Goal: Task Accomplishment & Management: Use online tool/utility

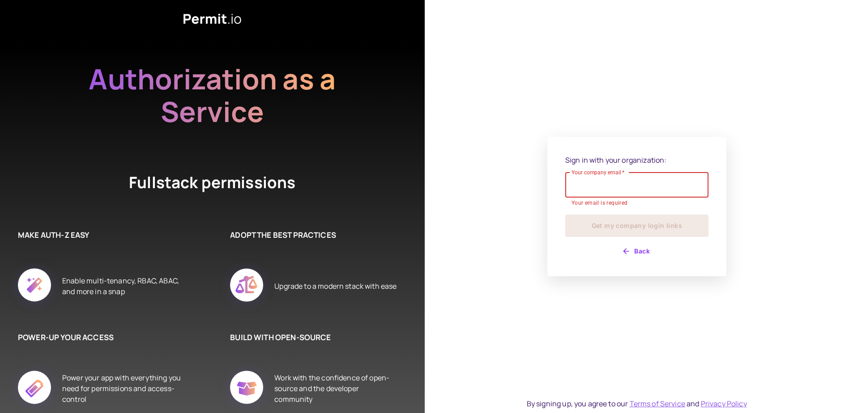
click at [585, 191] on div "Your company email   * Your company email   * Your email is required" at bounding box center [636, 190] width 143 height 35
type input "**********"
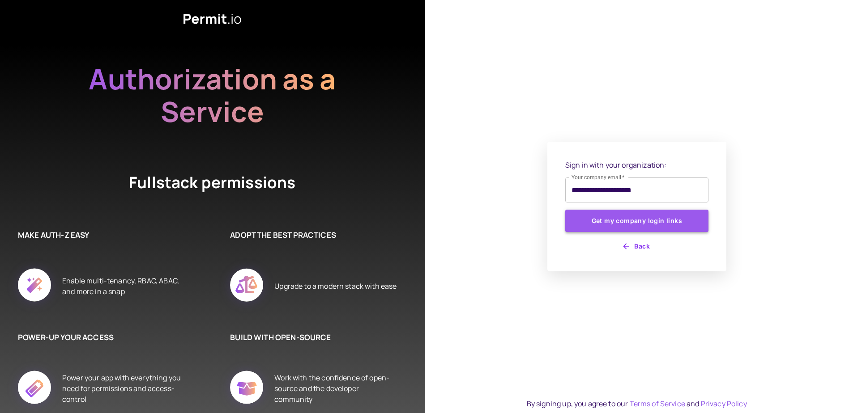
click at [593, 223] on button "Get my company login links" at bounding box center [636, 221] width 143 height 22
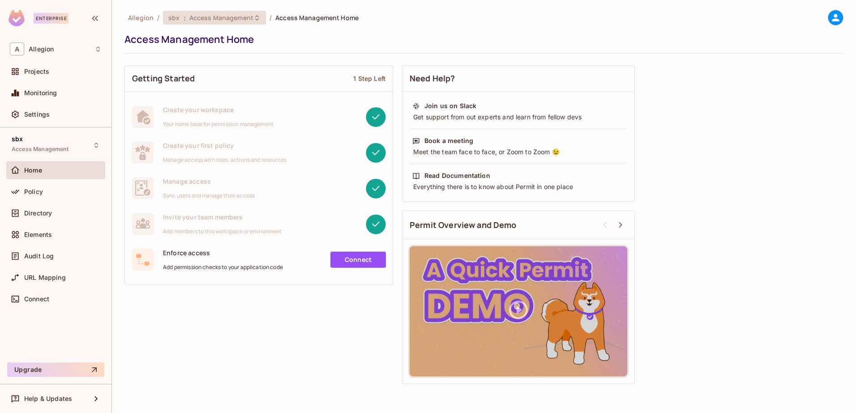
click at [241, 17] on span "Access Management" at bounding box center [221, 17] width 64 height 9
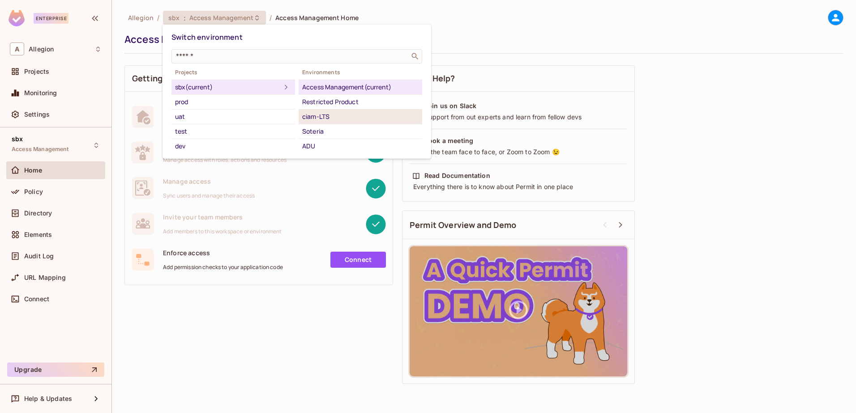
click at [329, 115] on div "ciam-LTS" at bounding box center [360, 116] width 116 height 11
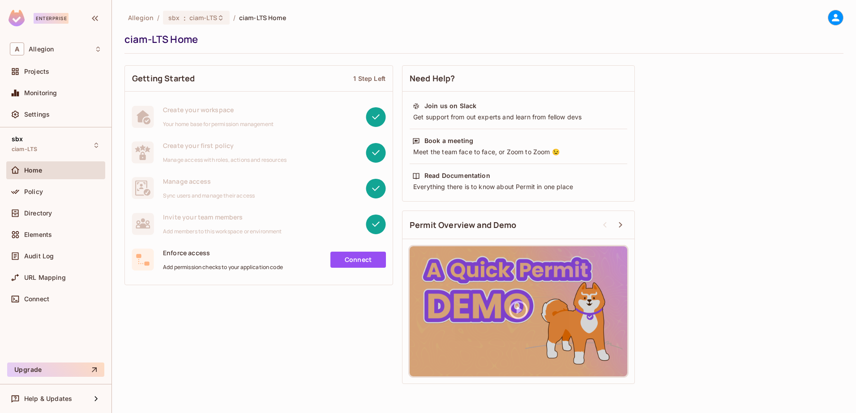
drag, startPoint x: 36, startPoint y: 192, endPoint x: 115, endPoint y: 254, distance: 99.5
click at [36, 192] on span "Policy" at bounding box center [33, 191] width 19 height 7
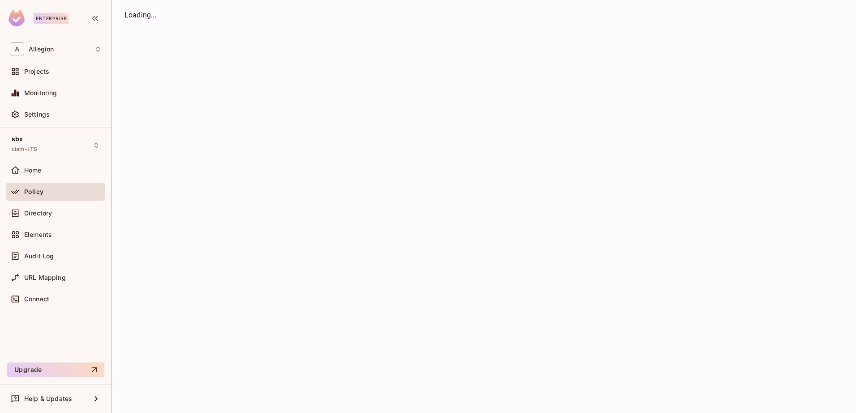
click at [21, 193] on div at bounding box center [17, 192] width 14 height 11
click at [44, 216] on span "Directory" at bounding box center [38, 213] width 28 height 7
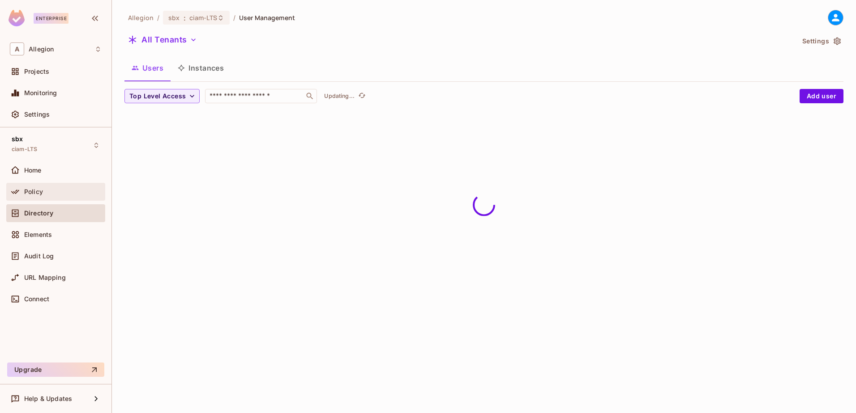
click at [32, 192] on span "Policy" at bounding box center [33, 191] width 19 height 7
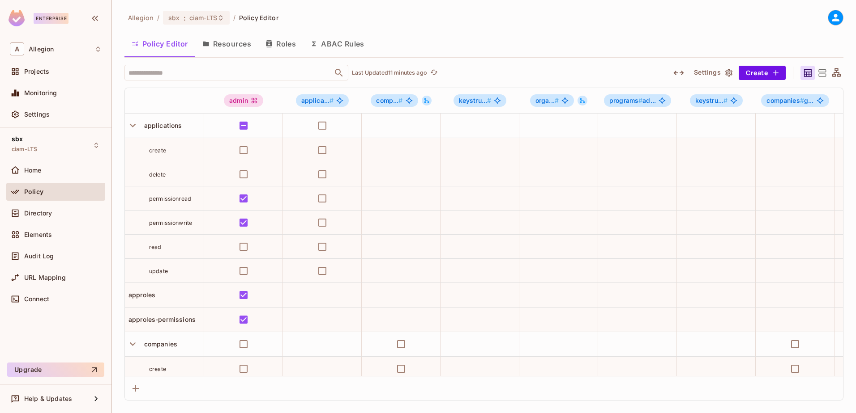
click at [840, 74] on icon at bounding box center [836, 72] width 9 height 9
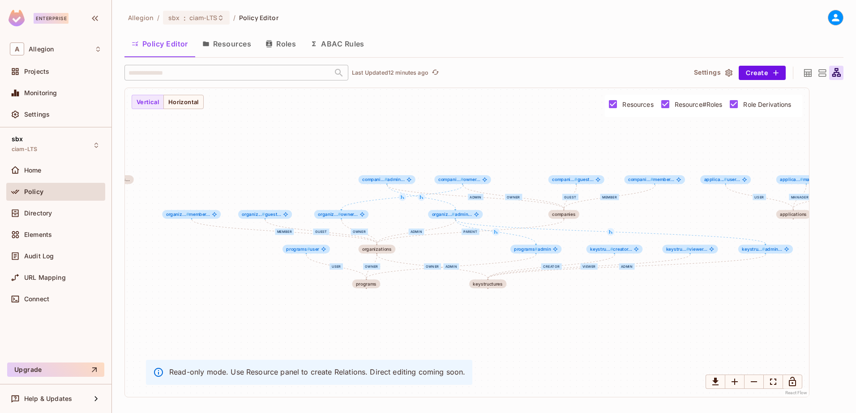
drag, startPoint x: 435, startPoint y: 329, endPoint x: 487, endPoint y: 341, distance: 53.2
click at [487, 341] on div "admin user owner associated_with member guest owner admin parent admin viewer c…" at bounding box center [467, 242] width 684 height 309
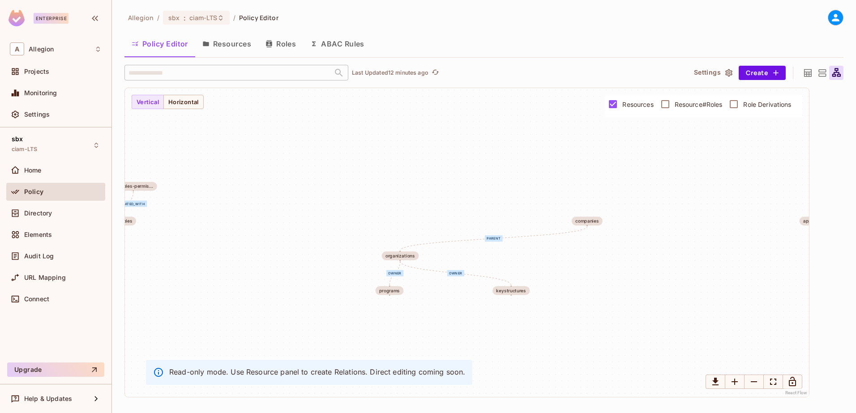
drag, startPoint x: 631, startPoint y: 279, endPoint x: 661, endPoint y: 286, distance: 31.6
click at [661, 286] on div "owner associated_with parent owner programs approles-permis... approles compani…" at bounding box center [467, 242] width 684 height 309
drag, startPoint x: 600, startPoint y: 223, endPoint x: 416, endPoint y: 176, distance: 189.8
click at [416, 176] on div "companies" at bounding box center [413, 176] width 24 height 5
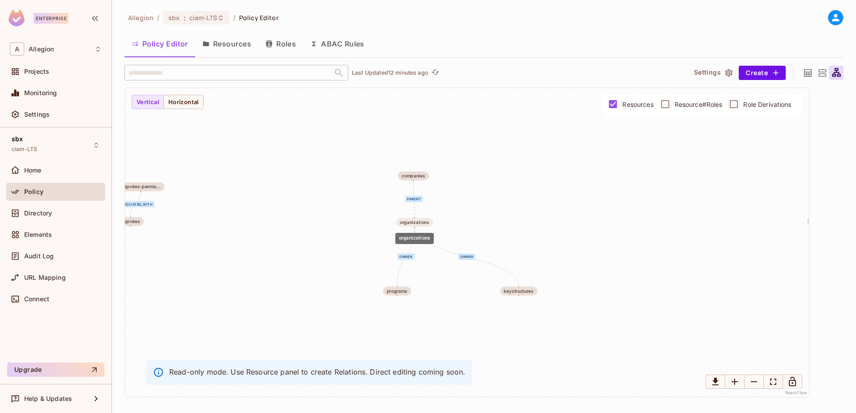
drag, startPoint x: 405, startPoint y: 255, endPoint x: 412, endPoint y: 220, distance: 35.6
click at [412, 220] on div "organizations" at bounding box center [415, 222] width 30 height 5
drag, startPoint x: 398, startPoint y: 294, endPoint x: 375, endPoint y: 267, distance: 35.5
click at [375, 267] on div "programs" at bounding box center [374, 264] width 28 height 9
drag, startPoint x: 511, startPoint y: 291, endPoint x: 450, endPoint y: 264, distance: 66.9
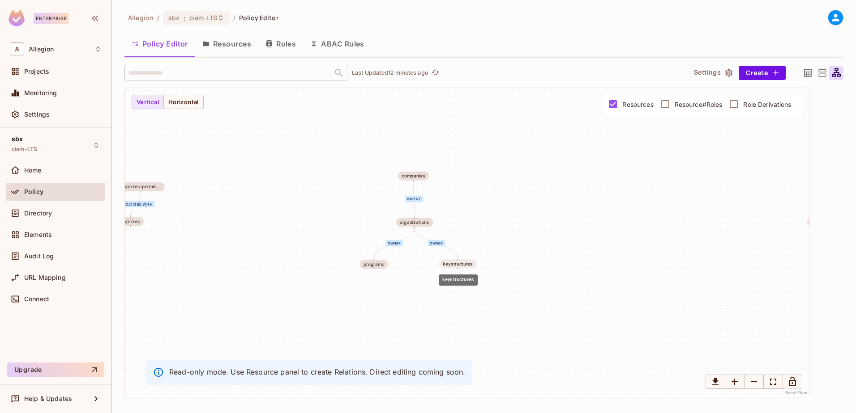
click at [450, 264] on div "keystructures" at bounding box center [458, 264] width 30 height 5
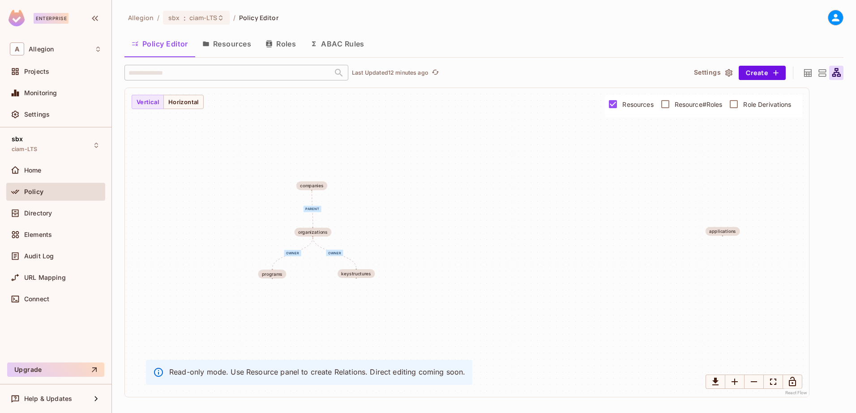
drag, startPoint x: 331, startPoint y: 312, endPoint x: 190, endPoint y: 326, distance: 141.2
click at [190, 326] on div "owner associated_with parent owner programs approles-permis... approles compani…" at bounding box center [467, 242] width 684 height 309
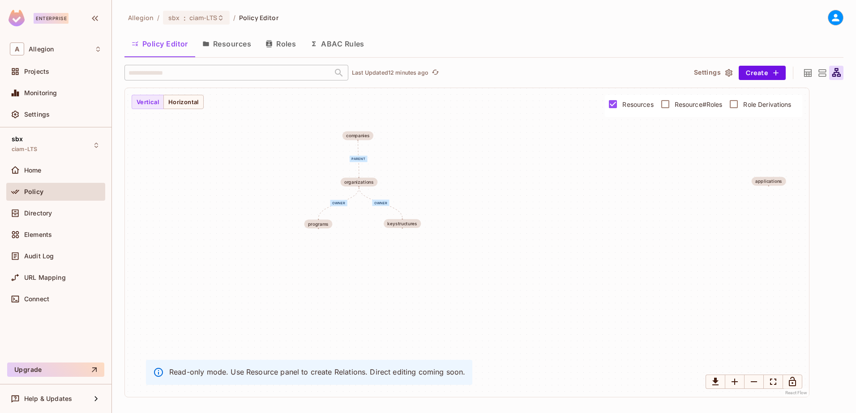
drag, startPoint x: 690, startPoint y: 241, endPoint x: 775, endPoint y: 187, distance: 100.8
click at [775, 187] on div "owner associated_with parent owner programs approles-permis... approles compani…" at bounding box center [467, 242] width 684 height 309
drag, startPoint x: 772, startPoint y: 183, endPoint x: 265, endPoint y: 158, distance: 508.1
click at [265, 186] on div "applications" at bounding box center [263, 188] width 27 height 5
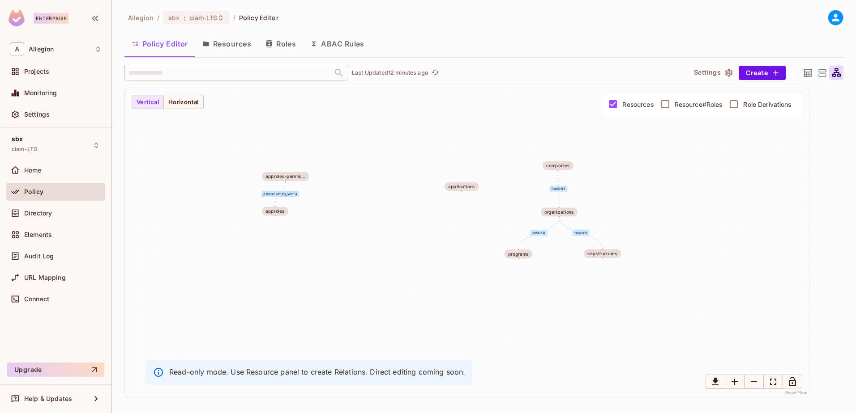
drag, startPoint x: 242, startPoint y: 260, endPoint x: 450, endPoint y: 290, distance: 210.4
click at [450, 290] on div "owner associated_with parent owner programs approles-permis... approles compani…" at bounding box center [467, 242] width 684 height 309
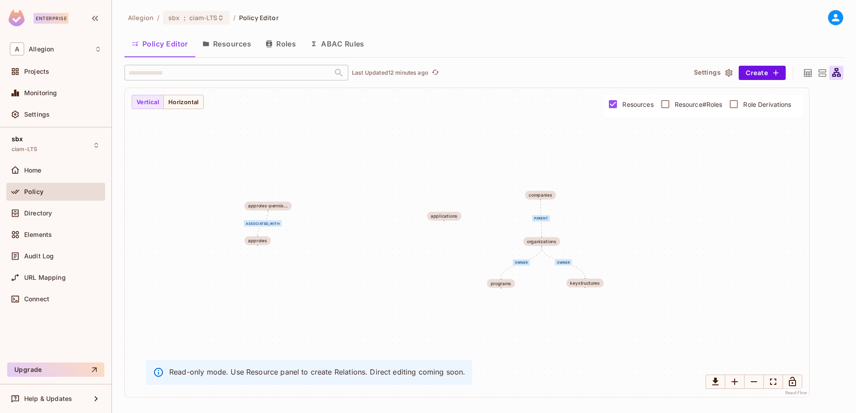
drag, startPoint x: 336, startPoint y: 277, endPoint x: 309, endPoint y: 304, distance: 37.7
click at [309, 304] on div "owner associated_with parent owner programs approles-permis... approles compani…" at bounding box center [467, 242] width 684 height 309
drag, startPoint x: 258, startPoint y: 240, endPoint x: 339, endPoint y: 218, distance: 83.9
click at [339, 229] on div "approles" at bounding box center [329, 231] width 19 height 5
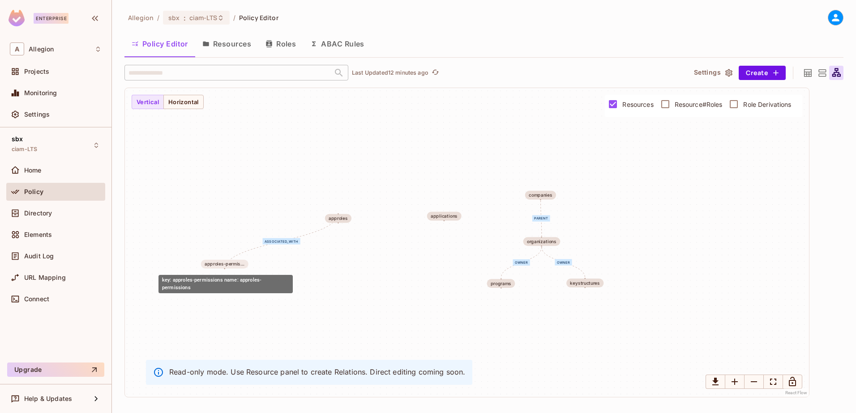
drag, startPoint x: 268, startPoint y: 216, endPoint x: 234, endPoint y: 264, distance: 59.2
click at [234, 264] on div "approles-permis..." at bounding box center [225, 264] width 40 height 5
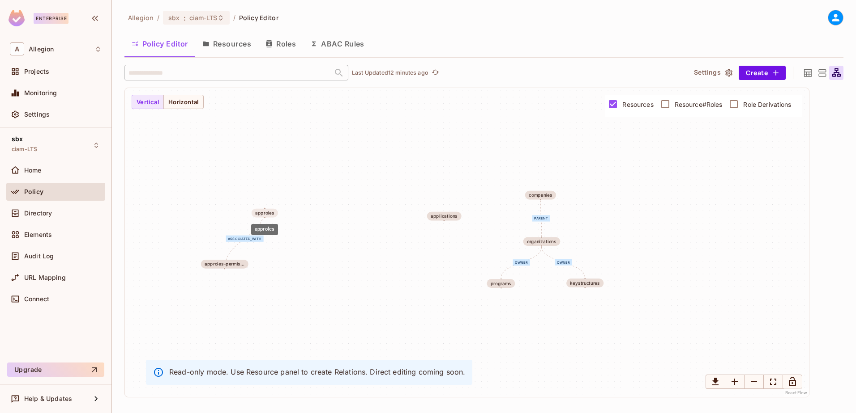
drag, startPoint x: 336, startPoint y: 219, endPoint x: 262, endPoint y: 213, distance: 74.1
click at [262, 213] on div "approles" at bounding box center [264, 213] width 19 height 5
drag, startPoint x: 438, startPoint y: 215, endPoint x: 321, endPoint y: 190, distance: 118.9
click at [321, 190] on div "applications" at bounding box center [327, 192] width 27 height 5
drag, startPoint x: 266, startPoint y: 213, endPoint x: 296, endPoint y: 233, distance: 35.9
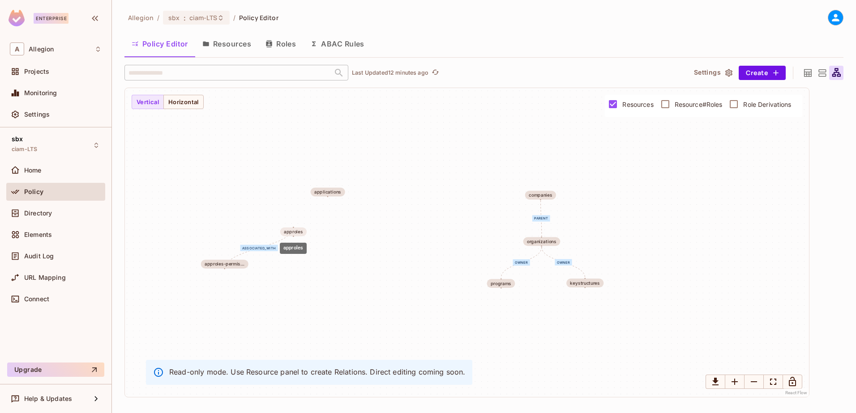
click at [296, 233] on div "approles" at bounding box center [293, 232] width 19 height 5
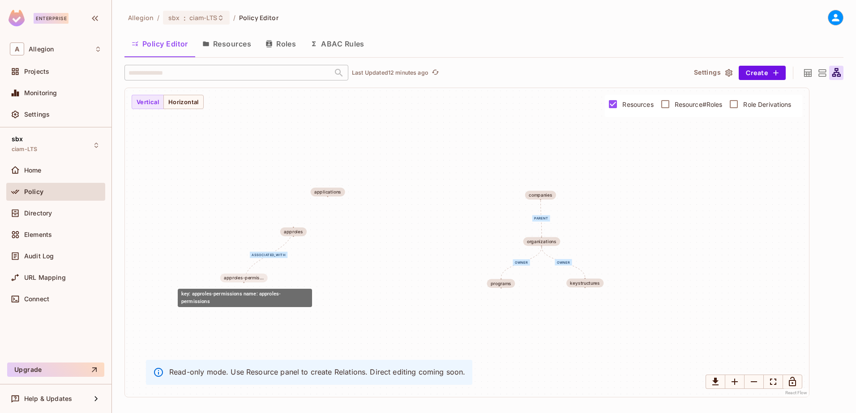
drag, startPoint x: 230, startPoint y: 264, endPoint x: 250, endPoint y: 277, distance: 24.1
click at [250, 277] on div "approles-permis..." at bounding box center [244, 278] width 40 height 5
click at [236, 47] on button "Resources" at bounding box center [226, 44] width 63 height 22
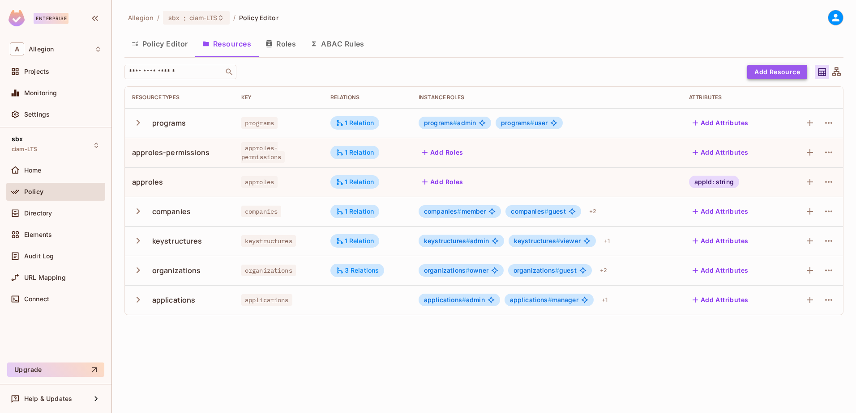
click at [776, 69] on button "Add Resource" at bounding box center [777, 72] width 60 height 14
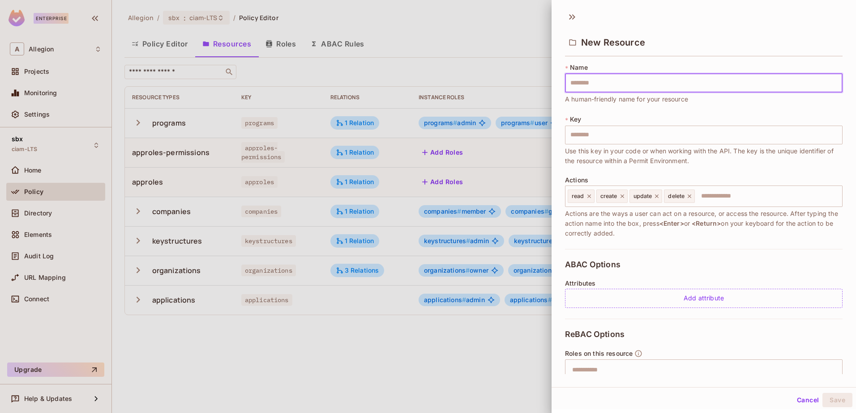
type input "*"
type input "**"
type input "***"
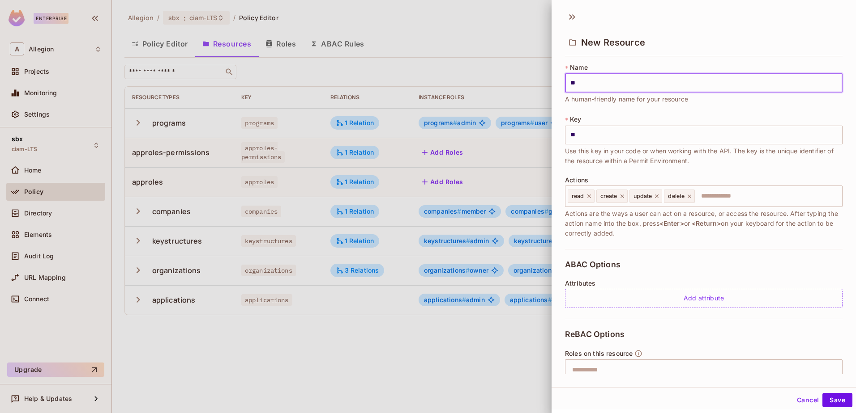
type input "***"
type input "****"
type input "*****"
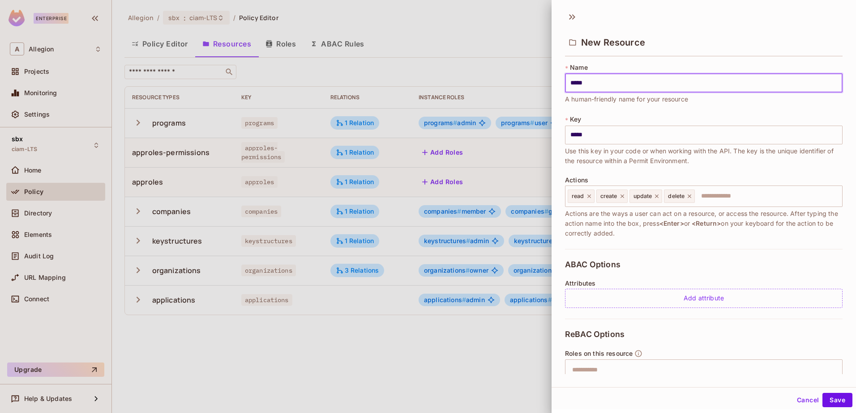
type input "******"
type input "*******"
type input "********"
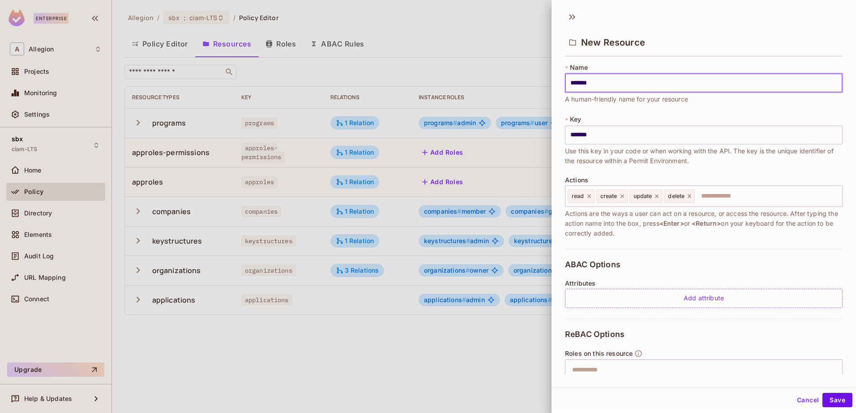
type input "********"
type input "*********"
type input "**********"
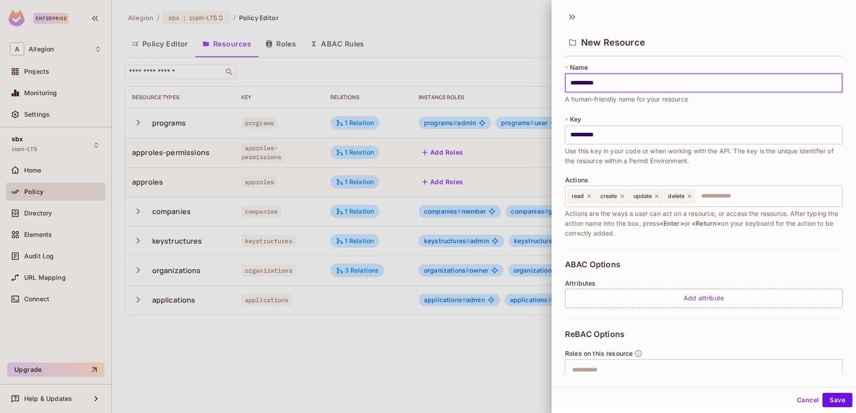
type input "**********"
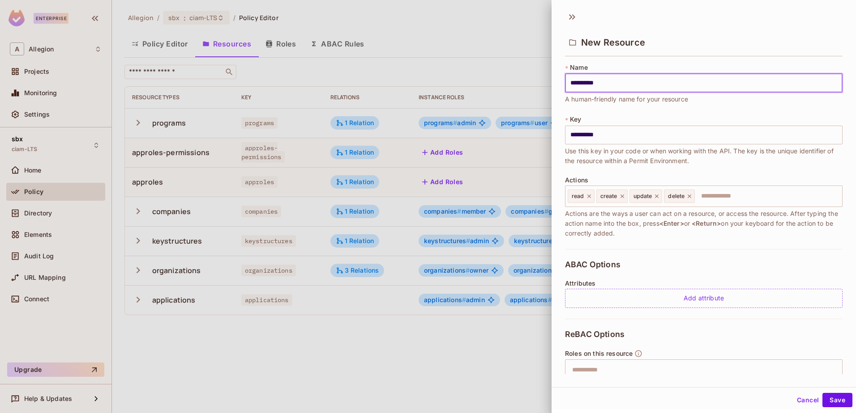
type input "**********"
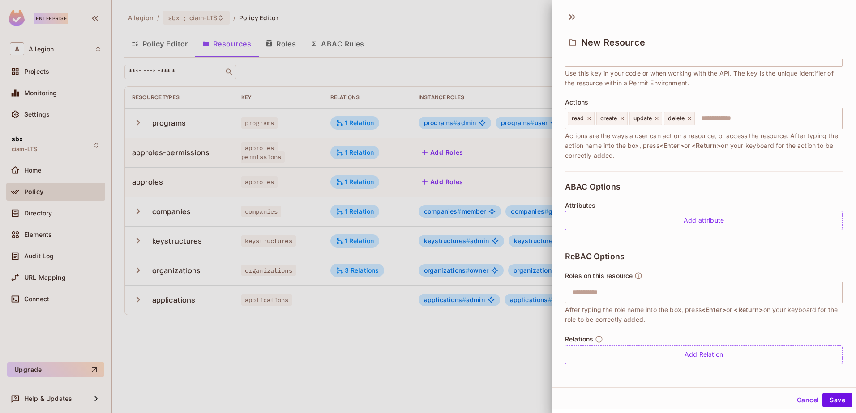
scroll to position [79, 0]
type input "**********"
click at [626, 297] on input "text" at bounding box center [703, 292] width 272 height 18
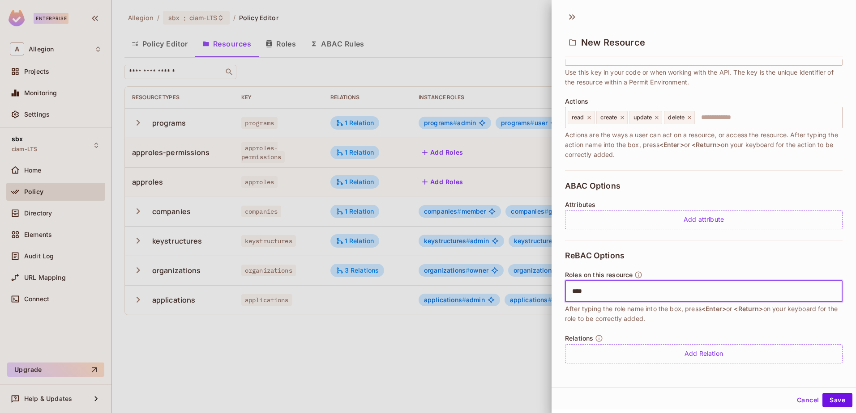
type input "*****"
type input "****"
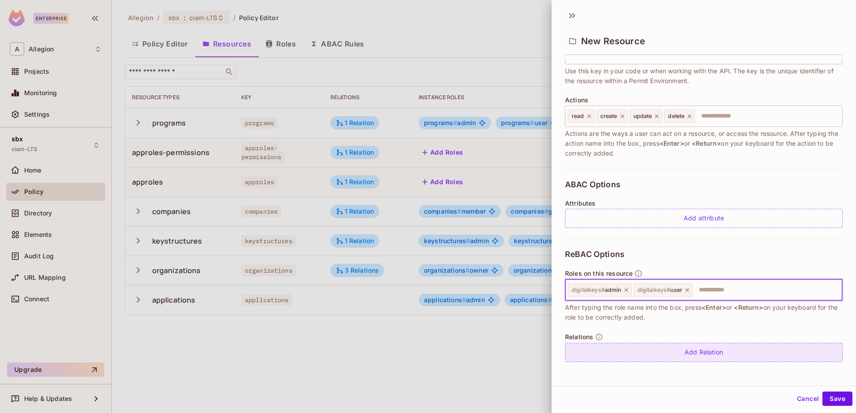
click at [690, 347] on div "Add Relation" at bounding box center [703, 352] width 277 height 19
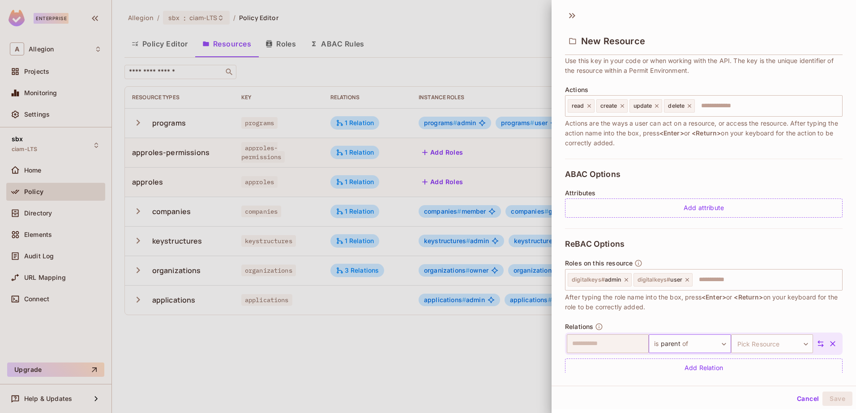
scroll to position [105, 0]
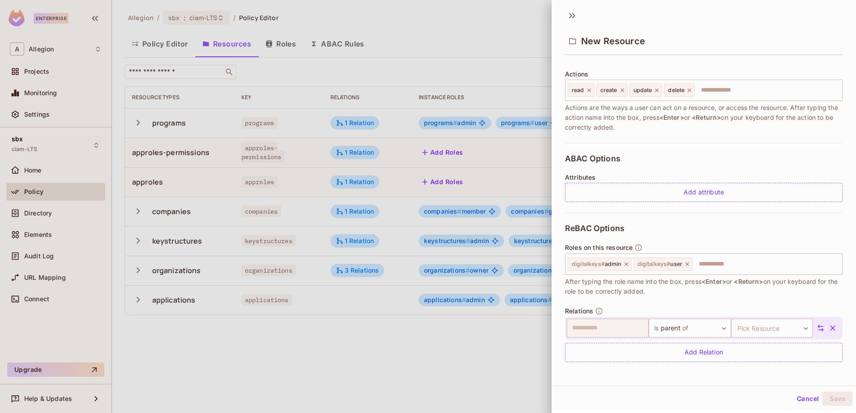
click at [816, 328] on icon at bounding box center [820, 328] width 8 height 8
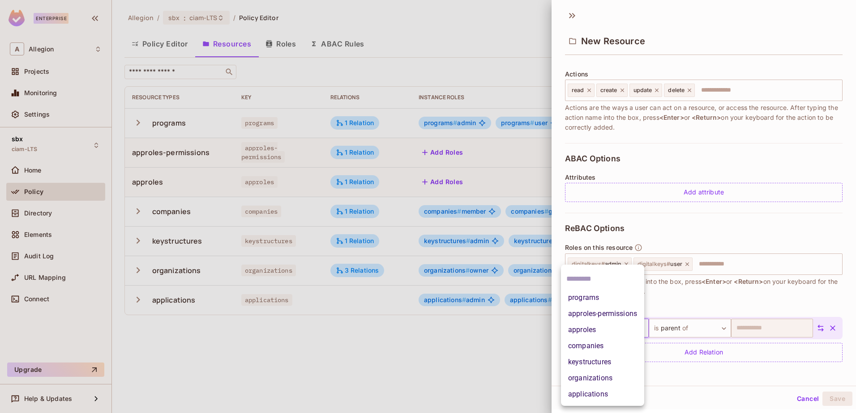
click at [631, 332] on body "**********" at bounding box center [428, 206] width 856 height 413
click at [590, 381] on li "organizations" at bounding box center [602, 379] width 83 height 16
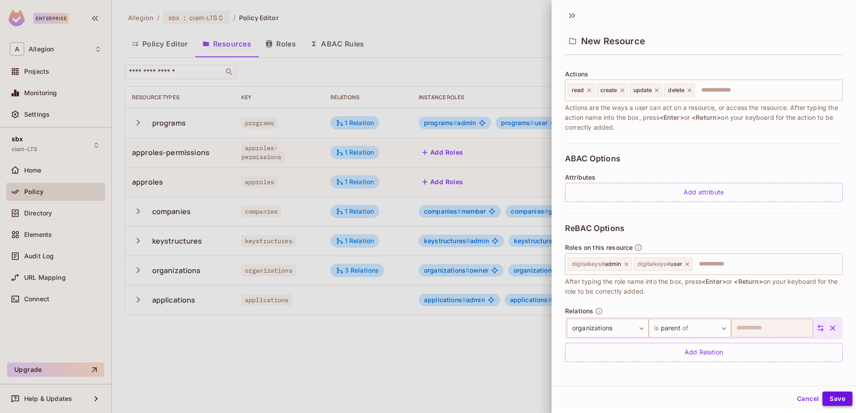
click at [831, 396] on button "Save" at bounding box center [837, 399] width 30 height 14
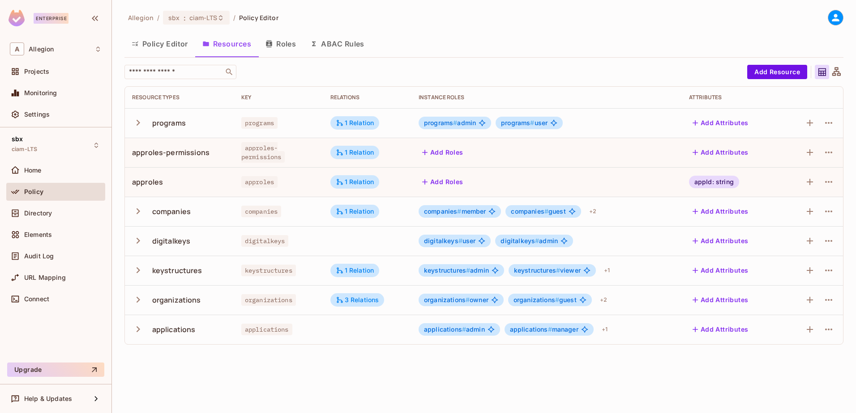
click at [839, 69] on icon at bounding box center [836, 72] width 11 height 11
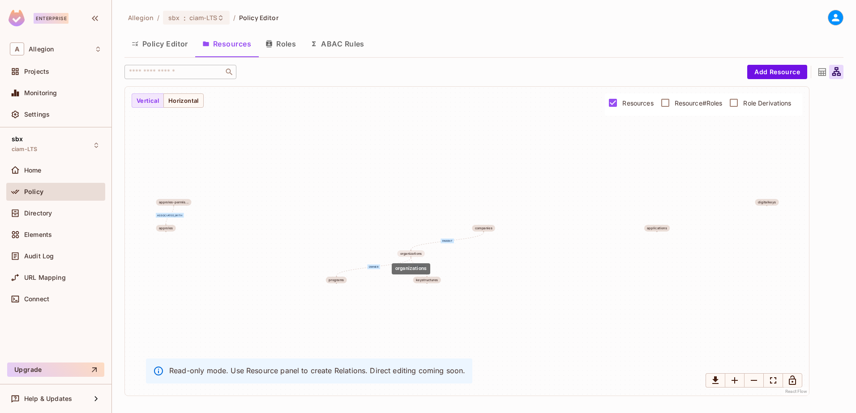
drag, startPoint x: 347, startPoint y: 256, endPoint x: 414, endPoint y: 256, distance: 67.1
click at [414, 256] on div "organizations" at bounding box center [411, 254] width 22 height 4
drag, startPoint x: 484, startPoint y: 230, endPoint x: 394, endPoint y: 217, distance: 91.3
click at [394, 216] on div "companies" at bounding box center [398, 215] width 17 height 4
drag, startPoint x: 415, startPoint y: 255, endPoint x: 391, endPoint y: 247, distance: 25.9
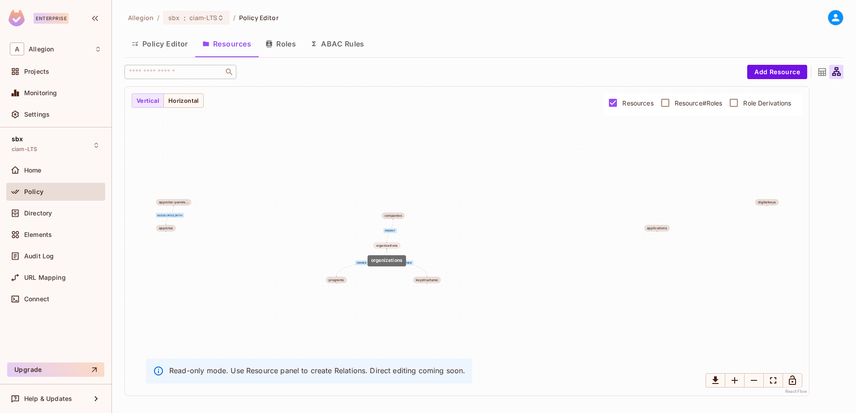
click at [391, 247] on div "organizations" at bounding box center [387, 246] width 22 height 4
click at [167, 44] on button "Policy Editor" at bounding box center [159, 44] width 71 height 22
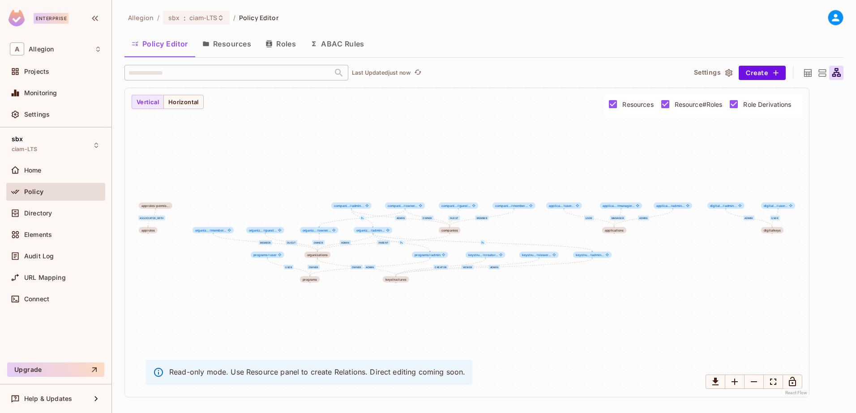
click at [225, 42] on button "Resources" at bounding box center [226, 44] width 63 height 22
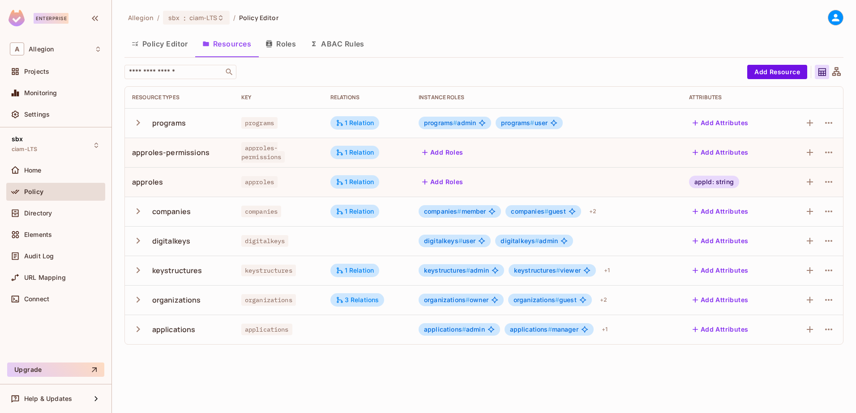
click at [353, 233] on td at bounding box center [367, 241] width 88 height 30
click at [353, 295] on div "3 Relations" at bounding box center [357, 300] width 54 height 13
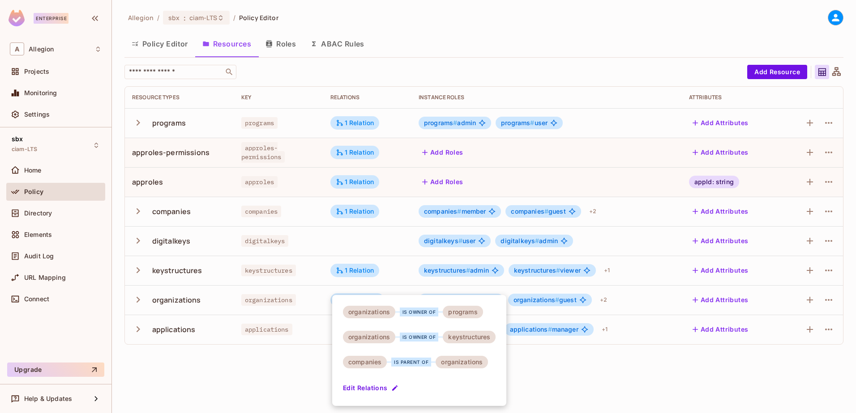
click at [376, 387] on button "Edit Relations" at bounding box center [371, 388] width 57 height 14
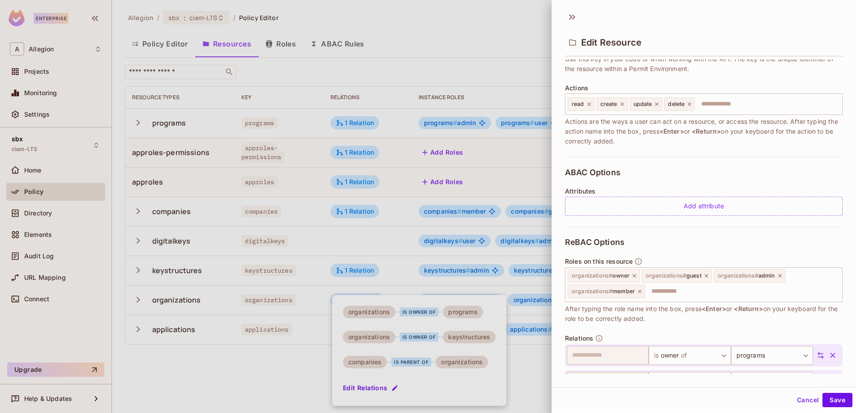
scroll to position [196, 0]
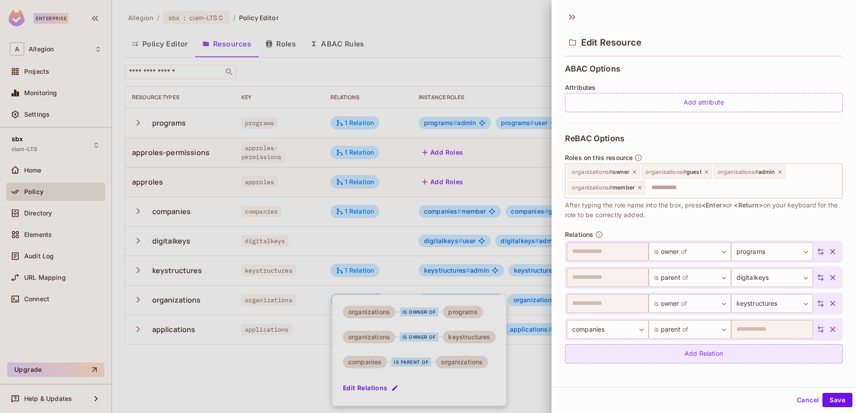
click at [706, 357] on div "Add Relation" at bounding box center [703, 354] width 277 height 19
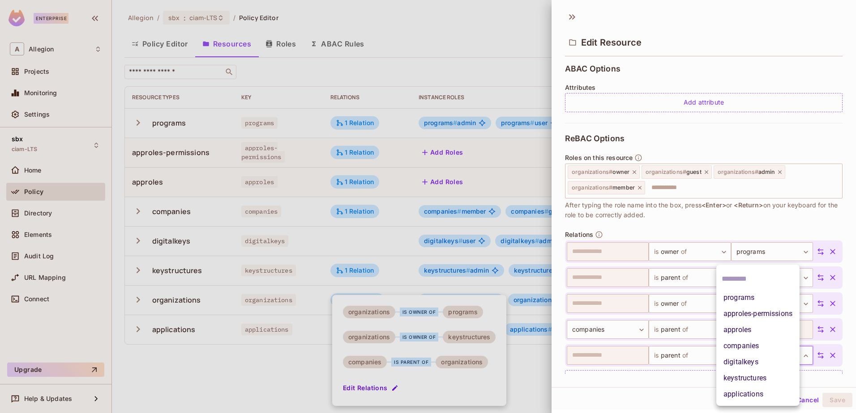
click at [741, 355] on body "Enterprise A Allegion Projects Monitoring Settings sbx ciam-LTS Home Policy Dir…" at bounding box center [428, 206] width 856 height 413
click at [745, 364] on li "digitalkeys" at bounding box center [757, 362] width 83 height 16
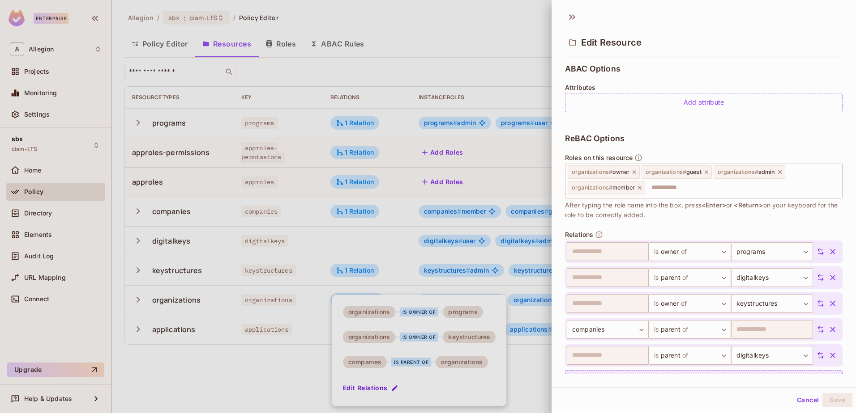
click at [741, 373] on div "Add Relation" at bounding box center [703, 380] width 277 height 19
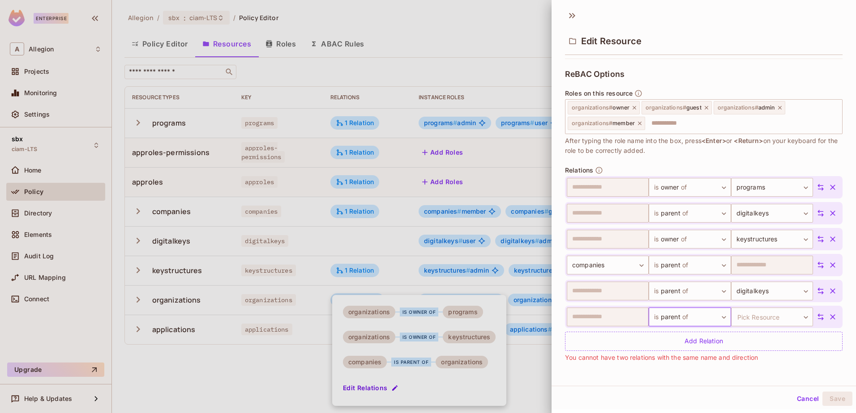
scroll to position [260, 0]
click at [768, 318] on body "Enterprise A Allegion Projects Monitoring Settings sbx ciam-LTS Home Policy Dir…" at bounding box center [428, 206] width 856 height 413
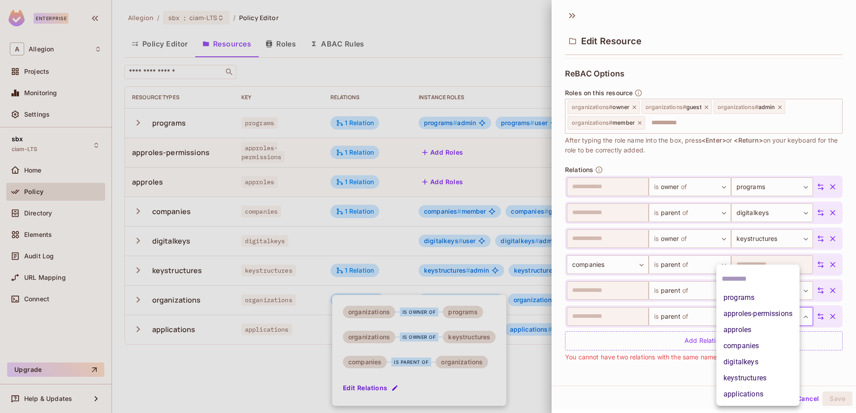
click at [739, 273] on input "text" at bounding box center [757, 279] width 72 height 14
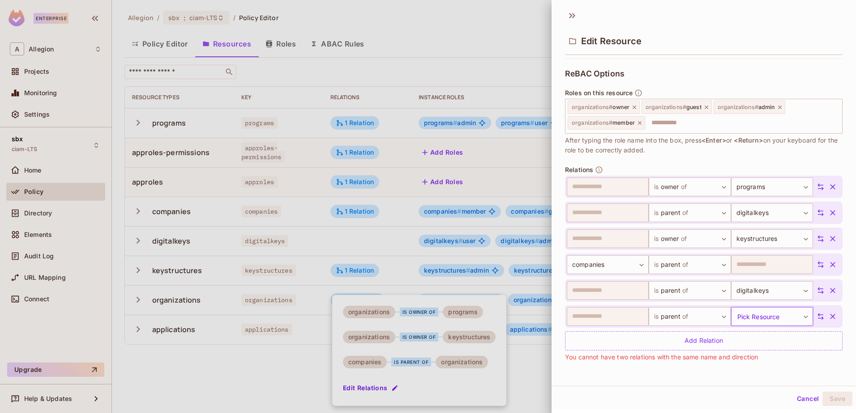
click at [747, 316] on body "Enterprise A Allegion Projects Monitoring Settings sbx ciam-LTS Home Policy Dir…" at bounding box center [428, 206] width 856 height 413
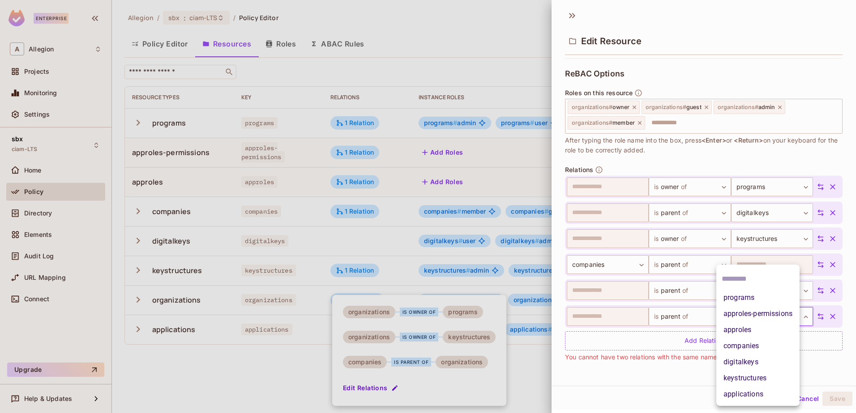
click at [654, 380] on div at bounding box center [428, 206] width 856 height 413
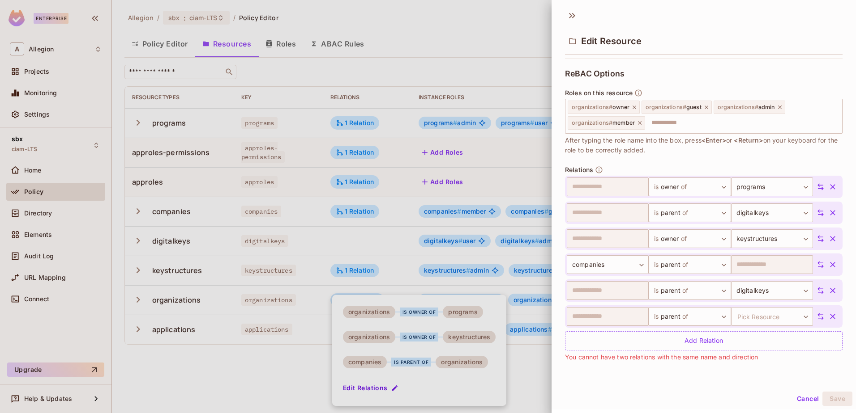
click at [828, 319] on icon "button" at bounding box center [832, 316] width 9 height 9
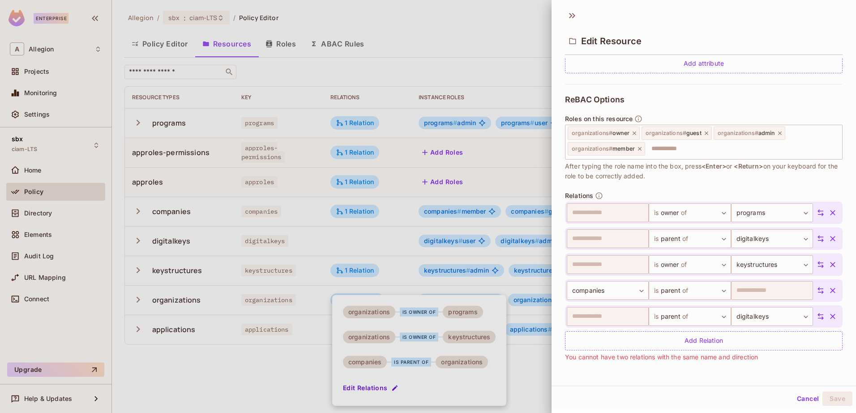
scroll to position [234, 0]
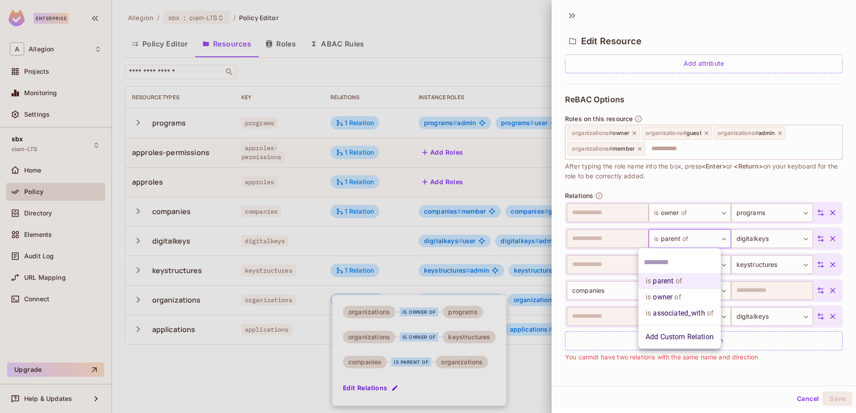
click at [692, 240] on body "Enterprise A Allegion Projects Monitoring Settings sbx ciam-LTS Home Policy Dir…" at bounding box center [428, 206] width 856 height 413
click at [667, 300] on li "is owner of" at bounding box center [679, 298] width 82 height 16
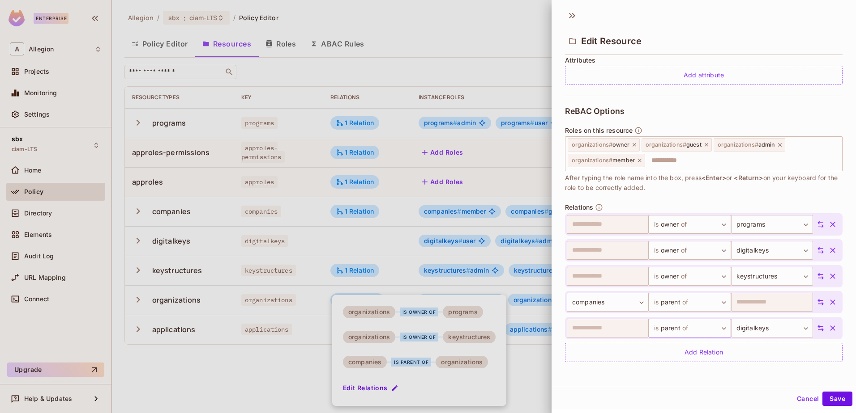
scroll to position [222, 0]
click at [830, 329] on icon "button" at bounding box center [832, 328] width 5 height 5
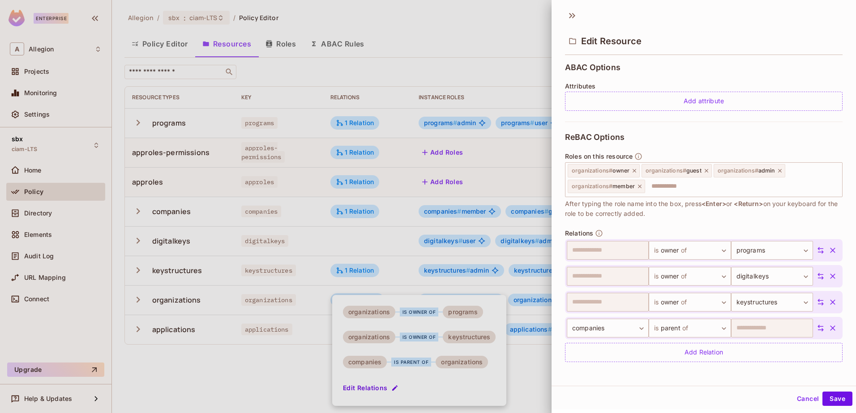
scroll to position [196, 0]
click at [827, 399] on button "Save" at bounding box center [837, 399] width 30 height 14
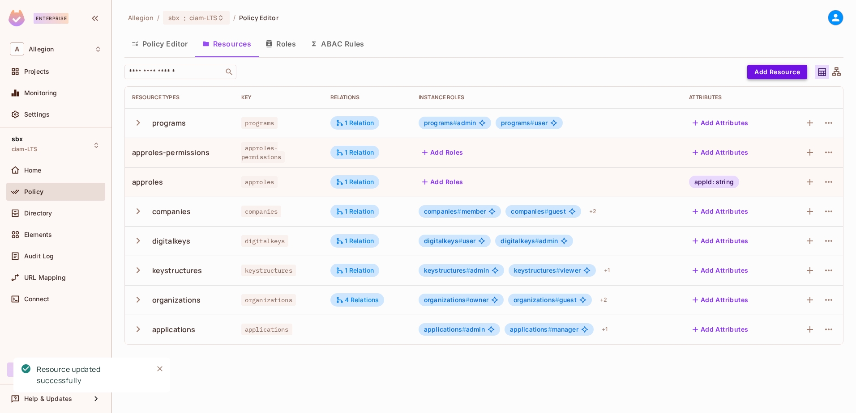
click at [785, 71] on button "Add Resource" at bounding box center [777, 72] width 60 height 14
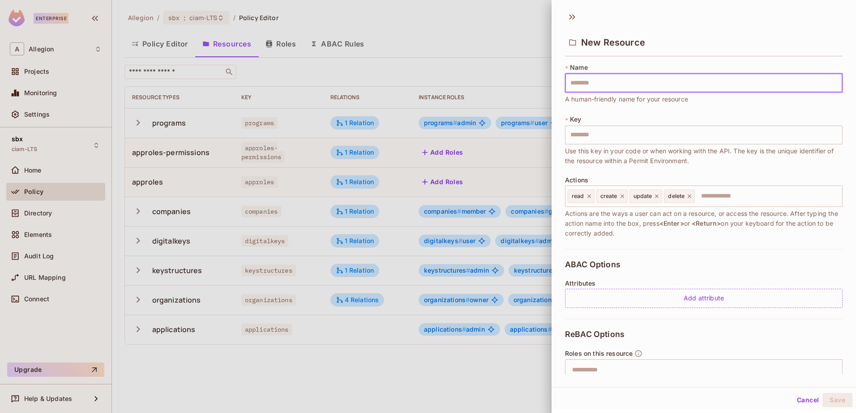
type input "*"
type input "**"
type input "***"
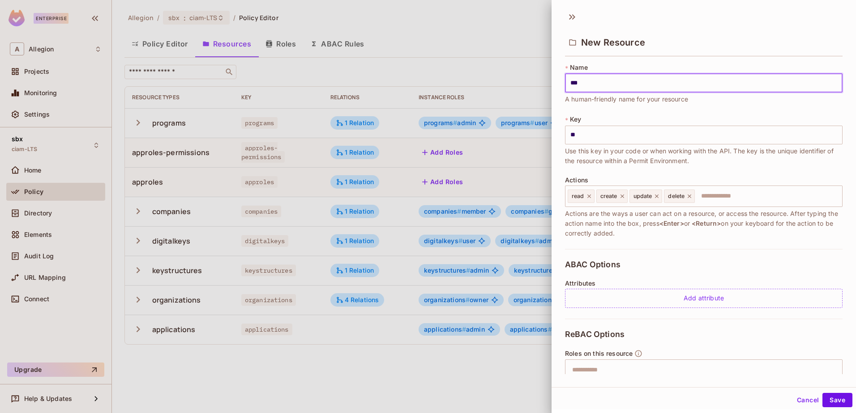
type input "***"
type input "****"
type input "*****"
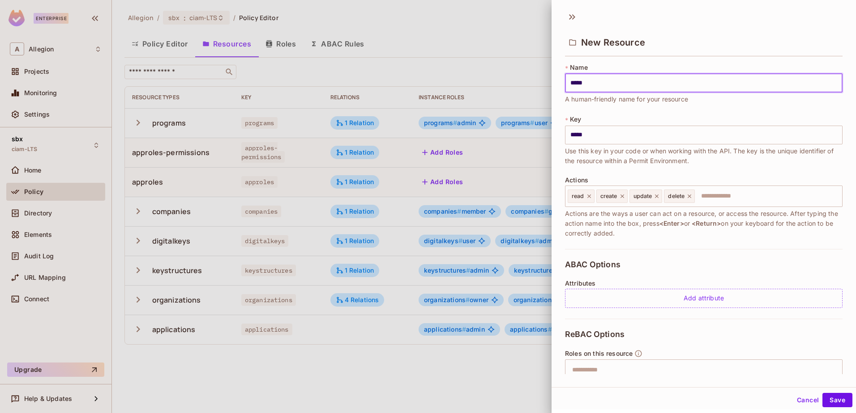
type input "******"
type input "*******"
type input "********"
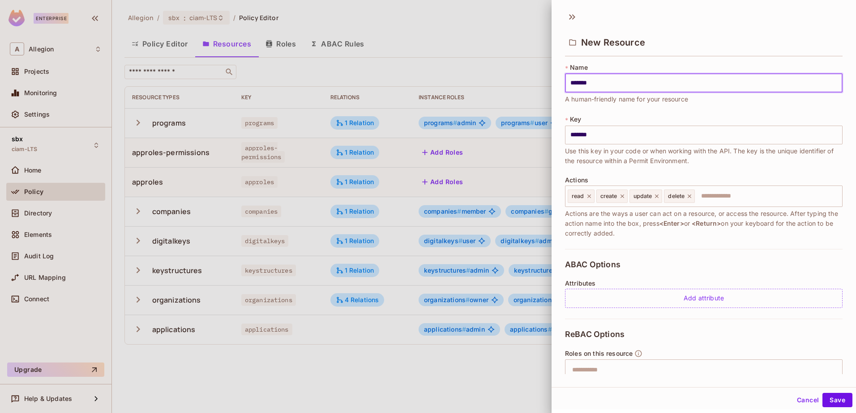
type input "********"
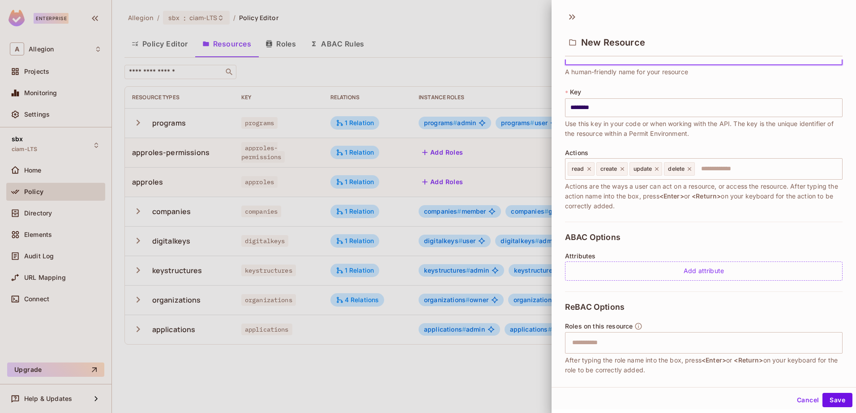
scroll to position [79, 0]
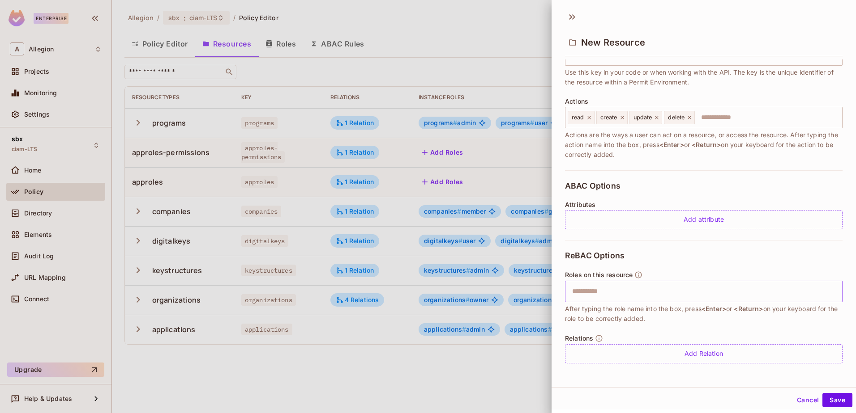
type input "********"
click at [646, 293] on input "text" at bounding box center [703, 292] width 272 height 18
type input "*****"
type input "****"
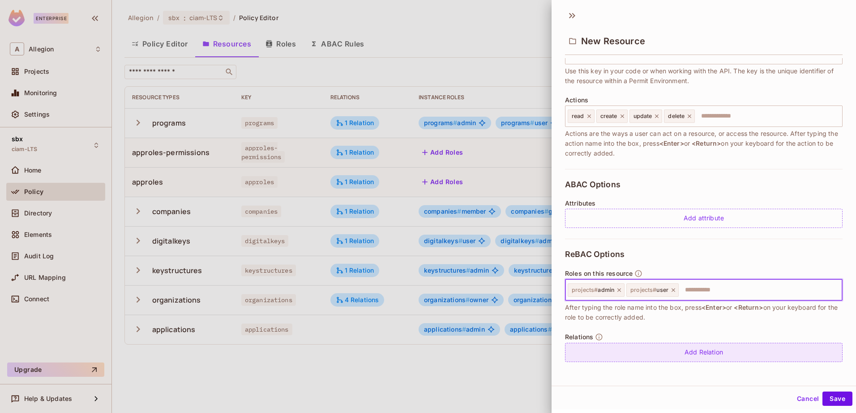
click at [694, 353] on div "Add Relation" at bounding box center [703, 352] width 277 height 19
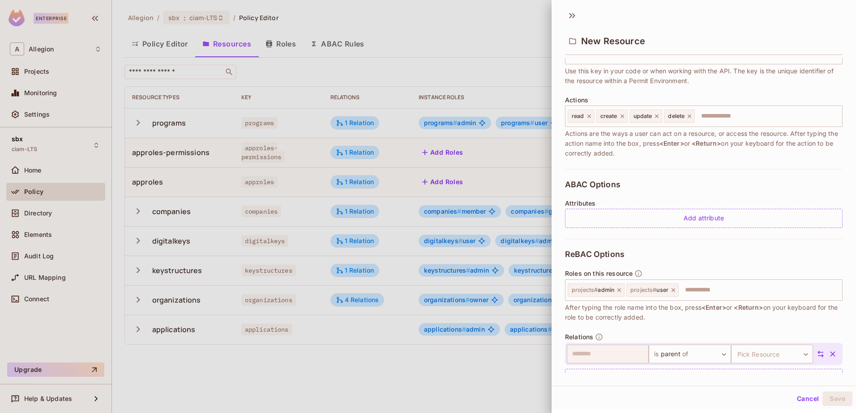
scroll to position [105, 0]
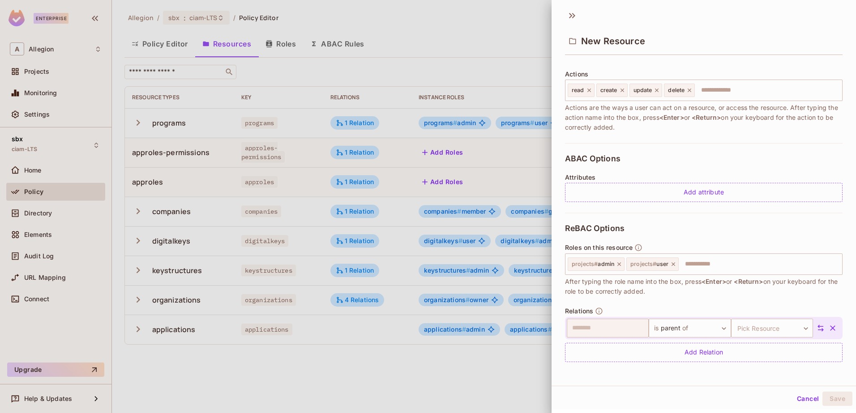
click at [816, 326] on icon at bounding box center [820, 328] width 8 height 8
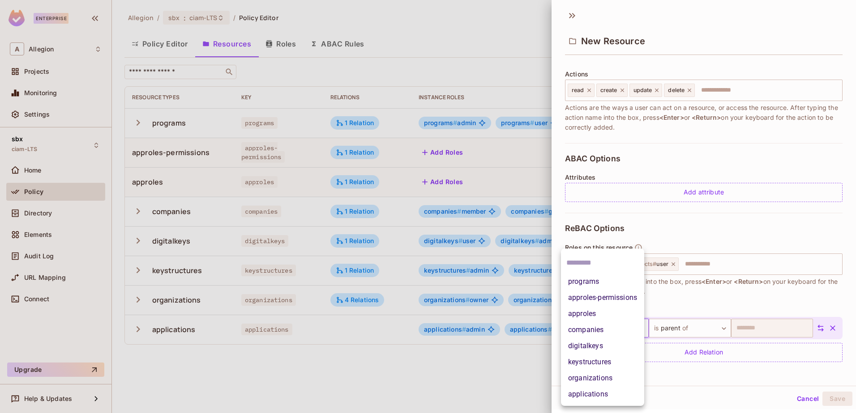
click at [629, 327] on body "Enterprise A Allegion Projects Monitoring Settings sbx ciam-LTS Home Policy Dir…" at bounding box center [428, 206] width 856 height 413
click at [590, 372] on li "organizations" at bounding box center [602, 379] width 83 height 16
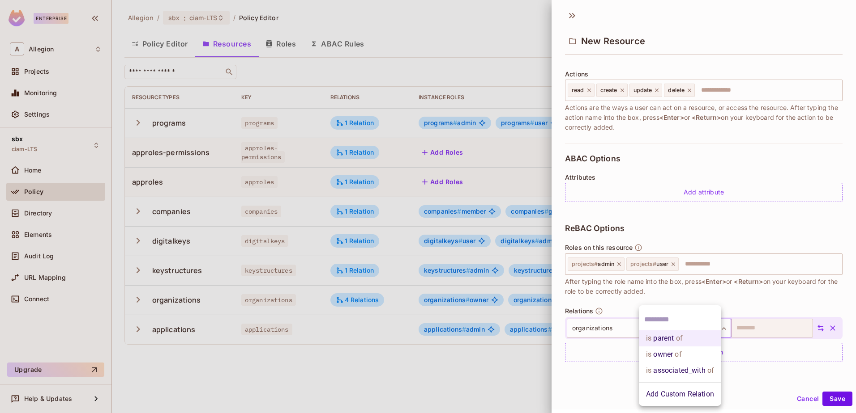
click at [690, 331] on body "Enterprise A Allegion Projects Monitoring Settings sbx ciam-LTS Home Policy Dir…" at bounding box center [428, 206] width 856 height 413
click at [670, 353] on li "is owner of" at bounding box center [680, 355] width 82 height 16
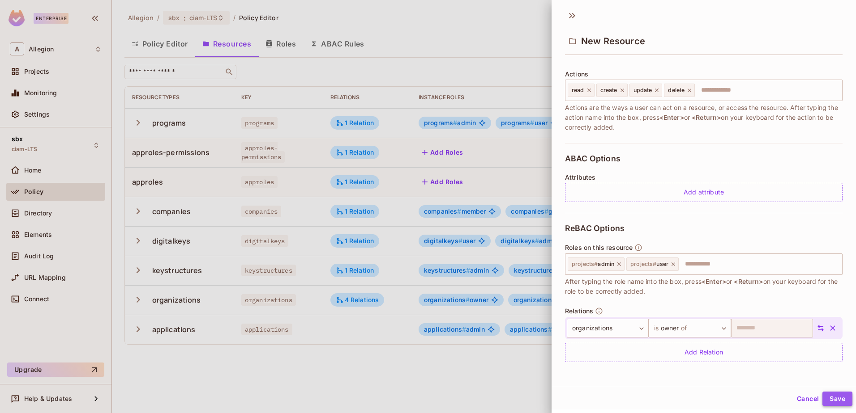
click at [826, 396] on button "Save" at bounding box center [837, 399] width 30 height 14
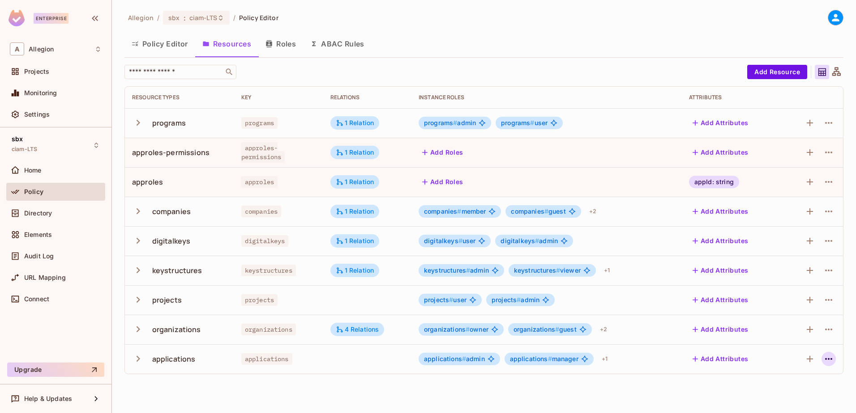
click at [828, 358] on icon "button" at bounding box center [828, 359] width 11 height 11
click at [773, 375] on div "Edit Resource" at bounding box center [789, 373] width 42 height 9
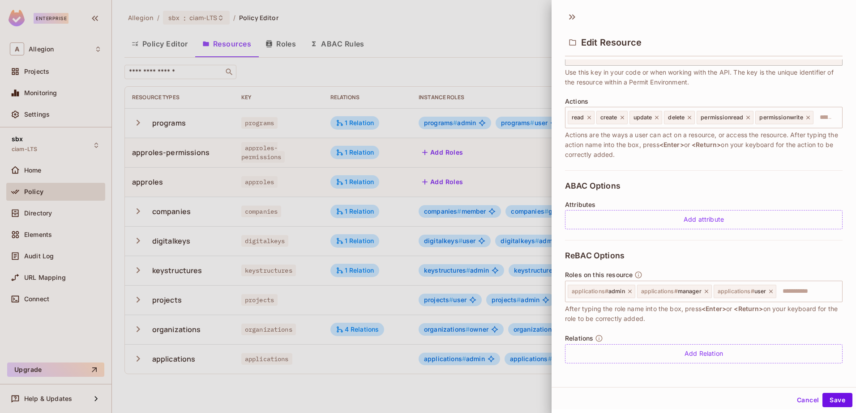
scroll to position [1, 0]
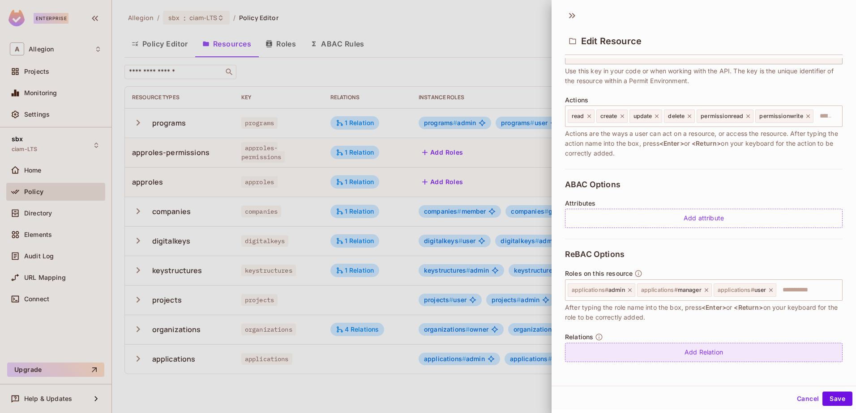
click at [642, 346] on div "Add Relation" at bounding box center [703, 352] width 277 height 19
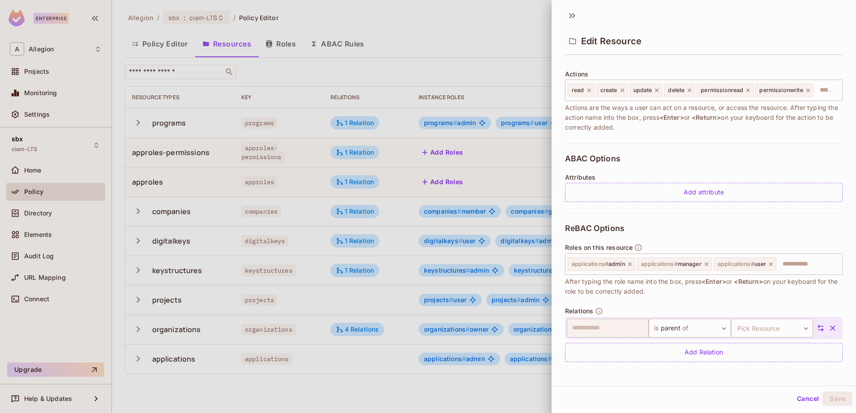
scroll to position [118, 0]
click at [689, 327] on body "Enterprise A Allegion Projects Monitoring Settings sbx ciam-LTS Home Policy Dir…" at bounding box center [428, 206] width 856 height 413
click at [681, 375] on li "is associated_with of" at bounding box center [679, 371] width 82 height 16
click at [746, 326] on body "Enterprise A Allegion Projects Monitoring Settings sbx ciam-LTS Home Policy Dir…" at bounding box center [428, 206] width 856 height 413
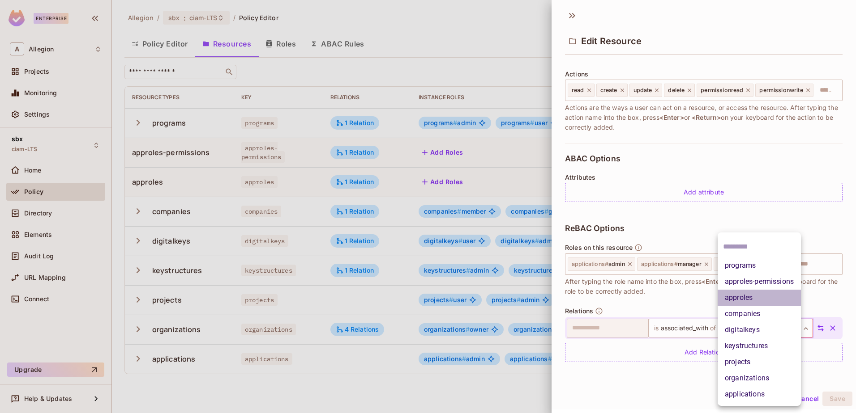
click at [752, 296] on li "approles" at bounding box center [758, 298] width 83 height 16
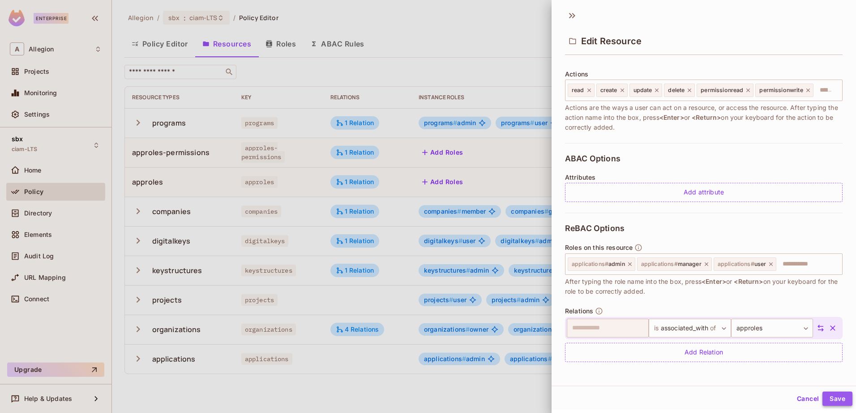
click at [829, 402] on button "Save" at bounding box center [837, 399] width 30 height 14
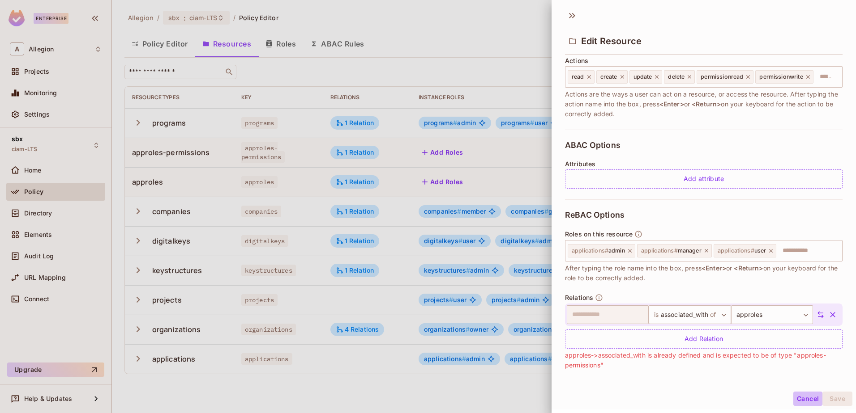
click at [804, 399] on button "Cancel" at bounding box center [807, 399] width 29 height 14
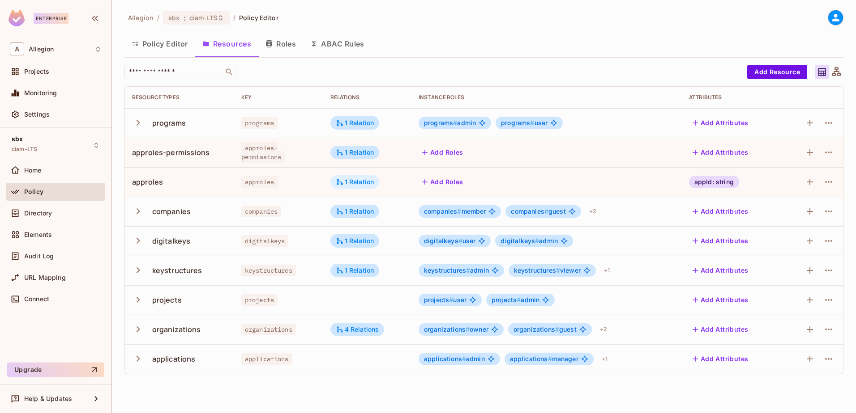
click at [365, 184] on div "1 Relation" at bounding box center [355, 182] width 38 height 8
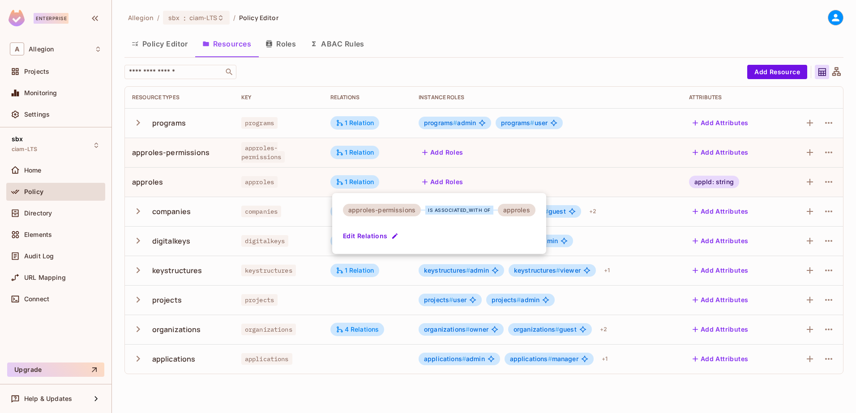
click at [349, 149] on div at bounding box center [428, 206] width 856 height 413
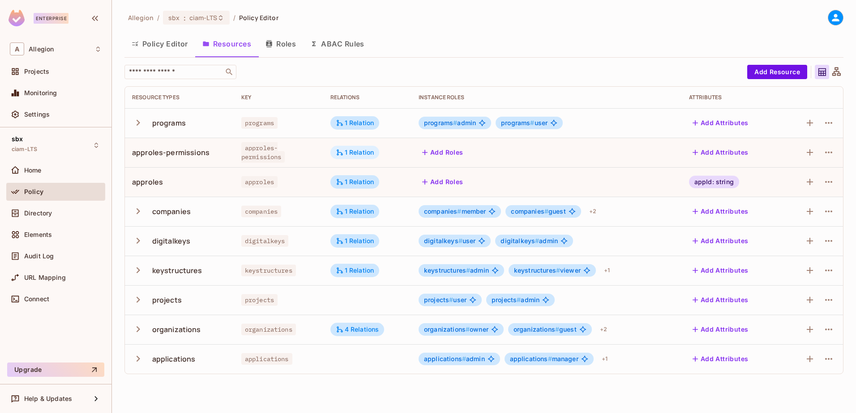
click at [350, 152] on div "1 Relation" at bounding box center [355, 153] width 38 height 8
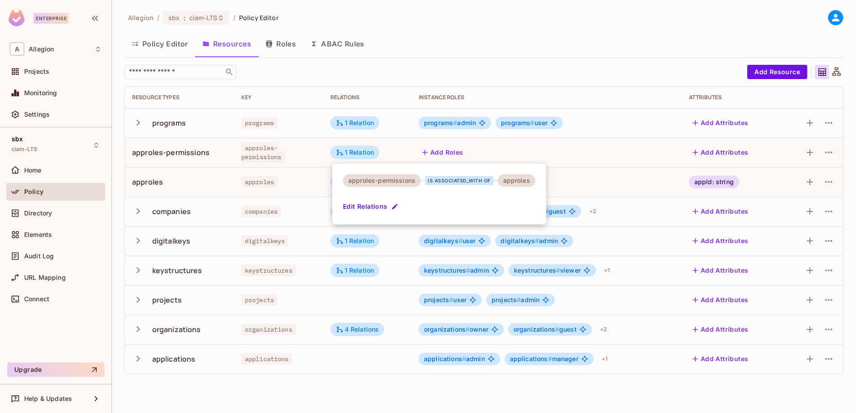
click at [169, 367] on div at bounding box center [428, 206] width 856 height 413
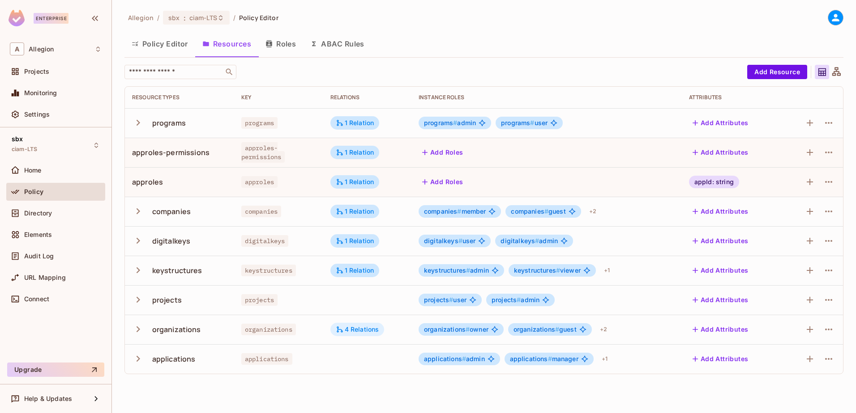
click at [360, 328] on div "4 Relations" at bounding box center [357, 330] width 43 height 8
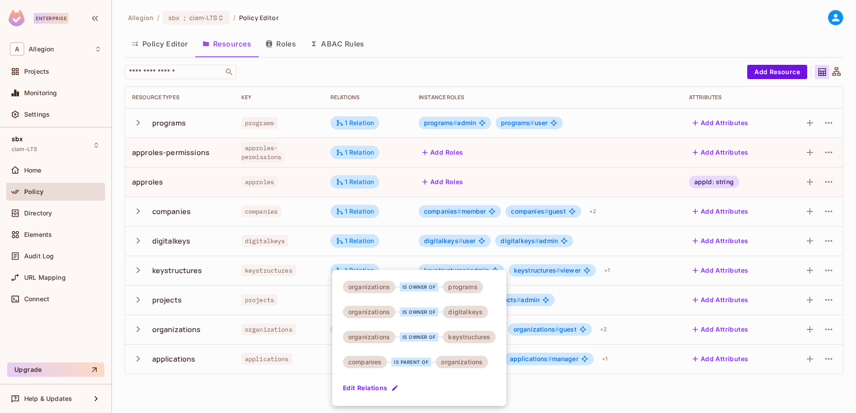
click at [298, 394] on div at bounding box center [428, 206] width 856 height 413
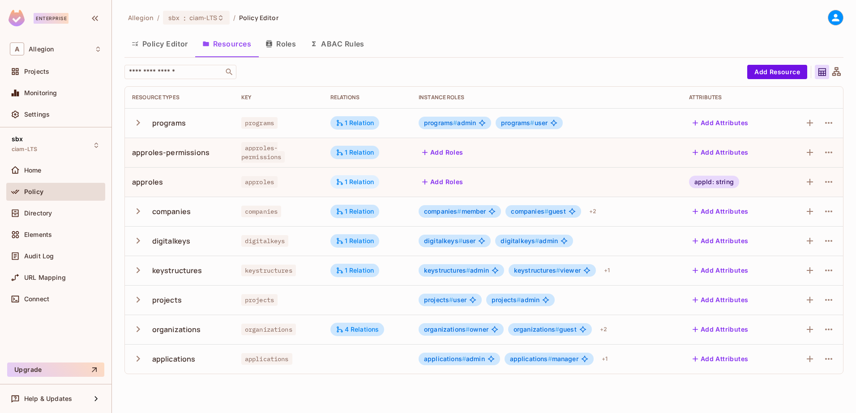
click at [371, 183] on div "1 Relation" at bounding box center [355, 182] width 38 height 8
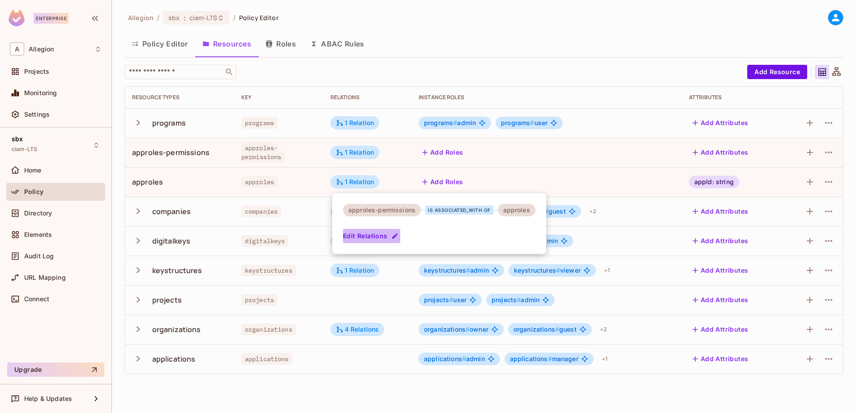
click at [374, 238] on button "Edit Relations" at bounding box center [371, 236] width 57 height 14
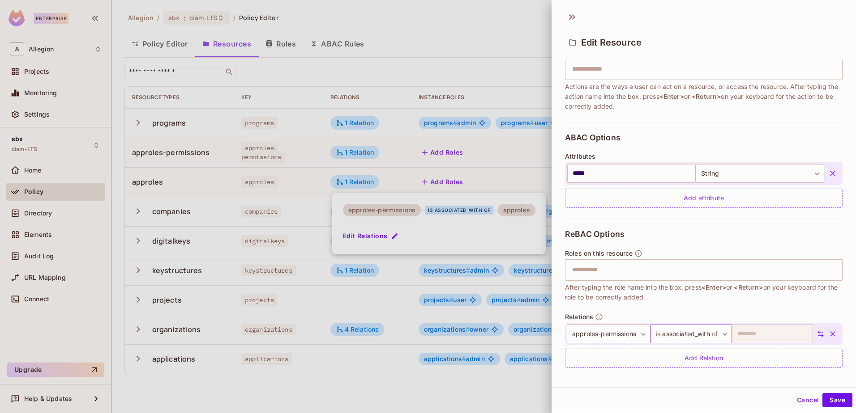
scroll to position [132, 0]
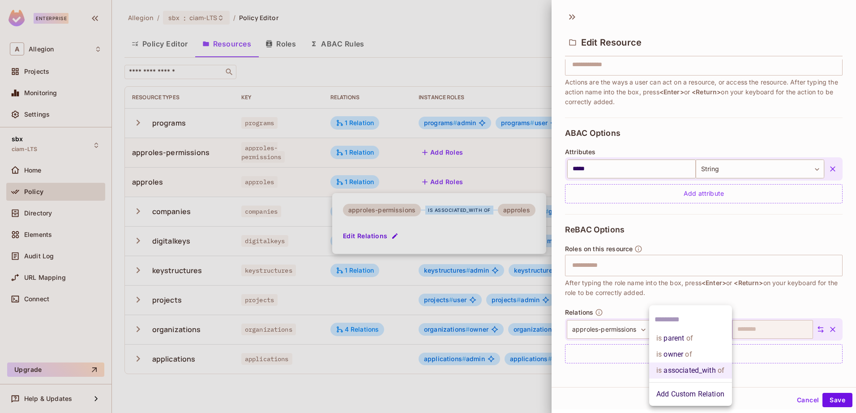
click at [698, 330] on body "Enterprise A Allegion Projects Monitoring Settings sbx ciam-LTS Home Policy Dir…" at bounding box center [428, 206] width 856 height 413
click at [698, 398] on li "Add Custom Relation" at bounding box center [690, 395] width 83 height 16
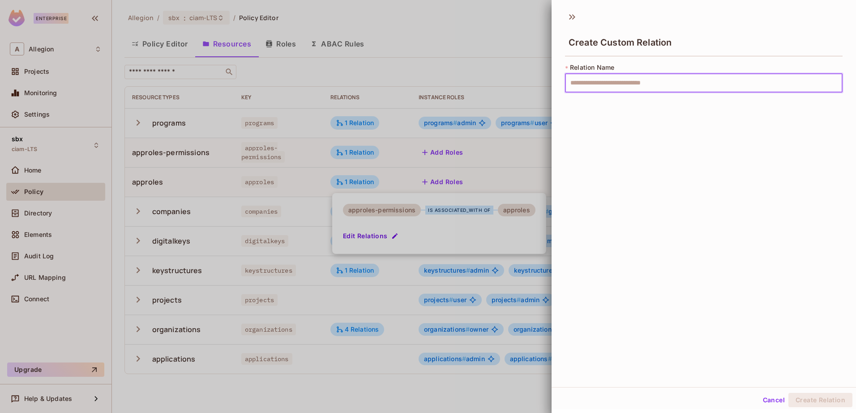
click at [606, 85] on input "text" at bounding box center [703, 83] width 277 height 19
type input "**********"
click at [829, 405] on button "Create Relation" at bounding box center [820, 400] width 64 height 14
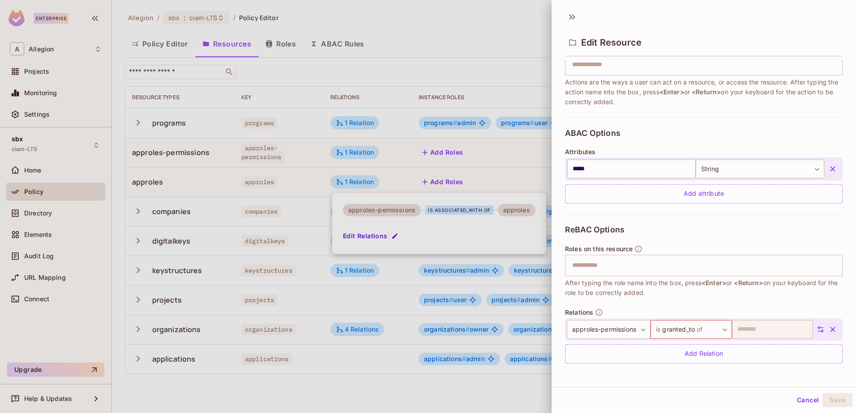
click at [746, 373] on div "**********" at bounding box center [703, 294] width 277 height 160
click at [717, 353] on div "Add Relation" at bounding box center [703, 352] width 277 height 19
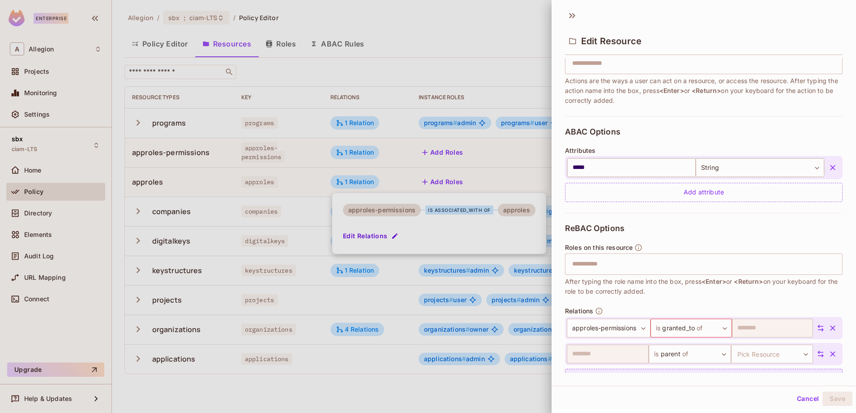
drag, startPoint x: 818, startPoint y: 354, endPoint x: 792, endPoint y: 358, distance: 26.3
click at [830, 354] on icon "button" at bounding box center [832, 354] width 5 height 5
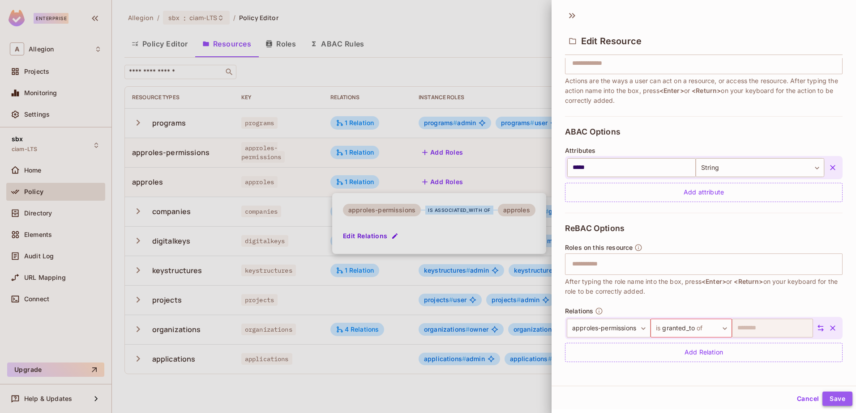
click at [829, 398] on button "Save" at bounding box center [837, 399] width 30 height 14
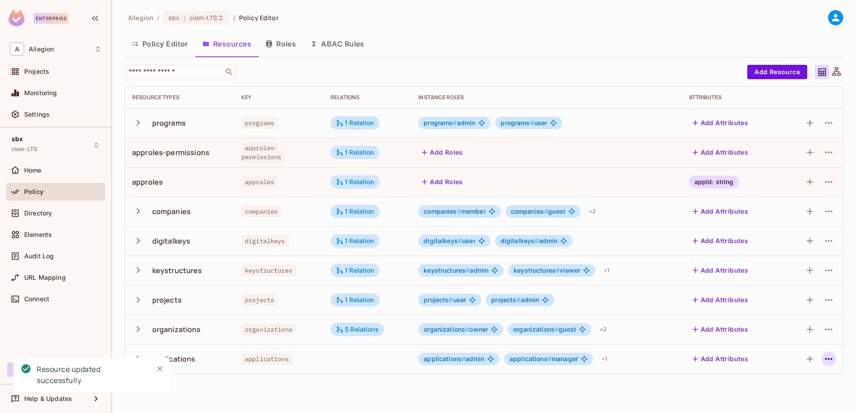
click at [833, 358] on icon "button" at bounding box center [828, 359] width 11 height 11
click at [784, 368] on span "Edit Resource" at bounding box center [789, 373] width 47 height 14
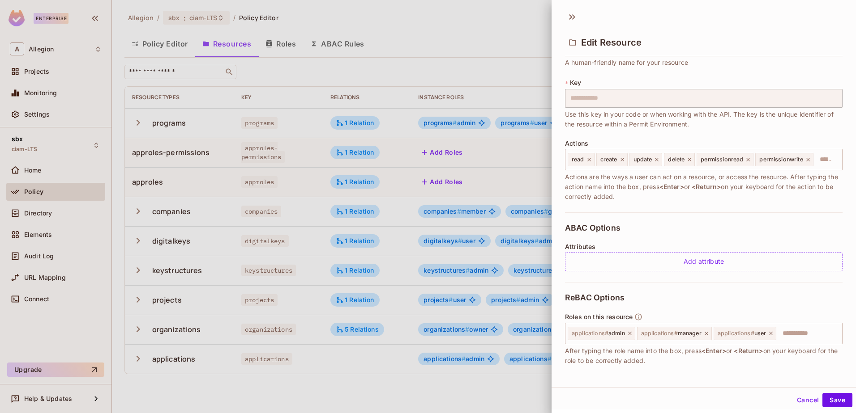
scroll to position [92, 0]
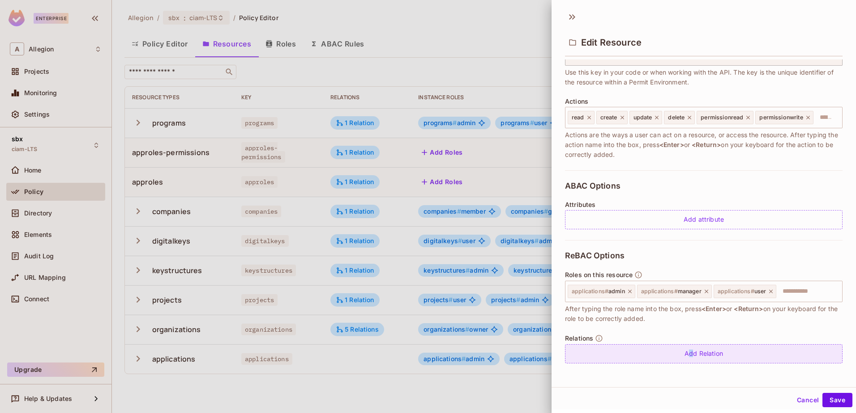
click at [684, 359] on div "Add Relation" at bounding box center [703, 354] width 277 height 19
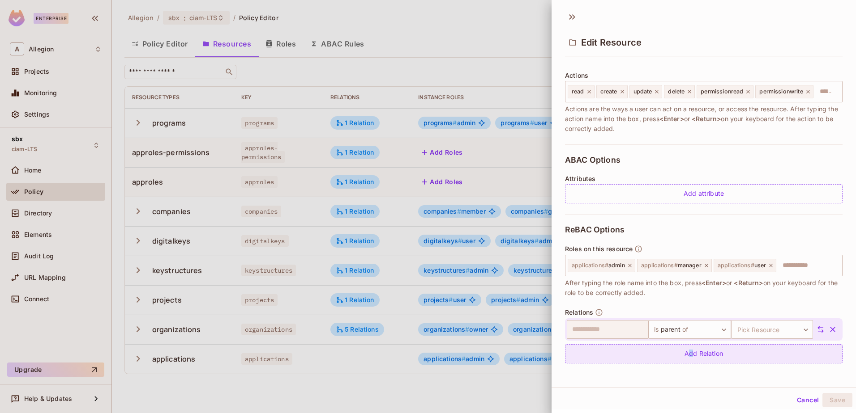
scroll to position [118, 0]
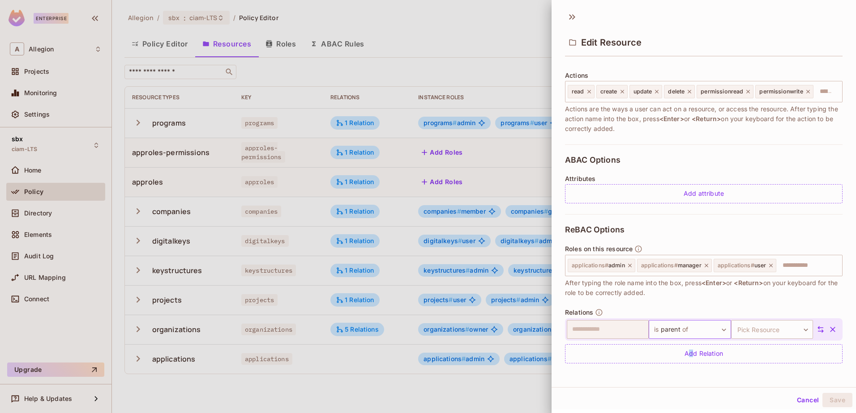
click at [698, 326] on body "Enterprise A Allegion Projects Monitoring Settings sbx ciam-LTS Home Policy Dir…" at bounding box center [428, 206] width 856 height 413
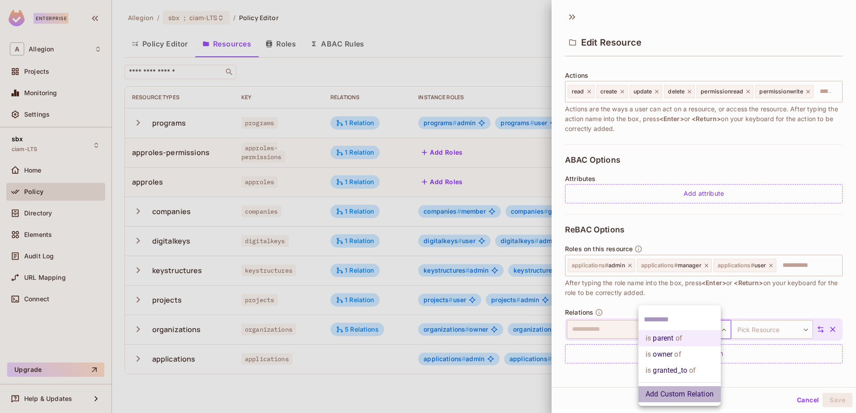
click at [678, 392] on li "Add Custom Relation" at bounding box center [679, 395] width 82 height 16
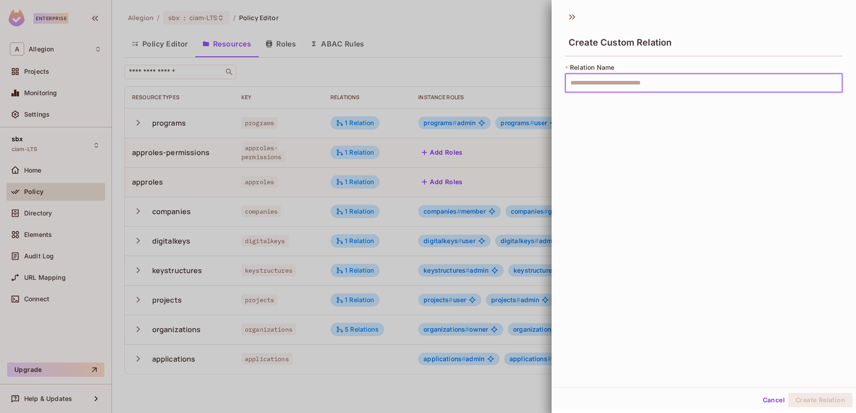
click at [622, 86] on input "text" at bounding box center [703, 83] width 277 height 19
type input "**********"
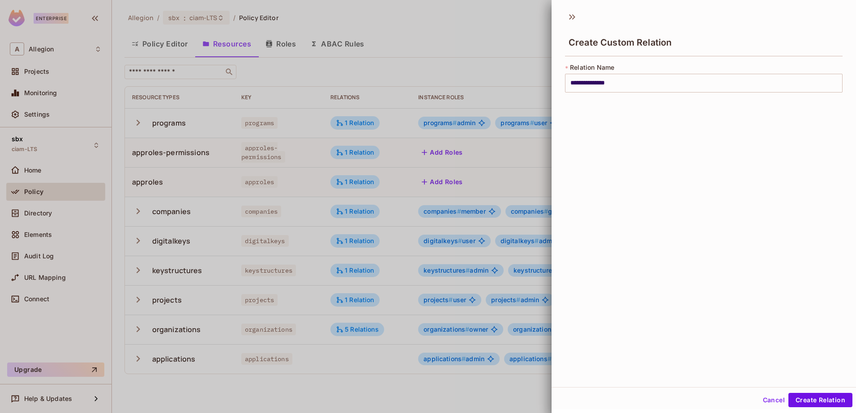
click at [661, 219] on div "**********" at bounding box center [703, 196] width 304 height 381
click at [791, 401] on button "Create Relation" at bounding box center [820, 400] width 64 height 14
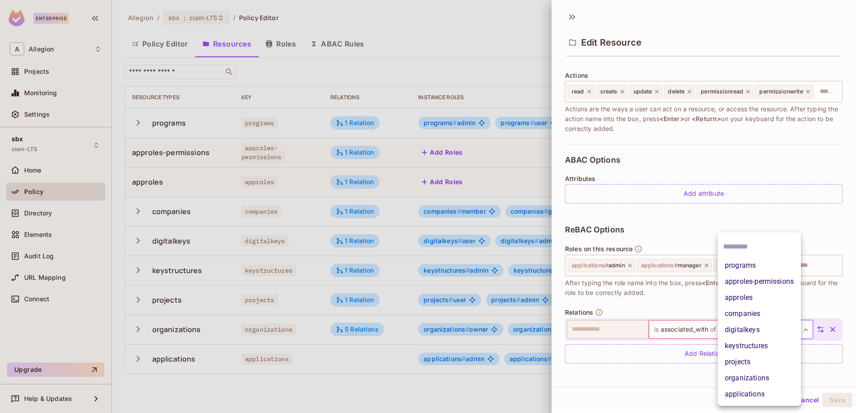
click at [770, 325] on body "Enterprise A Allegion Projects Monitoring Settings sbx ciam-LTS Home Policy Dir…" at bounding box center [428, 206] width 856 height 413
click at [754, 302] on li "approles" at bounding box center [758, 298] width 83 height 16
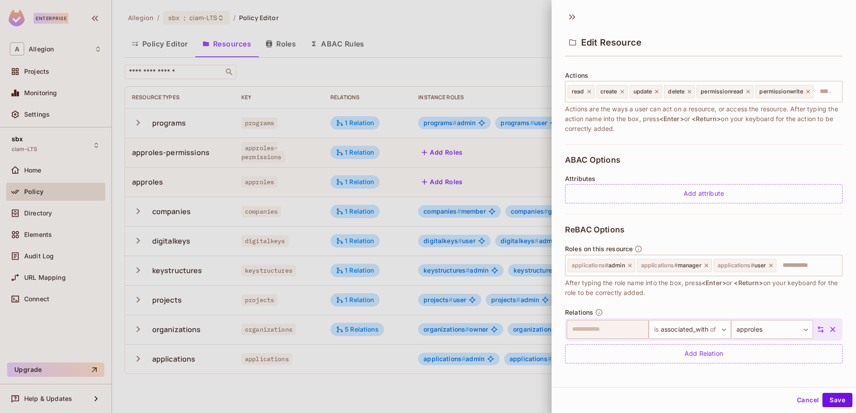
click at [692, 379] on div "**********" at bounding box center [703, 196] width 304 height 381
click at [822, 398] on button "Save" at bounding box center [837, 400] width 30 height 14
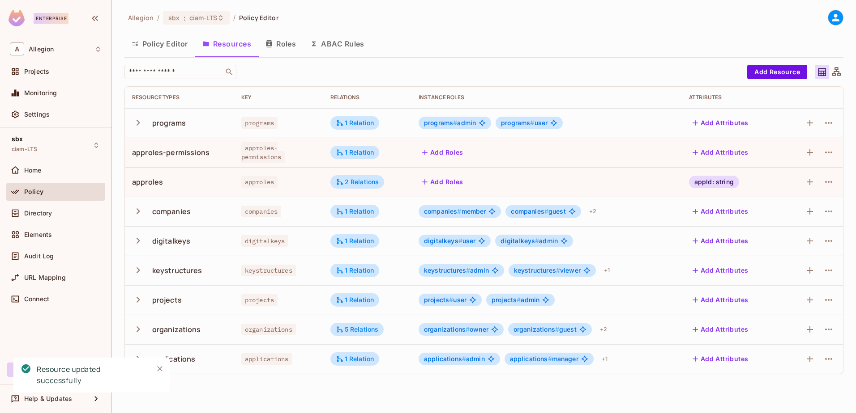
click at [841, 71] on div at bounding box center [836, 72] width 14 height 14
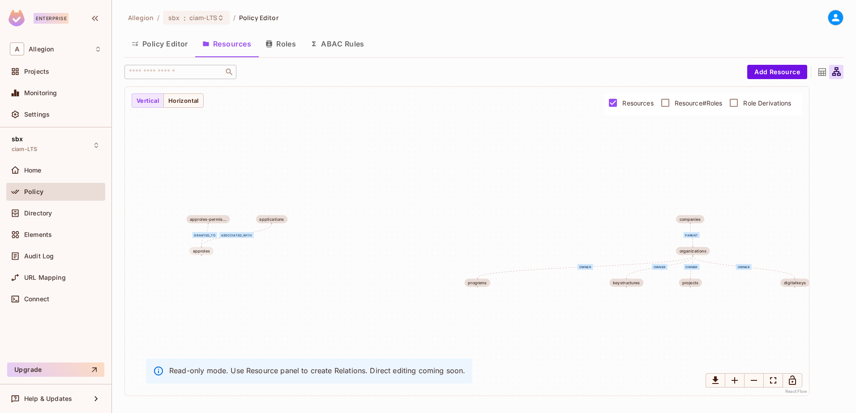
drag, startPoint x: 171, startPoint y: 247, endPoint x: 209, endPoint y: 252, distance: 38.4
click at [201, 256] on div "owner granted_to associated_with parent owner owner owner programs approles-per…" at bounding box center [467, 241] width 684 height 309
drag, startPoint x: 275, startPoint y: 221, endPoint x: 316, endPoint y: 166, distance: 69.1
click at [316, 166] on div "applications" at bounding box center [311, 163] width 31 height 8
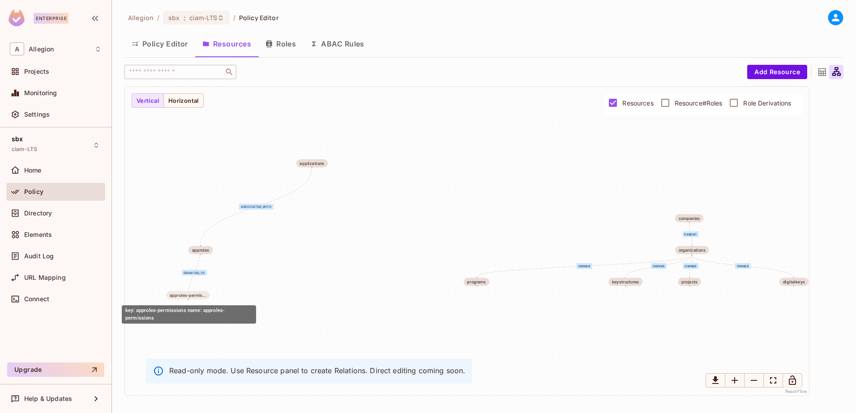
drag, startPoint x: 205, startPoint y: 218, endPoint x: 205, endPoint y: 304, distance: 85.9
click at [205, 298] on div "approles-permis..." at bounding box center [188, 295] width 36 height 4
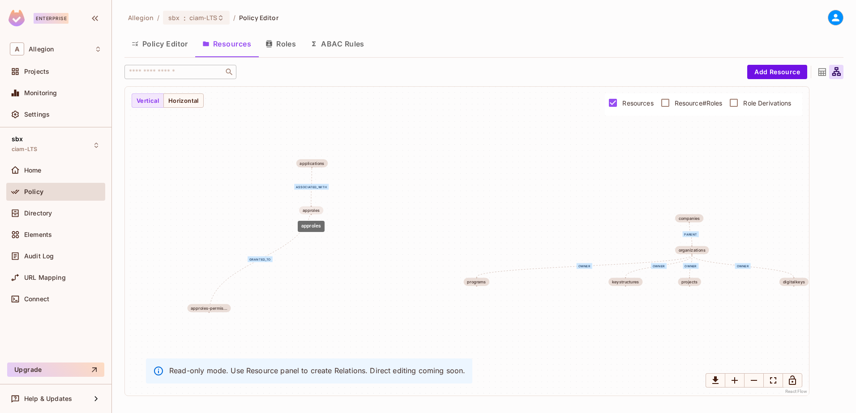
drag, startPoint x: 201, startPoint y: 247, endPoint x: 312, endPoint y: 207, distance: 118.1
click at [312, 207] on div "approles" at bounding box center [311, 210] width 24 height 8
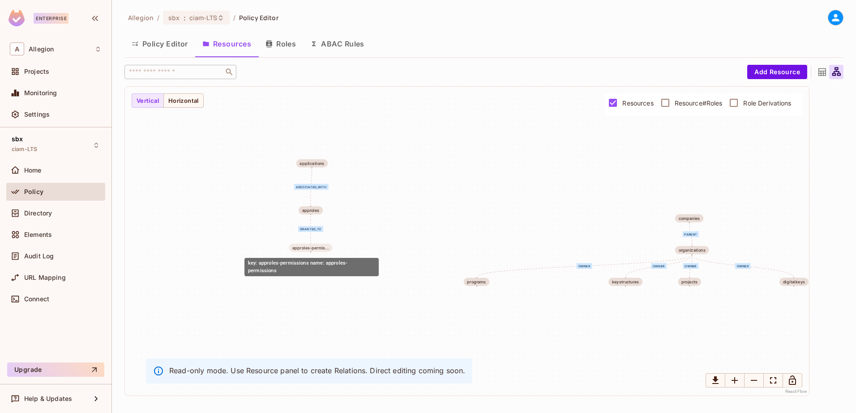
drag, startPoint x: 219, startPoint y: 307, endPoint x: 324, endPoint y: 245, distance: 122.2
click at [324, 245] on div "approles-permis..." at bounding box center [310, 248] width 43 height 8
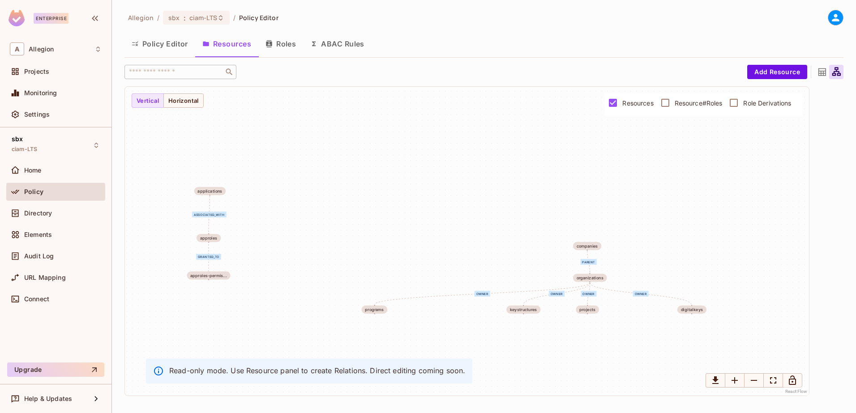
drag, startPoint x: 561, startPoint y: 322, endPoint x: 488, endPoint y: 318, distance: 73.1
click at [462, 347] on div "owner granted_to associated_with parent owner owner owner programs approles-per…" at bounding box center [467, 241] width 684 height 309
drag, startPoint x: 588, startPoint y: 244, endPoint x: 463, endPoint y: 116, distance: 178.5
click at [463, 116] on div "companies" at bounding box center [462, 119] width 29 height 8
click at [587, 278] on div "organizations" at bounding box center [588, 280] width 34 height 8
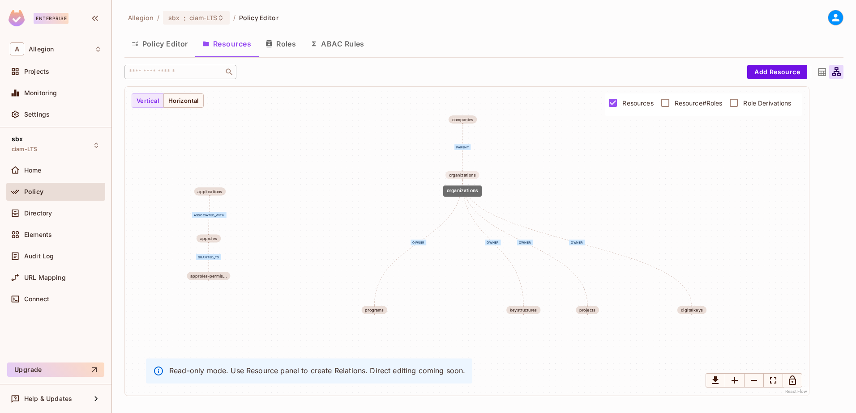
drag, startPoint x: 587, startPoint y: 278, endPoint x: 460, endPoint y: 172, distance: 166.2
click at [460, 173] on div "organizations" at bounding box center [462, 175] width 27 height 4
drag, startPoint x: 380, startPoint y: 314, endPoint x: 391, endPoint y: 227, distance: 88.0
click at [391, 227] on div "programs" at bounding box center [386, 226] width 26 height 8
drag, startPoint x: 519, startPoint y: 311, endPoint x: 455, endPoint y: 224, distance: 107.2
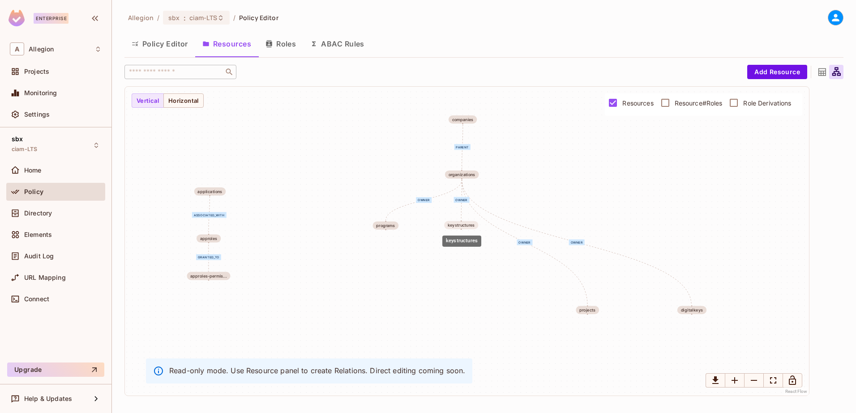
click at [455, 224] on div "keystructures" at bounding box center [461, 225] width 27 height 4
drag, startPoint x: 588, startPoint y: 312, endPoint x: 532, endPoint y: 228, distance: 100.9
click at [532, 228] on div "projects" at bounding box center [530, 227] width 16 height 4
drag, startPoint x: 683, startPoint y: 301, endPoint x: 591, endPoint y: 223, distance: 121.3
click at [600, 223] on div "digitalkeys" at bounding box center [604, 227] width 29 height 8
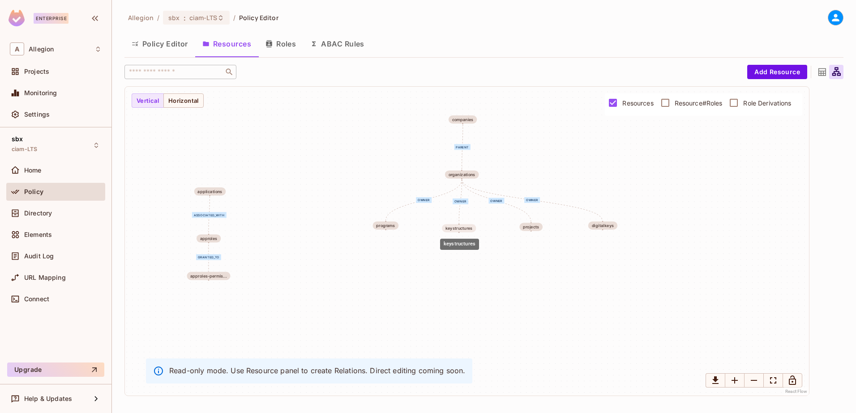
drag, startPoint x: 460, startPoint y: 227, endPoint x: 458, endPoint y: 234, distance: 7.5
click at [458, 234] on body "Enterprise A Allegion Projects Monitoring Settings sbx ciam-LTS Home Policy Dir…" at bounding box center [428, 206] width 856 height 413
drag, startPoint x: 535, startPoint y: 226, endPoint x: 533, endPoint y: 235, distance: 9.2
click at [533, 235] on div "projects" at bounding box center [529, 235] width 16 height 4
drag, startPoint x: 457, startPoint y: 233, endPoint x: 454, endPoint y: 241, distance: 8.9
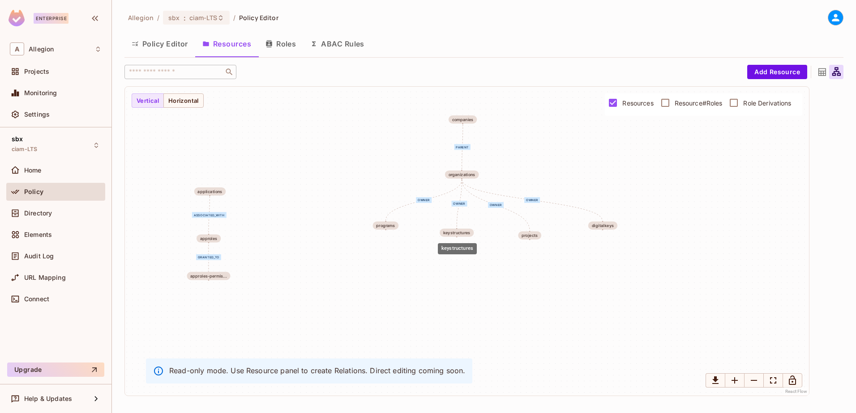
click at [454, 237] on div "keystructures" at bounding box center [456, 233] width 34 height 8
drag, startPoint x: 384, startPoint y: 230, endPoint x: 381, endPoint y: 244, distance: 14.7
click at [381, 244] on body "Enterprise A Allegion Projects Monitoring Settings sbx ciam-LTS Home Policy Dir…" at bounding box center [428, 206] width 856 height 413
drag, startPoint x: 599, startPoint y: 224, endPoint x: 593, endPoint y: 237, distance: 15.0
click at [593, 237] on div "digitalkeys" at bounding box center [596, 239] width 22 height 4
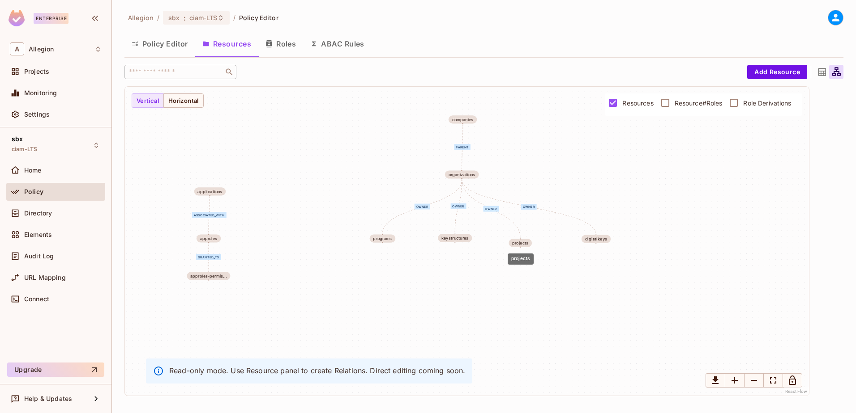
drag, startPoint x: 534, startPoint y: 239, endPoint x: 524, endPoint y: 247, distance: 12.1
click at [524, 247] on div "projects" at bounding box center [519, 243] width 23 height 8
drag, startPoint x: 456, startPoint y: 241, endPoint x: 452, endPoint y: 245, distance: 5.7
click at [452, 245] on div "keystructures" at bounding box center [451, 243] width 34 height 8
drag, startPoint x: 387, startPoint y: 239, endPoint x: 386, endPoint y: 245, distance: 5.4
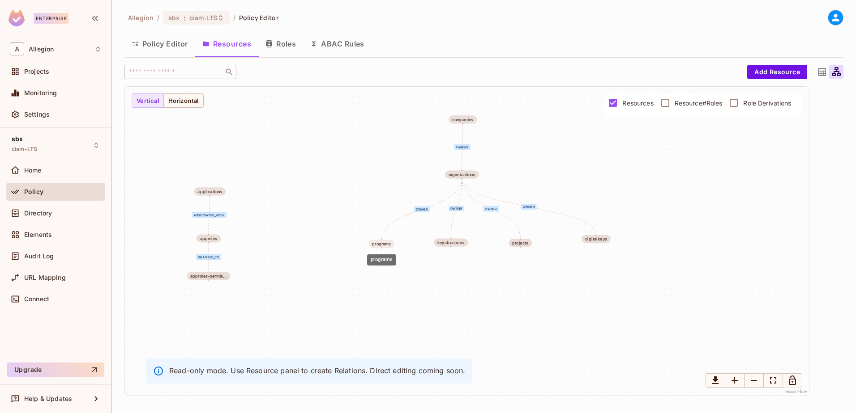
click at [386, 245] on div "programs" at bounding box center [381, 244] width 19 height 4
click at [169, 44] on button "Policy Editor" at bounding box center [159, 44] width 71 height 22
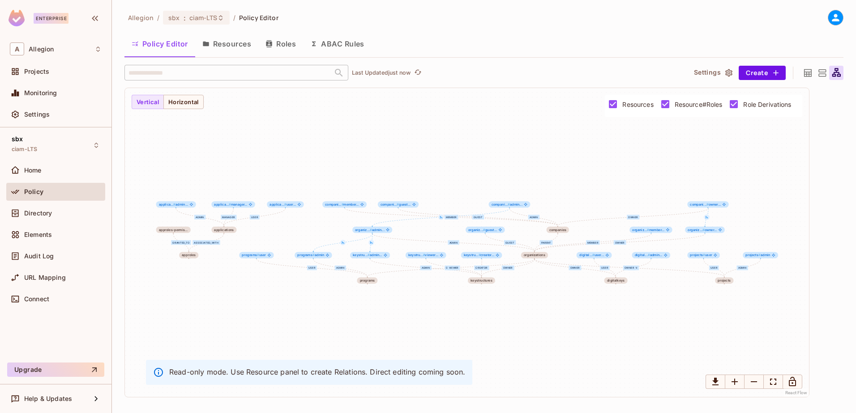
click at [809, 77] on icon at bounding box center [807, 73] width 11 height 11
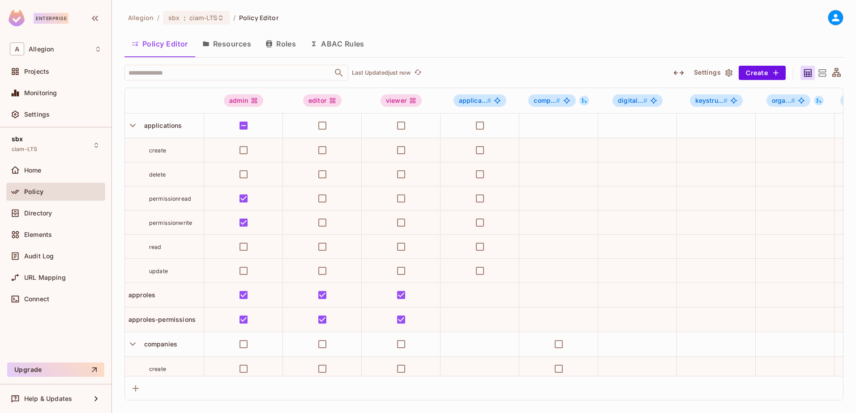
click at [214, 44] on button "Resources" at bounding box center [226, 44] width 63 height 22
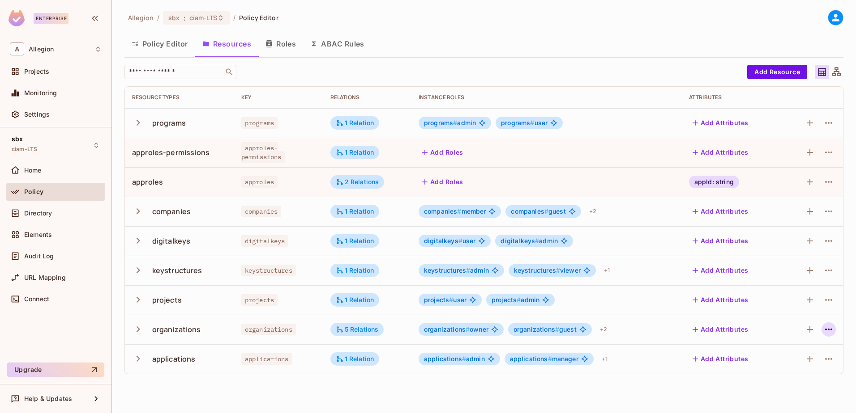
click at [831, 330] on icon "button" at bounding box center [828, 330] width 7 height 2
click at [802, 361] on div "Edit Resource" at bounding box center [789, 365] width 42 height 9
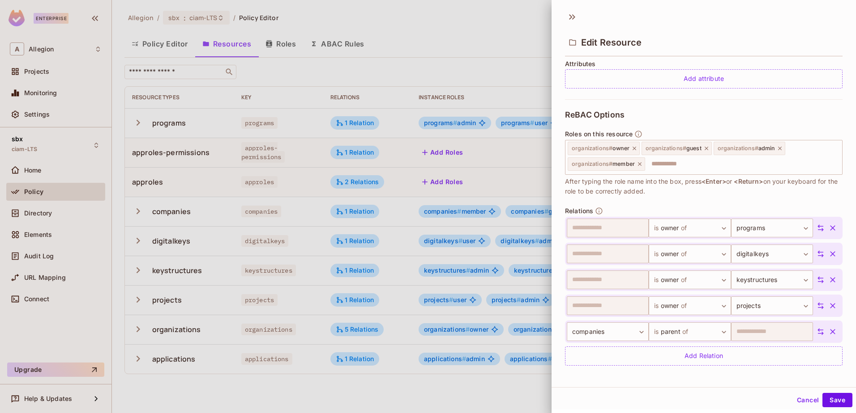
scroll to position [222, 0]
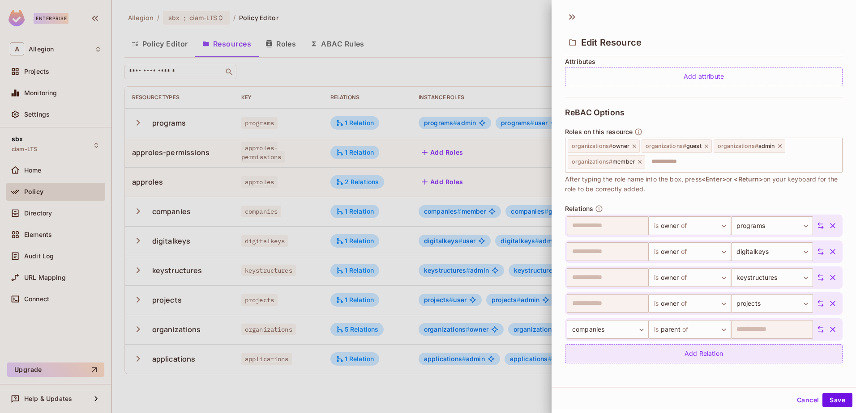
click at [682, 351] on div "Add Relation" at bounding box center [703, 354] width 277 height 19
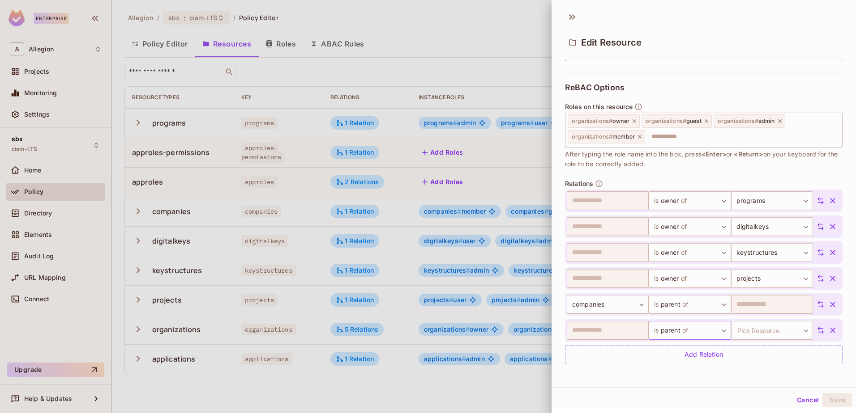
scroll to position [248, 0]
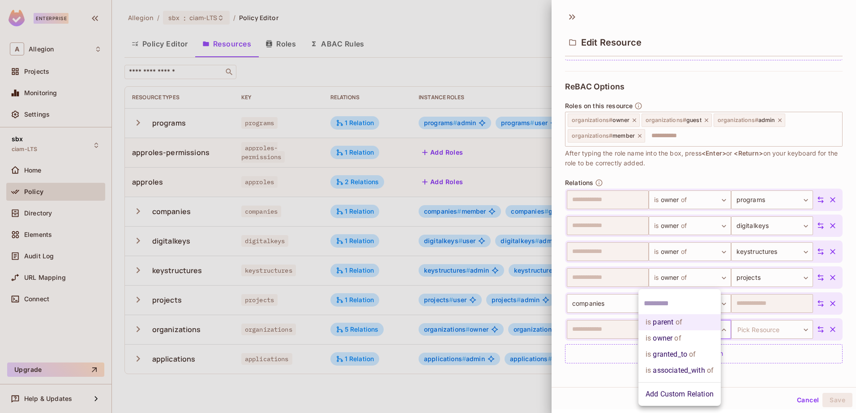
click at [693, 329] on body "Enterprise A Allegion Projects Monitoring Settings sbx ciam-LTS Home Policy Dir…" at bounding box center [428, 206] width 856 height 413
click at [682, 373] on li "is associated_with of" at bounding box center [679, 371] width 82 height 16
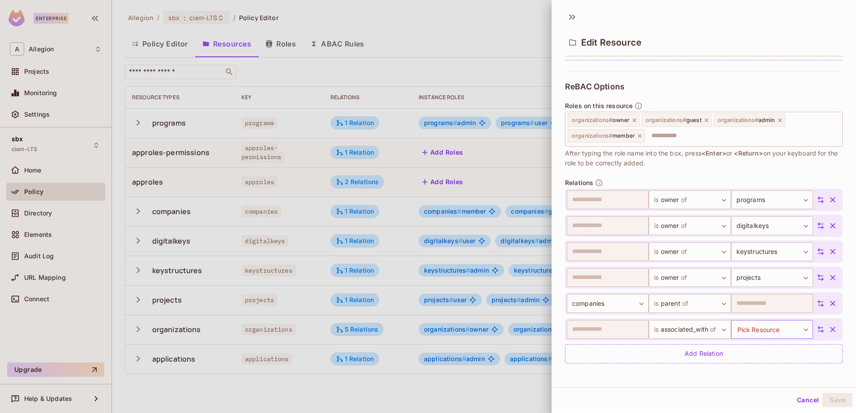
click at [751, 327] on body "Enterprise A Allegion Projects Monitoring Settings sbx ciam-LTS Home Policy Dir…" at bounding box center [428, 206] width 856 height 413
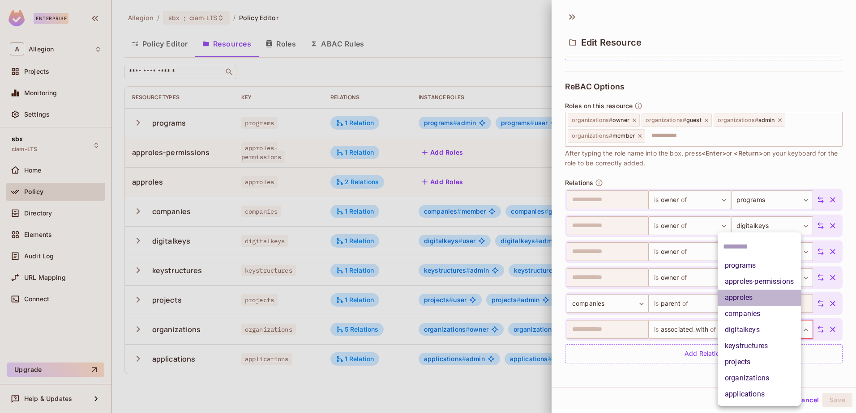
click at [746, 294] on li "approles" at bounding box center [758, 298] width 83 height 16
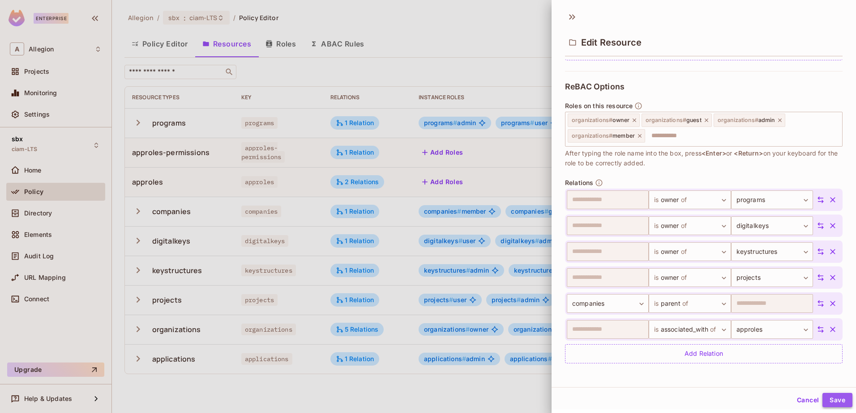
click at [825, 401] on button "Save" at bounding box center [837, 400] width 30 height 14
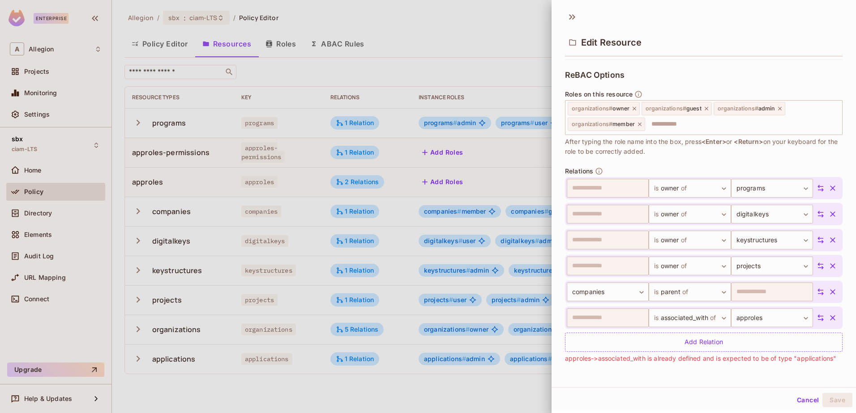
scroll to position [269, 0]
click at [795, 403] on button "Cancel" at bounding box center [807, 400] width 29 height 14
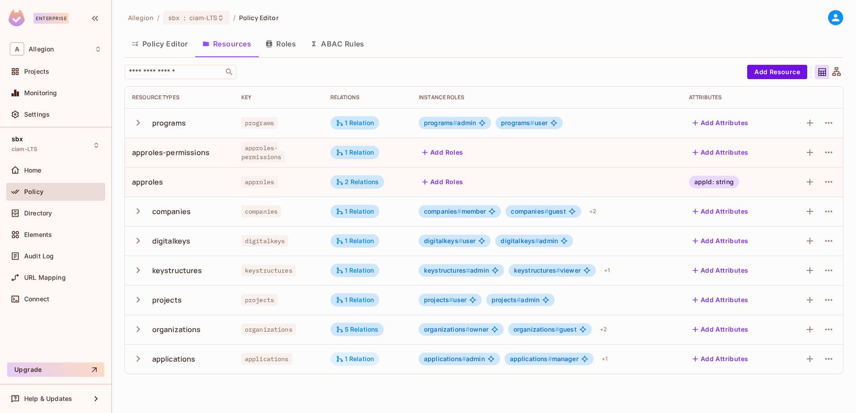
click at [358, 362] on div "1 Relation" at bounding box center [355, 359] width 38 height 8
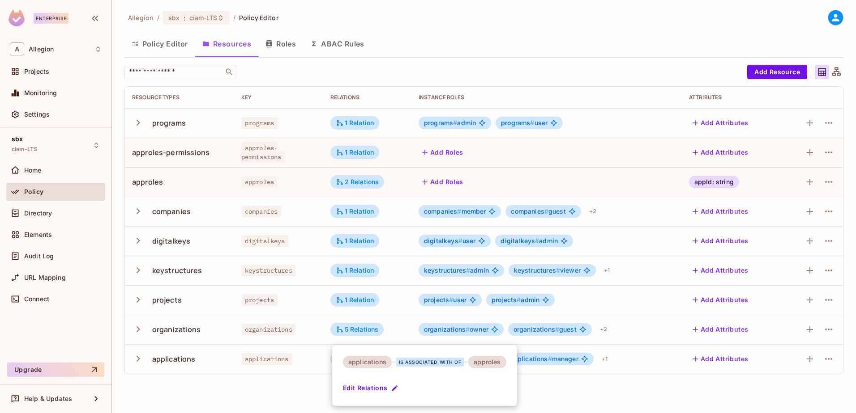
click at [380, 387] on button "Edit Relations" at bounding box center [371, 388] width 57 height 14
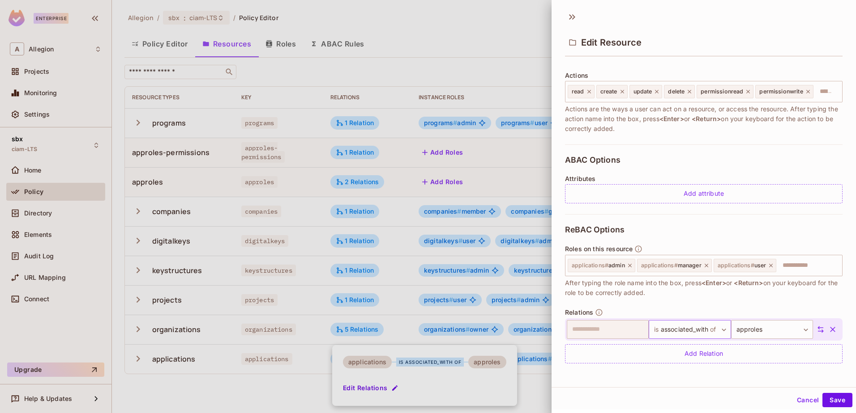
scroll to position [118, 0]
click at [816, 329] on icon at bounding box center [820, 330] width 8 height 8
click at [824, 398] on button "Save" at bounding box center [837, 400] width 30 height 14
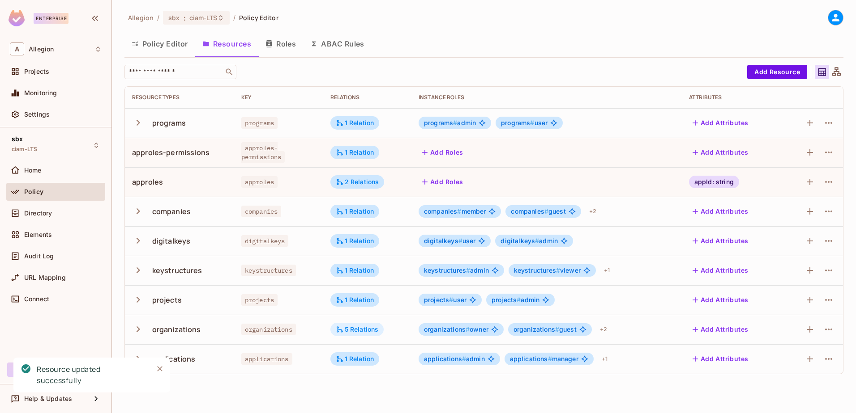
click at [353, 327] on div "5 Relations" at bounding box center [357, 330] width 43 height 8
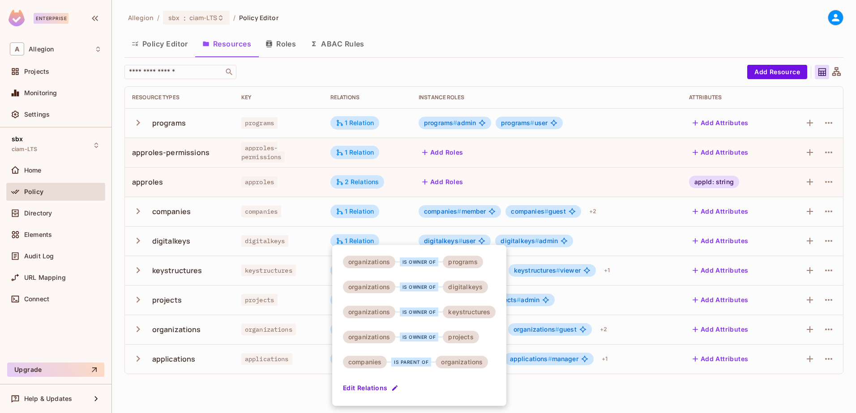
click at [383, 393] on button "Edit Relations" at bounding box center [371, 388] width 57 height 14
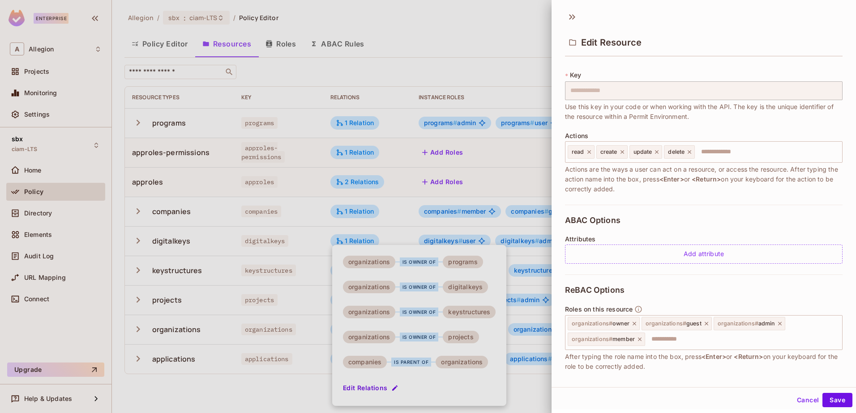
scroll to position [222, 0]
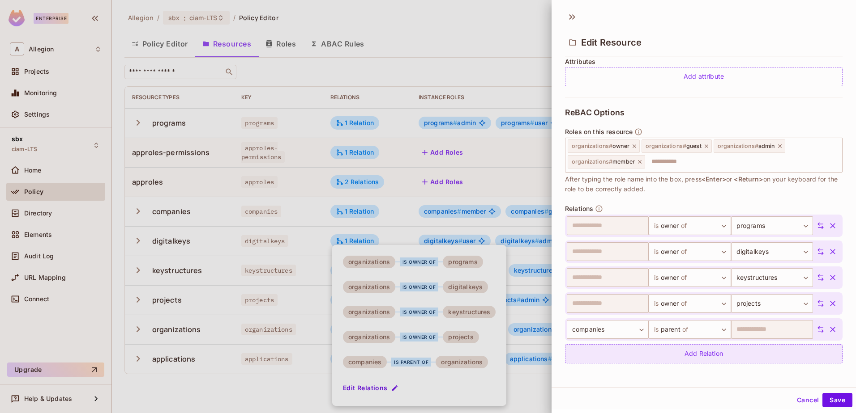
click at [695, 350] on div "Add Relation" at bounding box center [703, 354] width 277 height 19
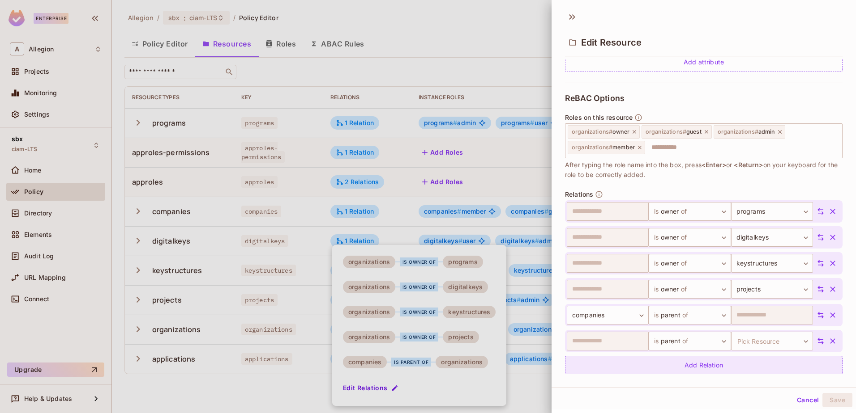
scroll to position [248, 0]
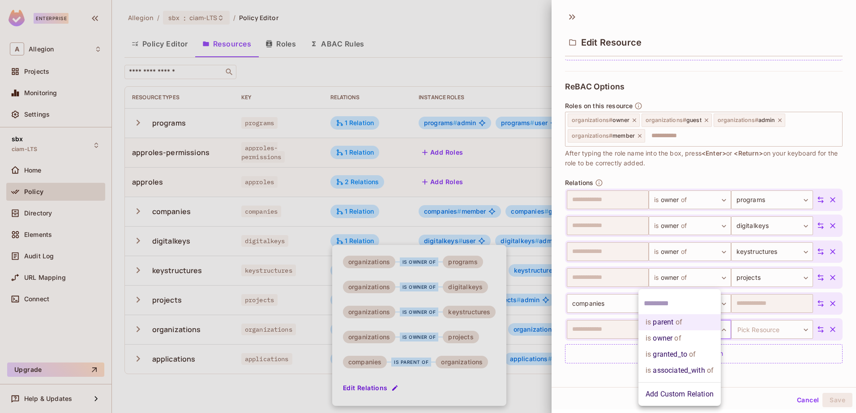
click at [679, 327] on body "Enterprise A Allegion Projects Monitoring Settings sbx ciam-LTS Home Policy Dir…" at bounding box center [428, 206] width 856 height 413
click at [674, 366] on li "is associated_with of" at bounding box center [679, 371] width 82 height 16
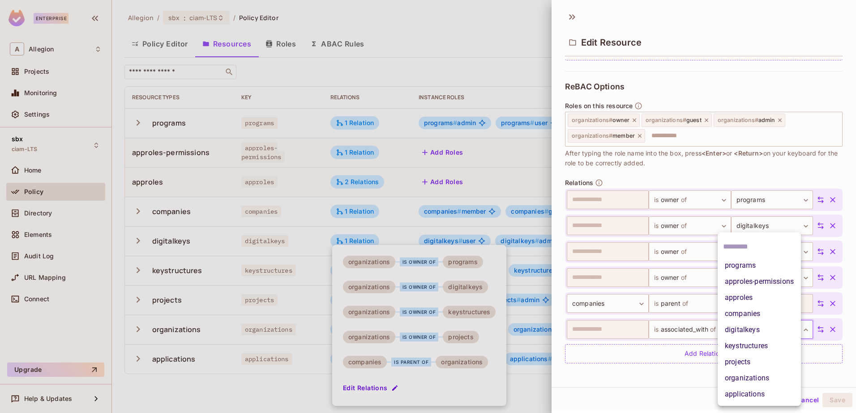
click at [755, 329] on body "Enterprise A Allegion Projects Monitoring Settings sbx ciam-LTS Home Policy Dir…" at bounding box center [428, 206] width 856 height 413
click at [744, 297] on li "approles" at bounding box center [758, 298] width 83 height 16
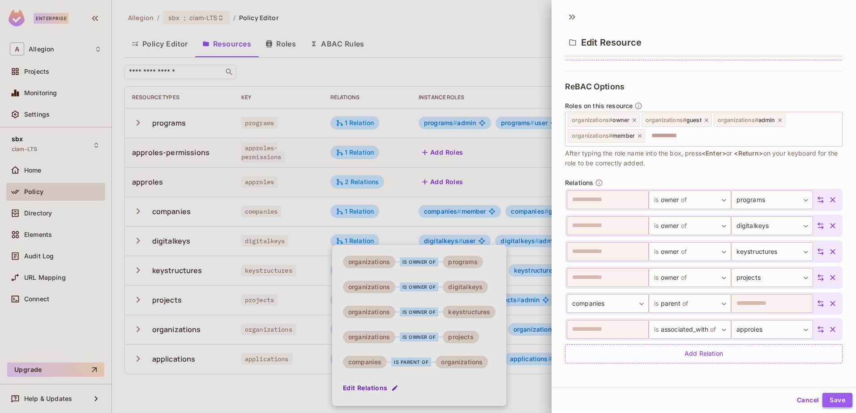
click at [833, 399] on button "Save" at bounding box center [837, 400] width 30 height 14
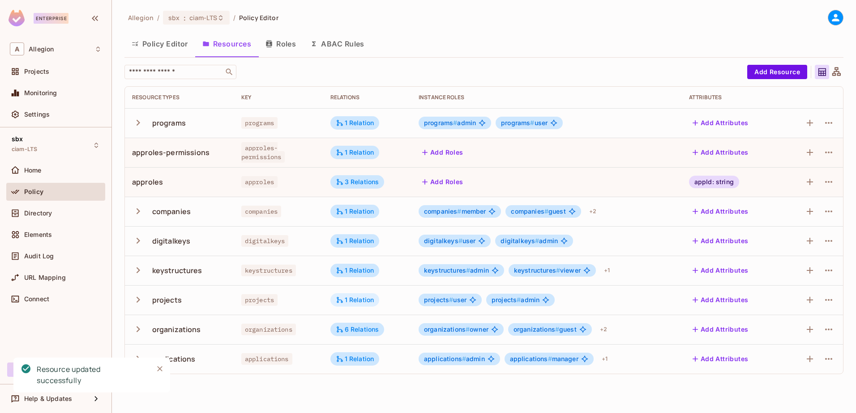
click at [357, 299] on div "1 Relation" at bounding box center [355, 300] width 38 height 8
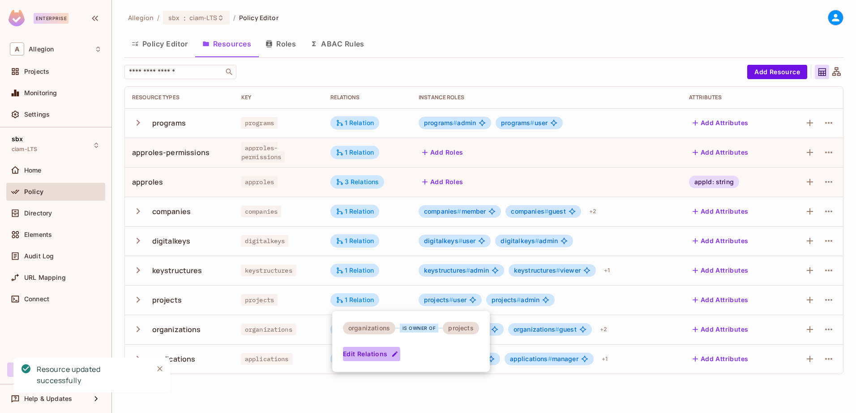
click at [371, 356] on button "Edit Relations" at bounding box center [371, 354] width 57 height 14
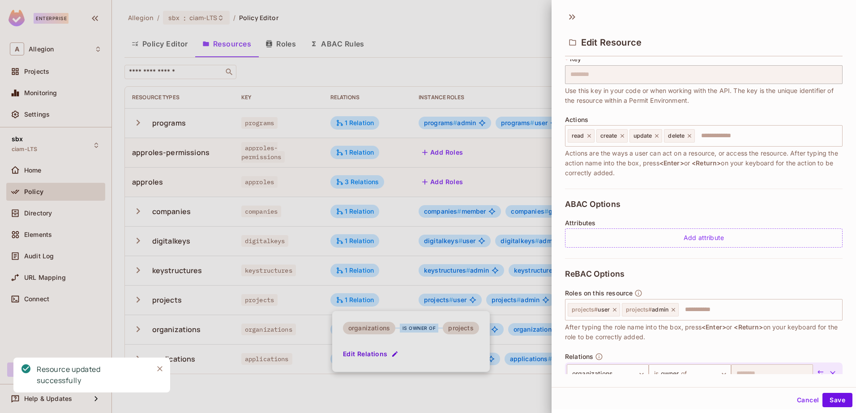
scroll to position [105, 0]
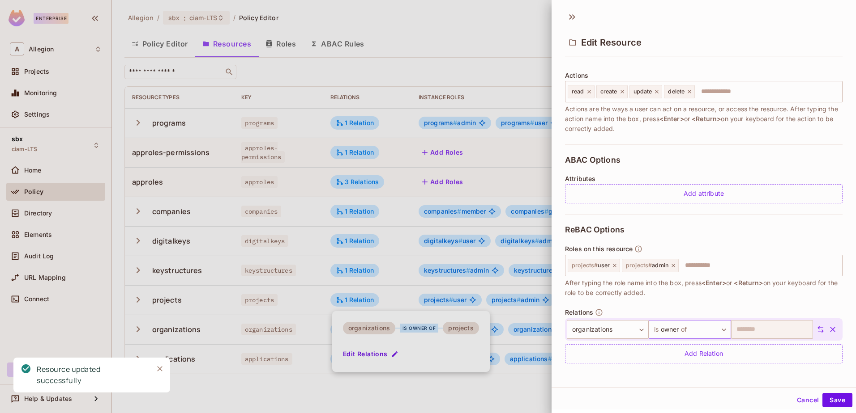
click at [703, 331] on body "Enterprise A Allegion Projects Monitoring Settings sbx ciam-LTS Home Policy Dir…" at bounding box center [428, 206] width 856 height 413
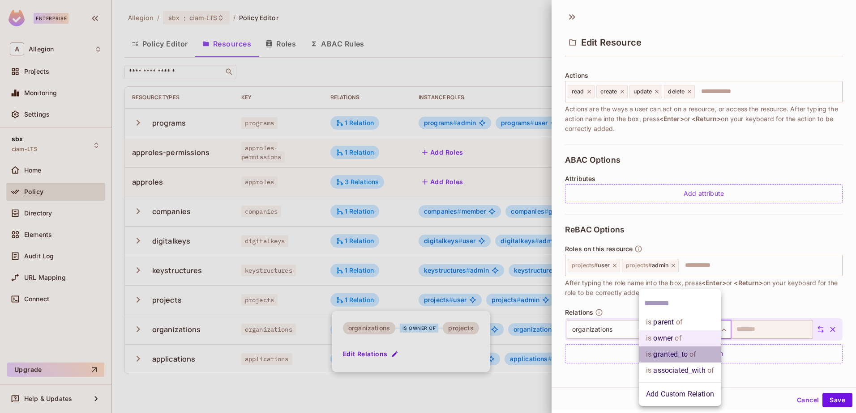
click at [721, 353] on li "is granted_to of" at bounding box center [680, 355] width 82 height 16
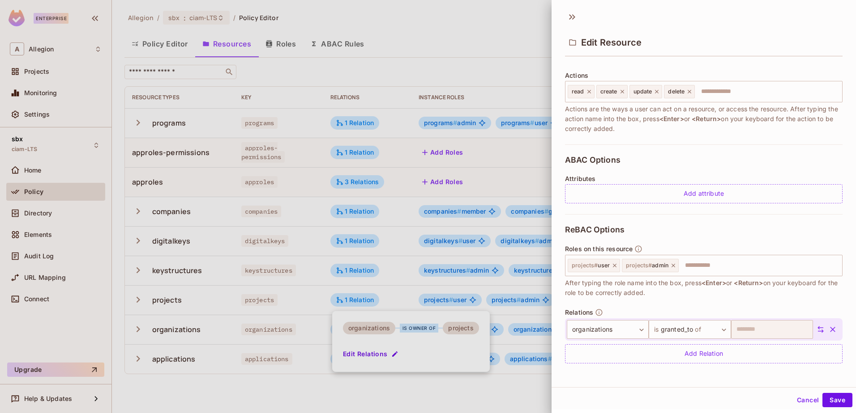
click at [805, 399] on button "Cancel" at bounding box center [807, 400] width 29 height 14
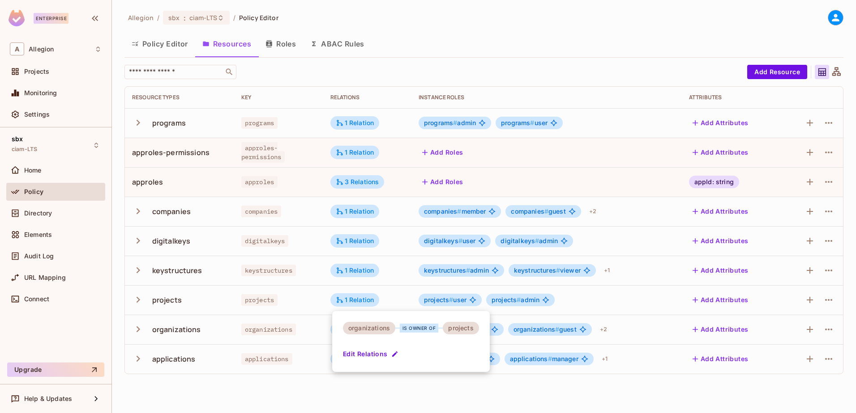
click at [370, 357] on button "Edit Relations" at bounding box center [371, 354] width 57 height 14
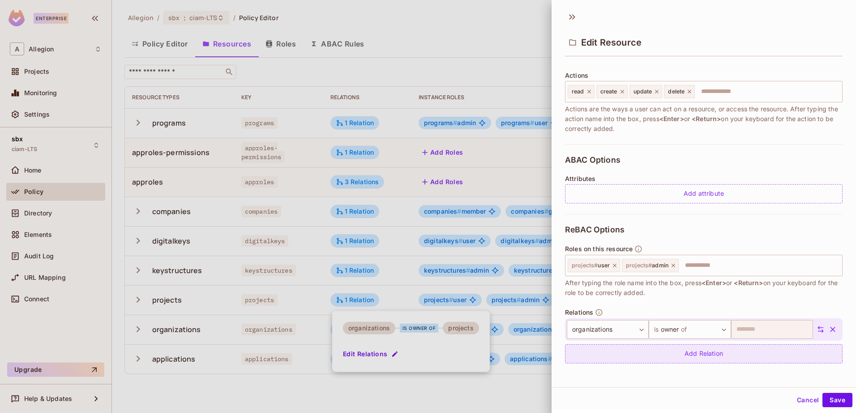
click at [677, 354] on div "Add Relation" at bounding box center [703, 354] width 277 height 19
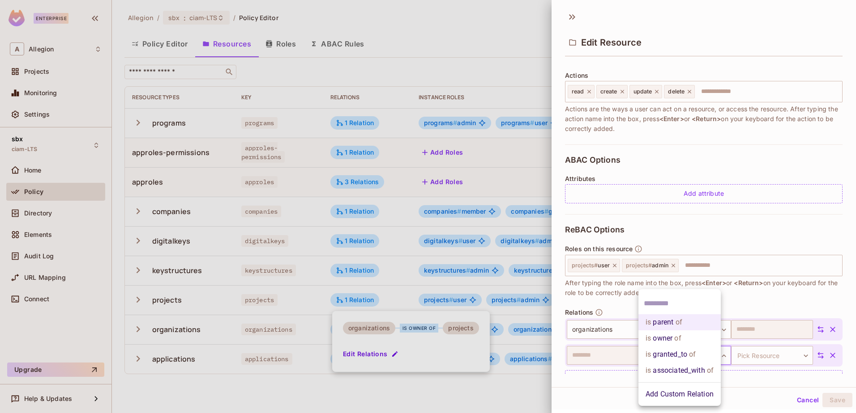
click at [674, 354] on body "Enterprise A Allegion Projects Monitoring Settings sbx ciam-LTS Home Policy Dir…" at bounding box center [428, 206] width 856 height 413
click at [674, 365] on li "is associated_with of" at bounding box center [679, 371] width 82 height 16
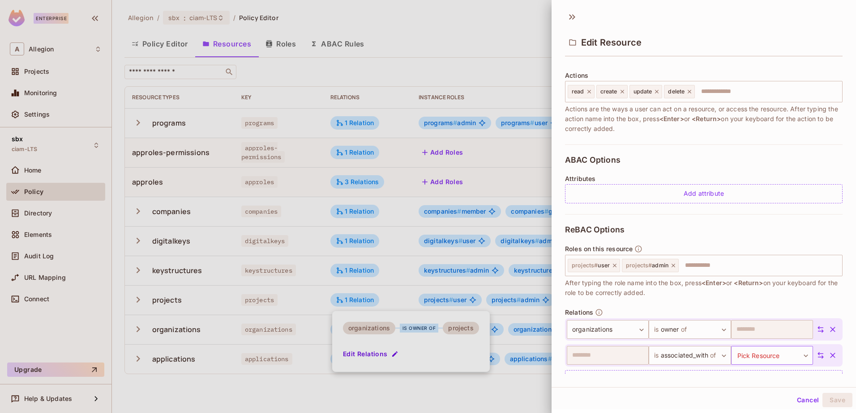
click at [740, 350] on body "Enterprise A Allegion Projects Monitoring Settings sbx ciam-LTS Home Policy Dir…" at bounding box center [428, 206] width 856 height 413
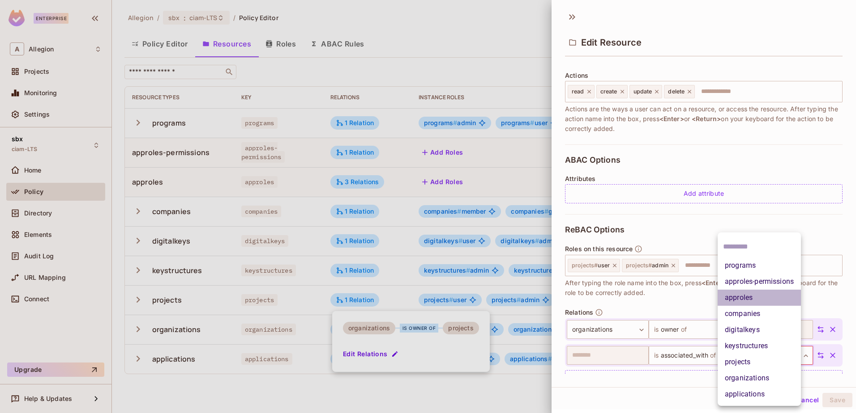
click at [740, 298] on li "approles" at bounding box center [758, 298] width 83 height 16
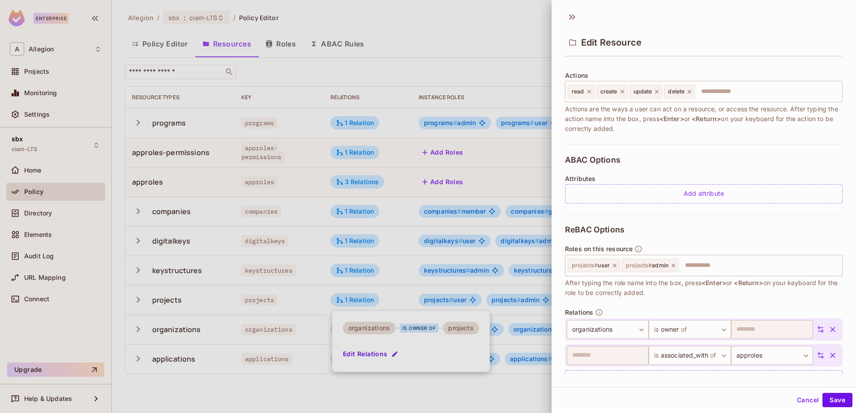
scroll to position [1, 0]
click at [826, 396] on button "Save" at bounding box center [837, 399] width 30 height 14
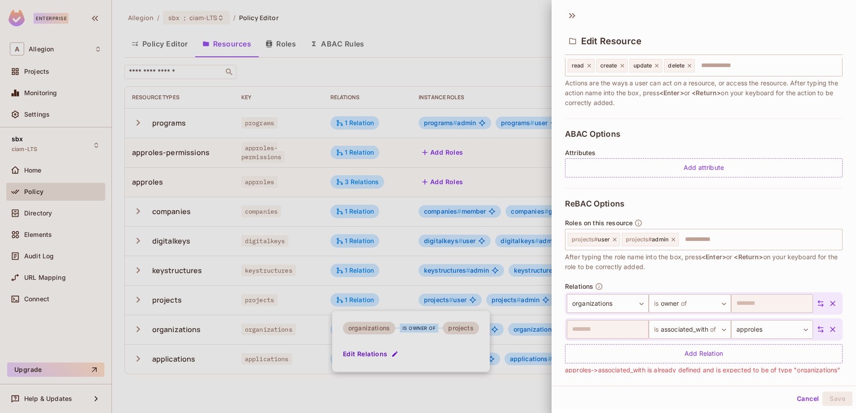
scroll to position [152, 0]
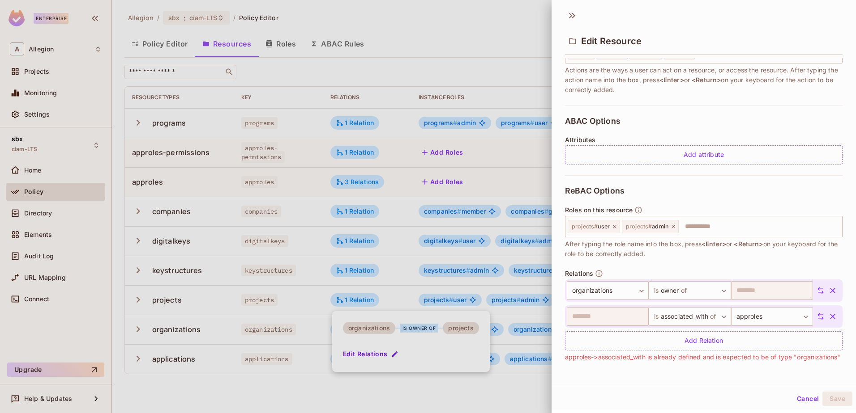
click at [816, 313] on icon at bounding box center [820, 317] width 8 height 8
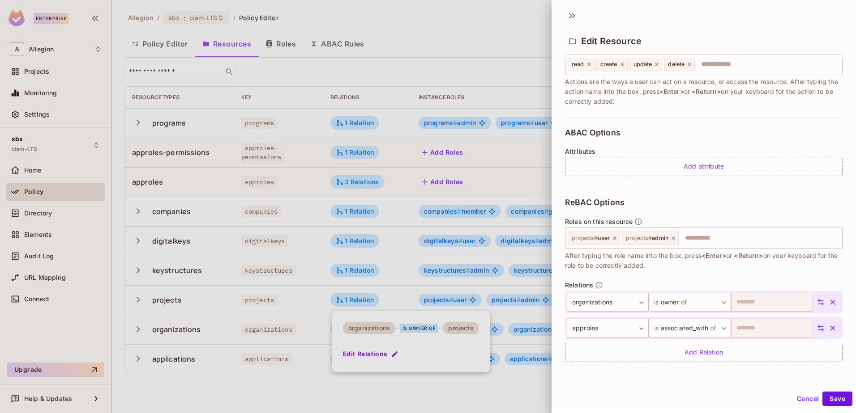
scroll to position [131, 0]
click at [833, 400] on button "Save" at bounding box center [837, 399] width 30 height 14
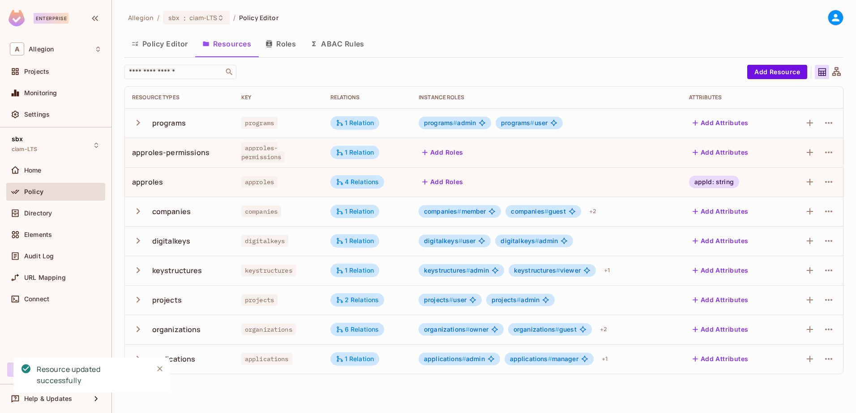
click at [370, 180] on div "4 Relations" at bounding box center [357, 182] width 43 height 8
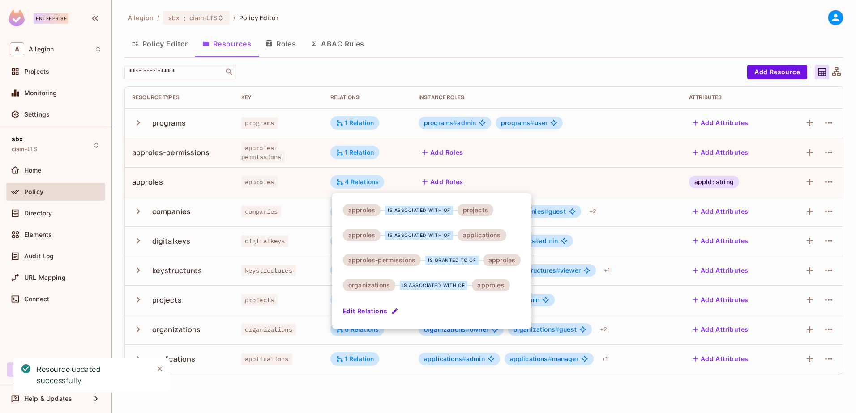
click at [379, 310] on button "Edit Relations" at bounding box center [371, 311] width 57 height 14
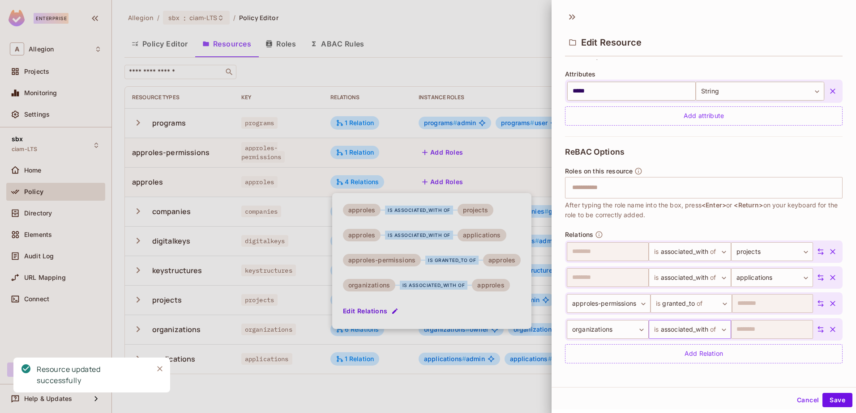
scroll to position [1, 0]
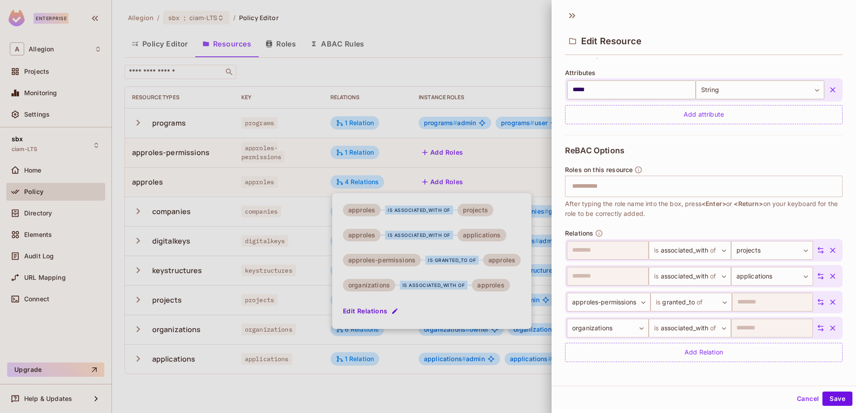
click at [817, 330] on icon at bounding box center [820, 328] width 6 height 7
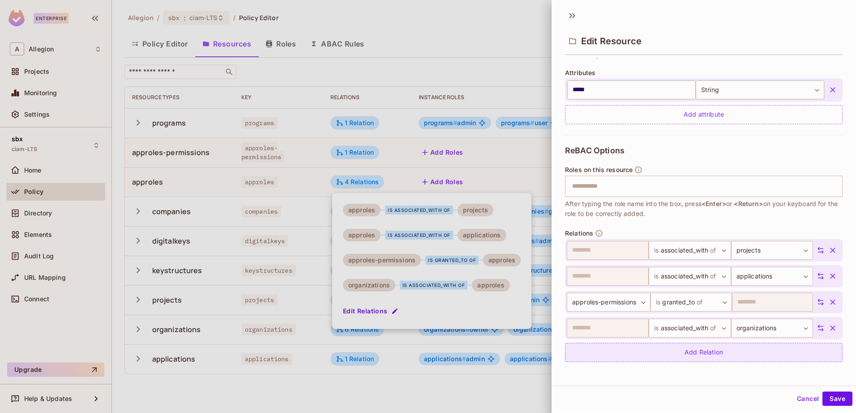
click at [679, 350] on div "Add Relation" at bounding box center [703, 352] width 277 height 19
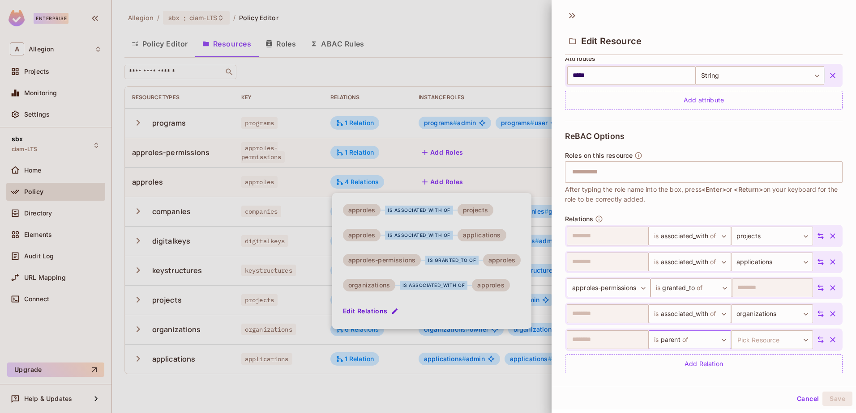
scroll to position [235, 0]
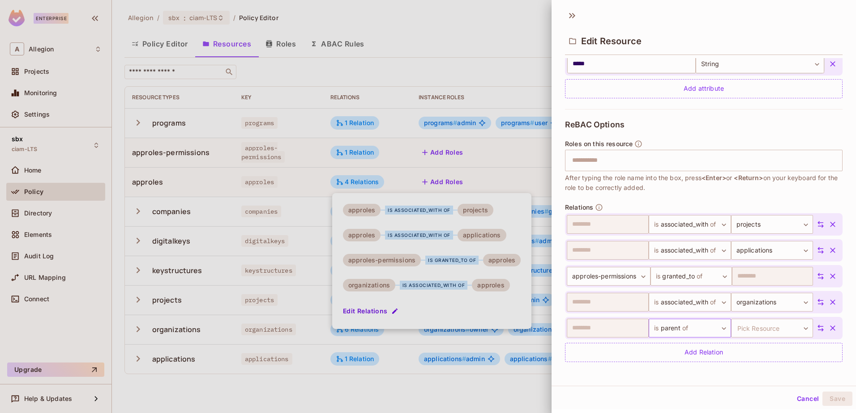
click at [693, 330] on body "Enterprise A Allegion Projects Monitoring Settings sbx ciam-LTS Home Policy Dir…" at bounding box center [428, 206] width 856 height 413
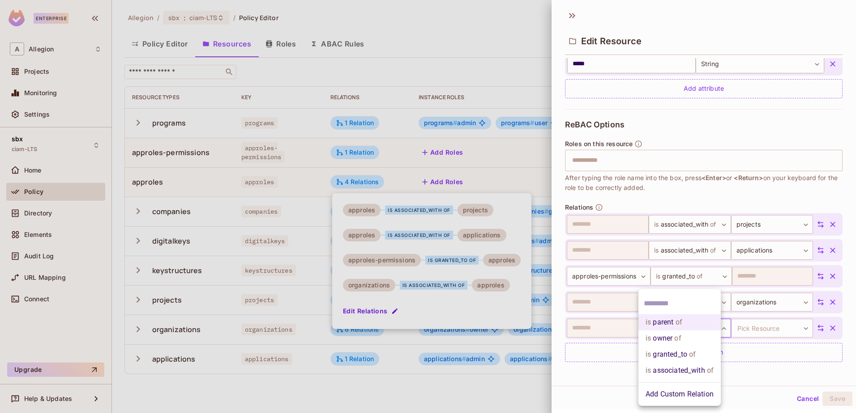
click at [681, 364] on li "is associated_with of" at bounding box center [679, 371] width 82 height 16
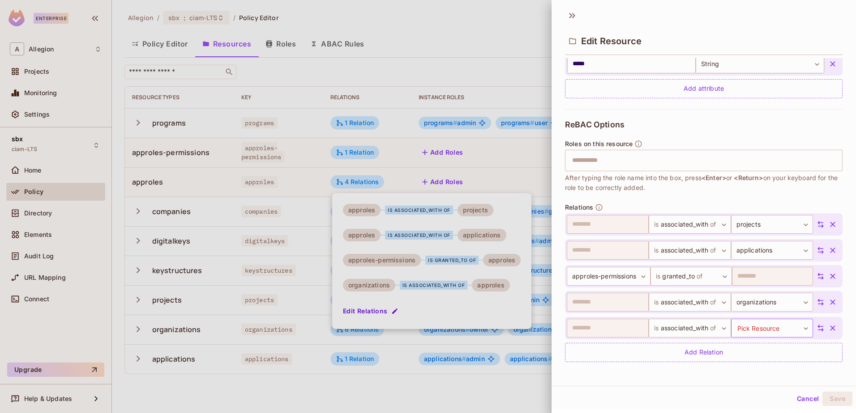
click at [766, 326] on body "Enterprise A Allegion Projects Monitoring Settings sbx ciam-LTS Home Policy Dir…" at bounding box center [428, 206] width 856 height 413
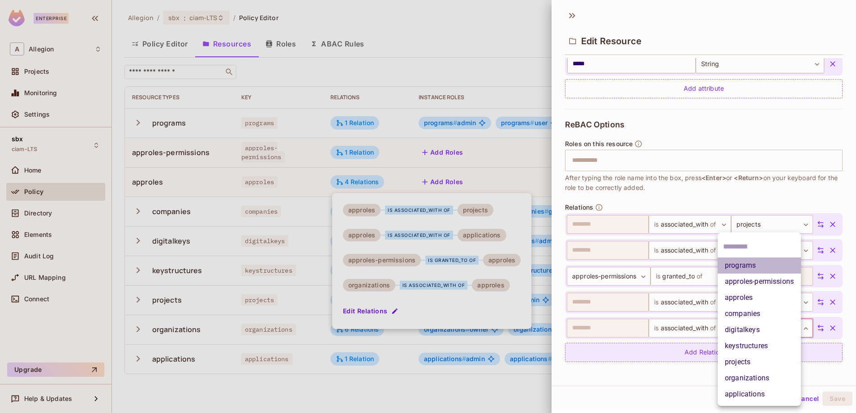
drag, startPoint x: 747, startPoint y: 263, endPoint x: 712, endPoint y: 360, distance: 102.8
click at [747, 264] on li "programs" at bounding box center [758, 266] width 83 height 16
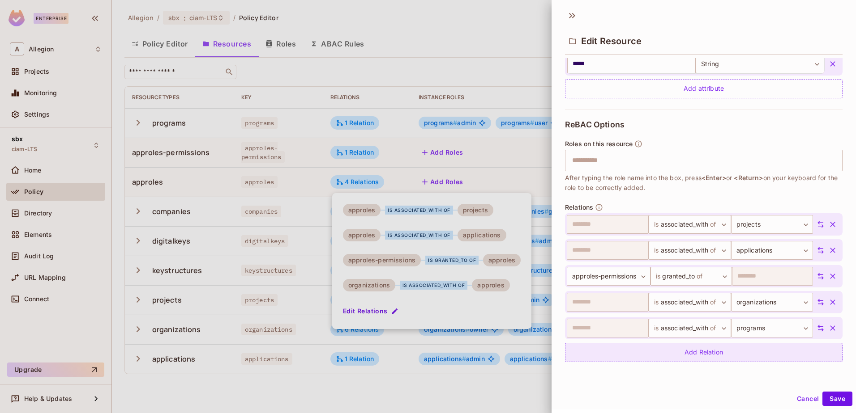
click at [706, 355] on div "Add Relation" at bounding box center [703, 352] width 277 height 19
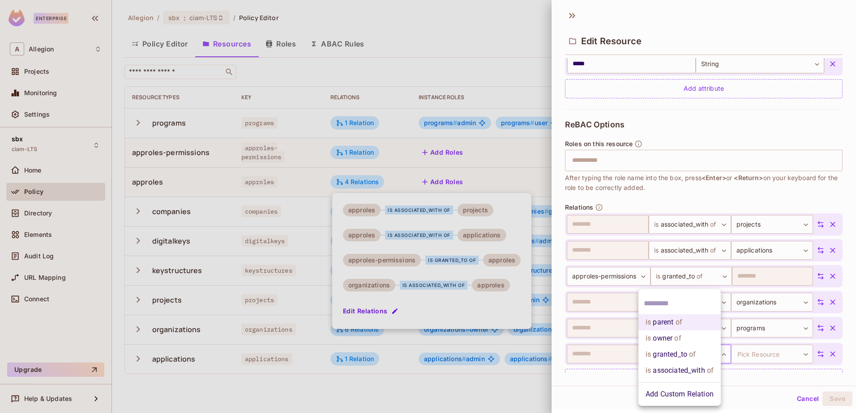
click at [713, 350] on body "Enterprise A Allegion Projects Monitoring Settings sbx ciam-LTS Home Policy Dir…" at bounding box center [428, 206] width 856 height 413
click at [684, 373] on li "is associated_with of" at bounding box center [679, 371] width 82 height 16
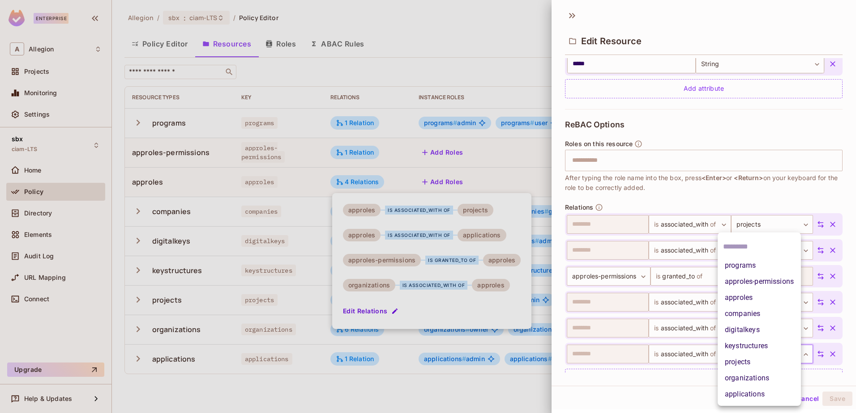
click at [746, 352] on body "Enterprise A Allegion Projects Monitoring Settings sbx ciam-LTS Home Policy Dir…" at bounding box center [428, 206] width 856 height 413
click at [752, 345] on li "keystructures" at bounding box center [758, 346] width 83 height 16
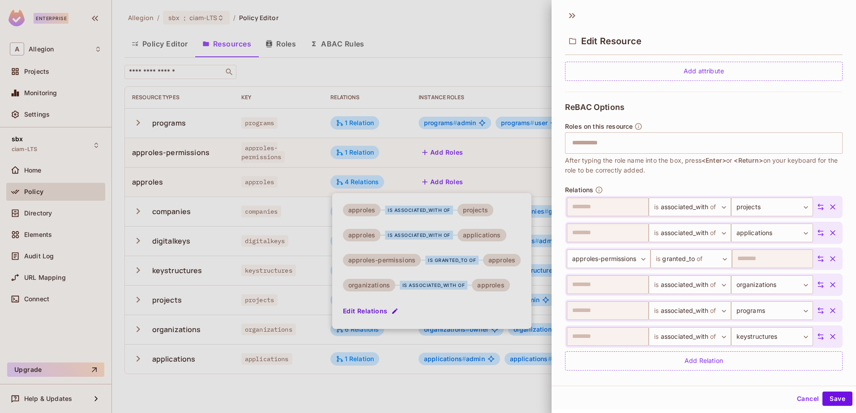
scroll to position [261, 0]
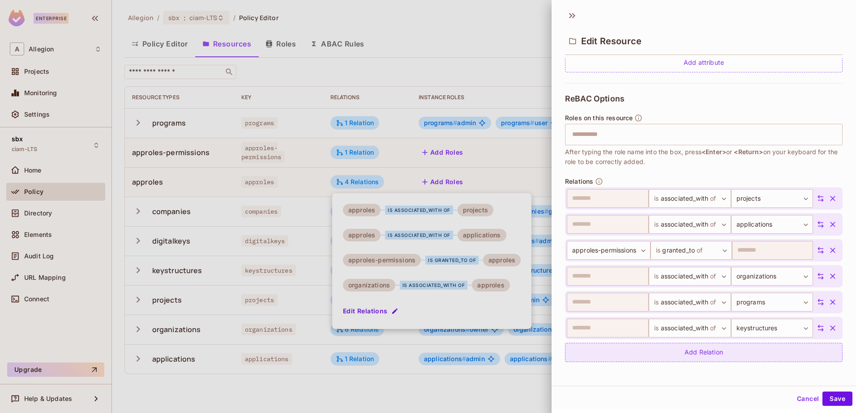
click at [685, 354] on div "Add Relation" at bounding box center [703, 352] width 277 height 19
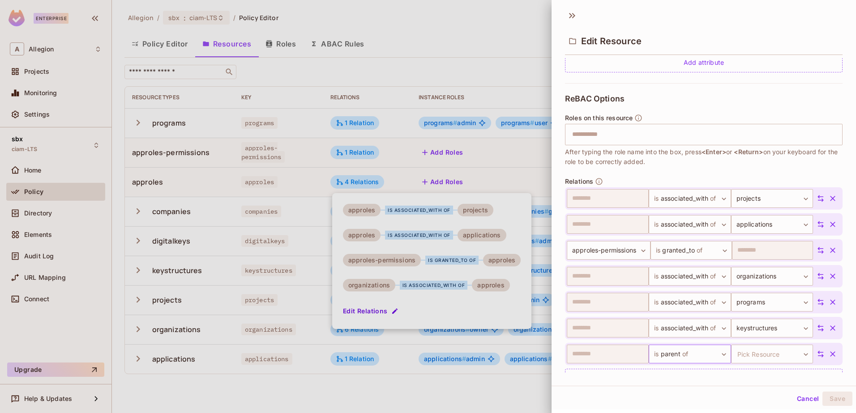
click at [684, 354] on body "Enterprise A Allegion Projects Monitoring Settings sbx ciam-LTS Home Policy Dir…" at bounding box center [428, 206] width 856 height 413
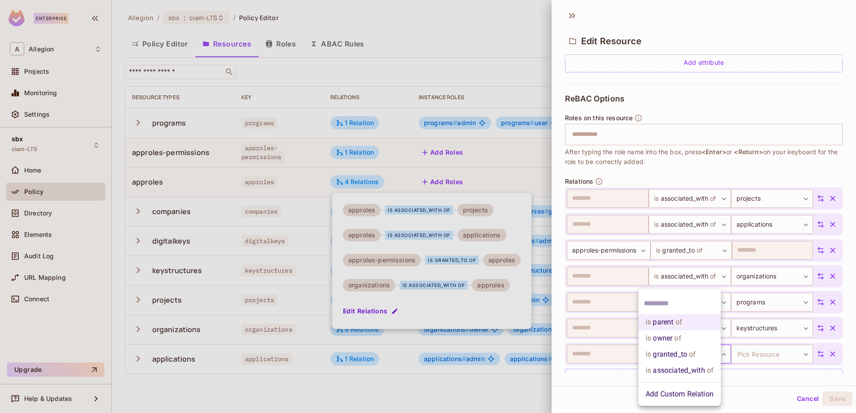
click at [685, 371] on li "is associated_with of" at bounding box center [679, 371] width 82 height 16
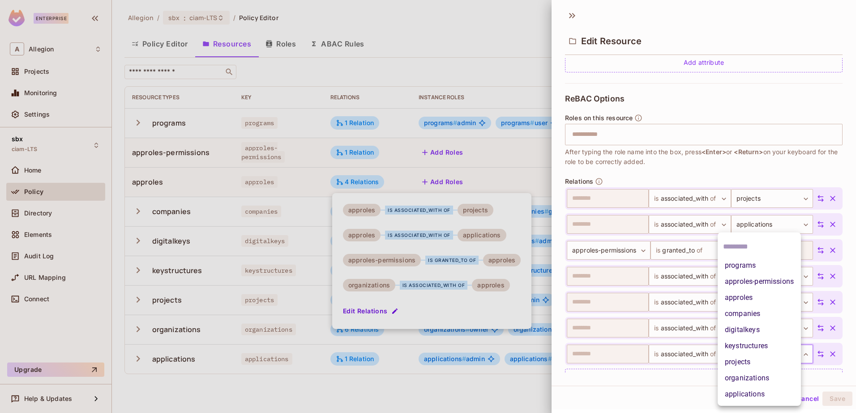
click at [758, 356] on body "Enterprise A Allegion Projects Monitoring Settings sbx ciam-LTS Home Policy Dir…" at bounding box center [428, 206] width 856 height 413
click at [674, 389] on div at bounding box center [428, 206] width 856 height 413
click at [736, 358] on body "Enterprise A Allegion Projects Monitoring Settings sbx ciam-LTS Home Policy Dir…" at bounding box center [428, 206] width 856 height 413
click at [749, 332] on li "digitalkeys" at bounding box center [758, 330] width 83 height 16
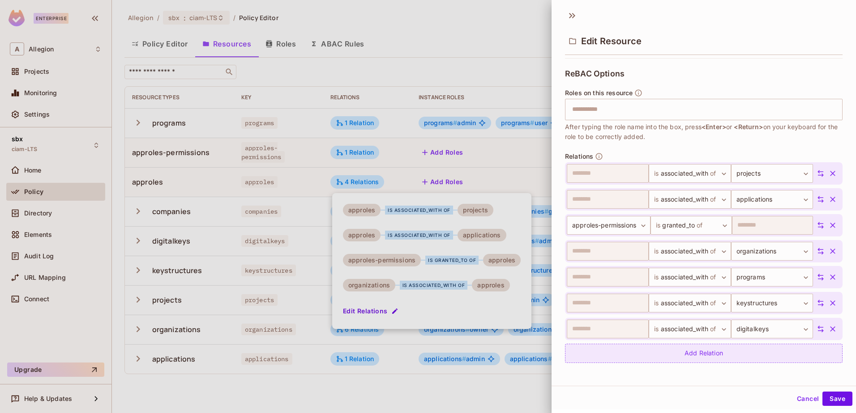
scroll to position [287, 0]
click at [754, 353] on div "Add Relation" at bounding box center [703, 352] width 277 height 19
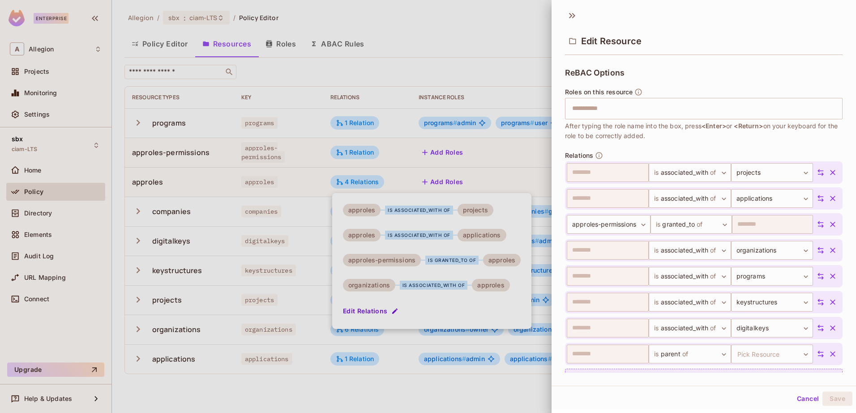
scroll to position [313, 0]
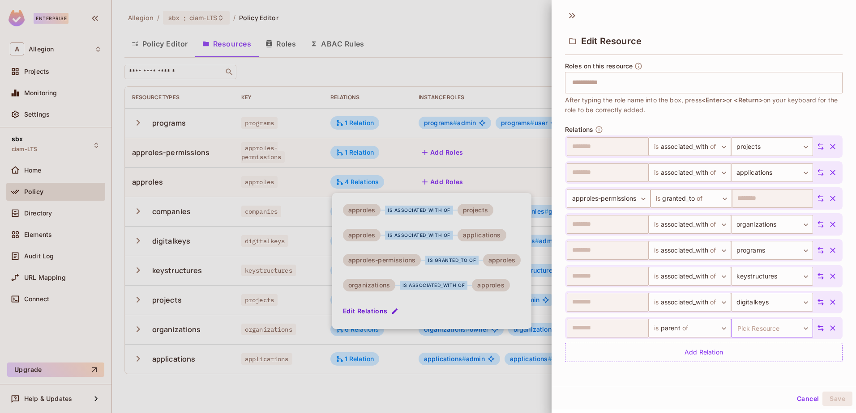
click at [760, 328] on body "Enterprise A Allegion Projects Monitoring Settings sbx ciam-LTS Home Policy Dir…" at bounding box center [428, 206] width 856 height 413
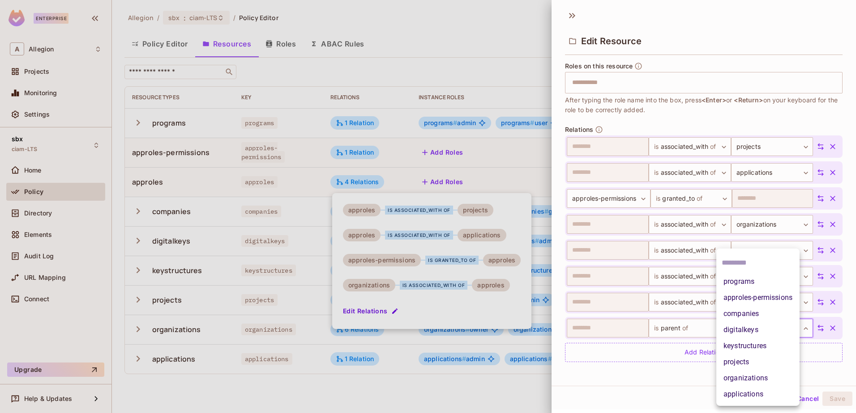
click at [756, 285] on li "programs" at bounding box center [757, 282] width 83 height 16
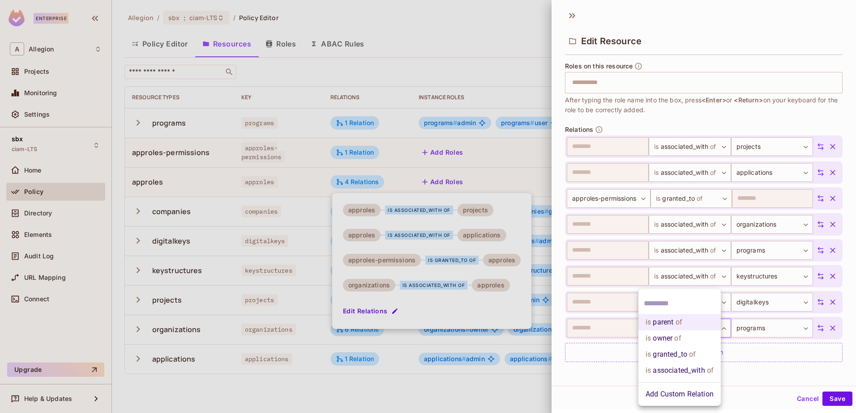
click at [684, 329] on body "Enterprise A Allegion Projects Monitoring Settings sbx ciam-LTS Home Policy Dir…" at bounding box center [428, 206] width 856 height 413
click at [673, 367] on li "is associated_with of" at bounding box center [679, 371] width 82 height 16
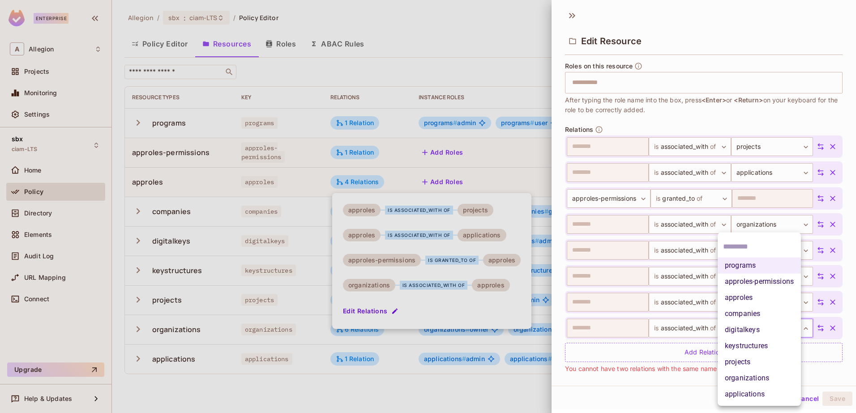
click at [759, 325] on body "Enterprise A Allegion Projects Monitoring Settings sbx ciam-LTS Home Policy Dir…" at bounding box center [428, 206] width 856 height 413
click at [769, 316] on li "companies" at bounding box center [758, 314] width 83 height 16
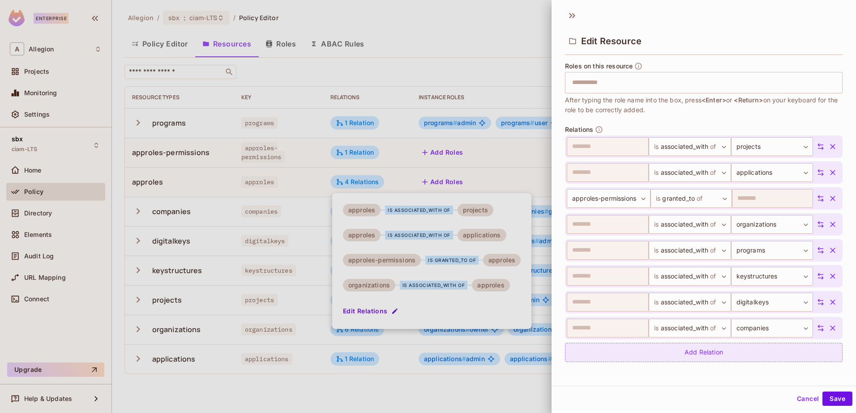
click at [682, 357] on div "Add Relation" at bounding box center [703, 352] width 277 height 19
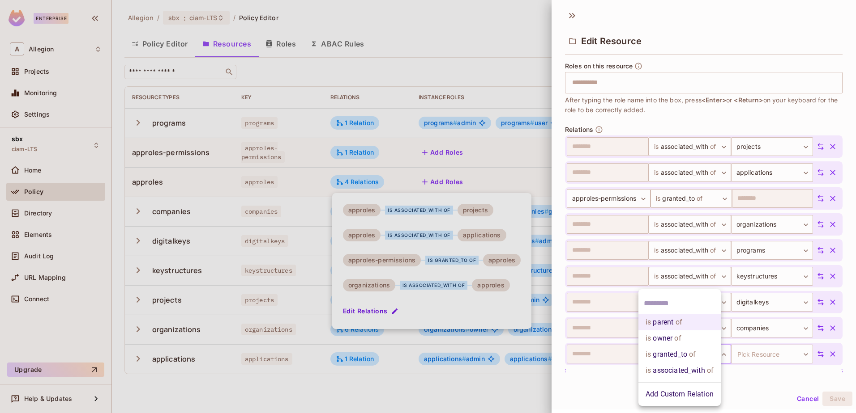
click at [706, 350] on body "Enterprise A Allegion Projects Monitoring Settings sbx ciam-LTS Home Policy Dir…" at bounding box center [428, 206] width 856 height 413
click at [691, 366] on li "is associated_with of" at bounding box center [679, 371] width 82 height 16
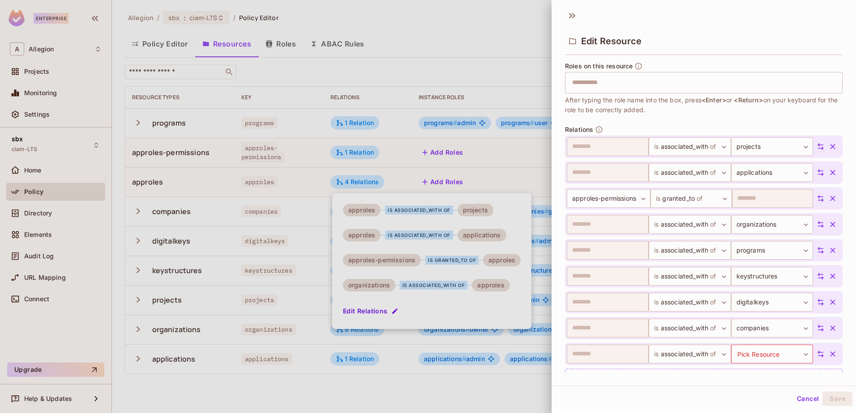
click at [750, 353] on body "Enterprise A Allegion Projects Monitoring Settings sbx ciam-LTS Home Policy Dir…" at bounding box center [428, 206] width 856 height 413
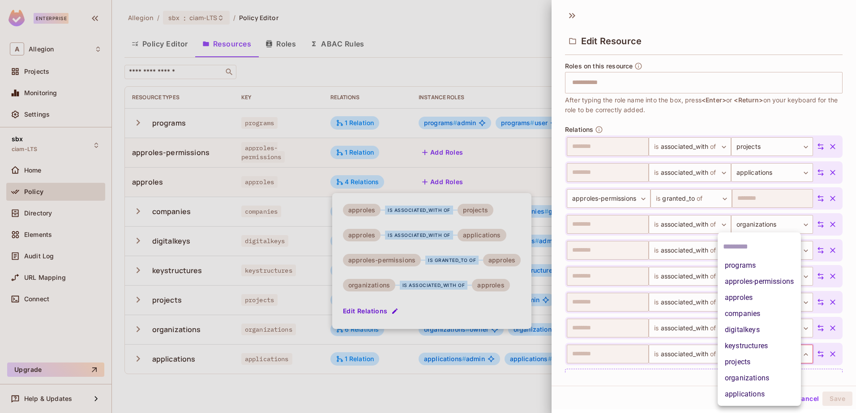
click at [686, 386] on div at bounding box center [428, 206] width 856 height 413
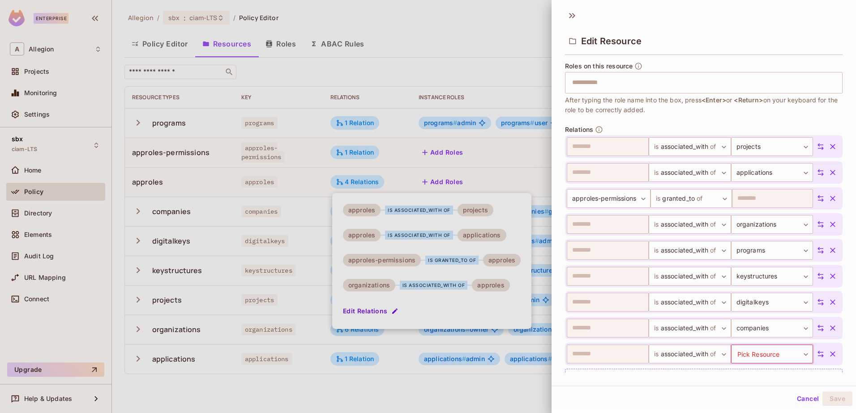
scroll to position [339, 0]
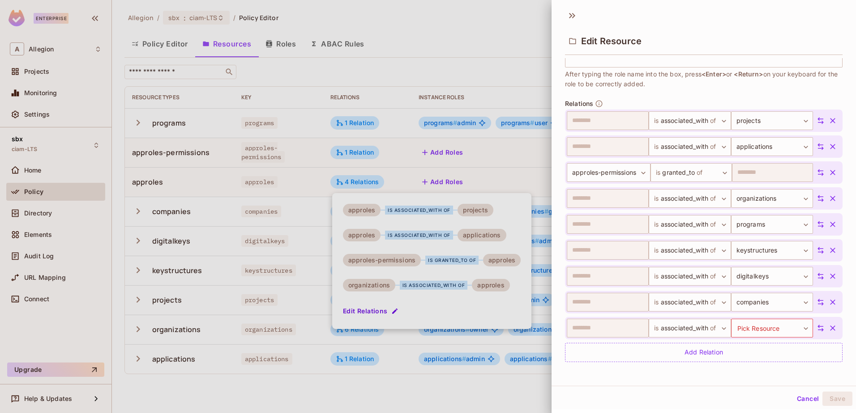
click at [830, 327] on icon "button" at bounding box center [832, 328] width 5 height 5
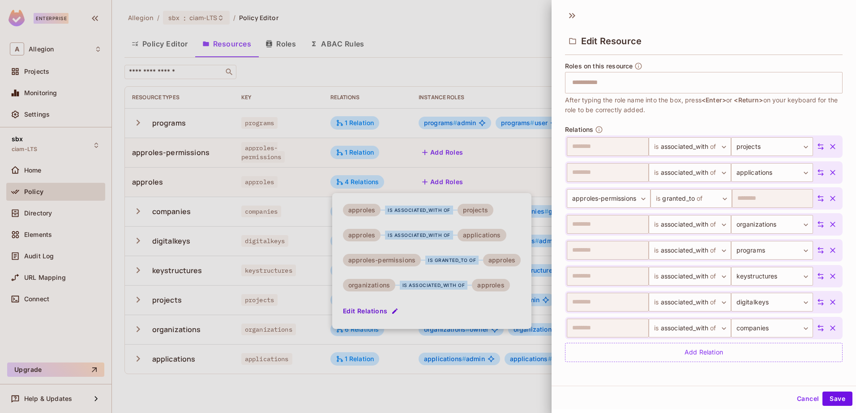
scroll to position [313, 0]
click at [832, 394] on button "Save" at bounding box center [837, 399] width 30 height 14
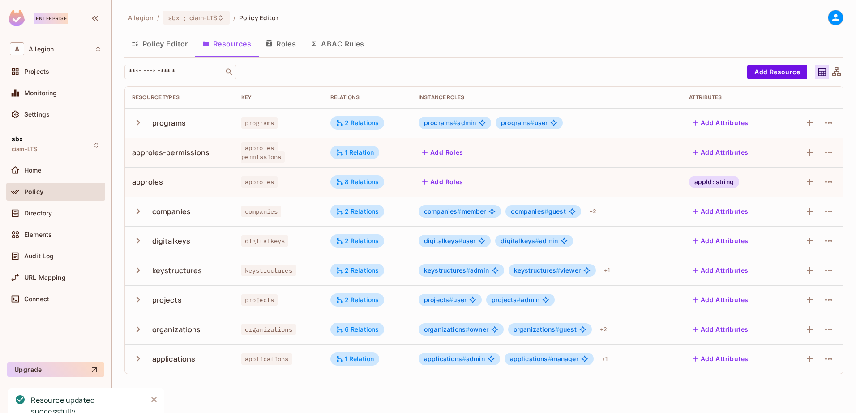
click at [837, 73] on icon at bounding box center [836, 72] width 11 height 11
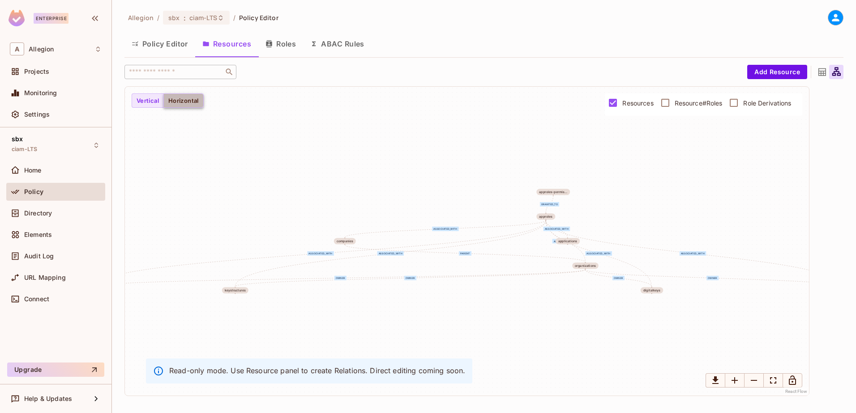
click at [198, 104] on button "Horizontal" at bounding box center [183, 101] width 40 height 14
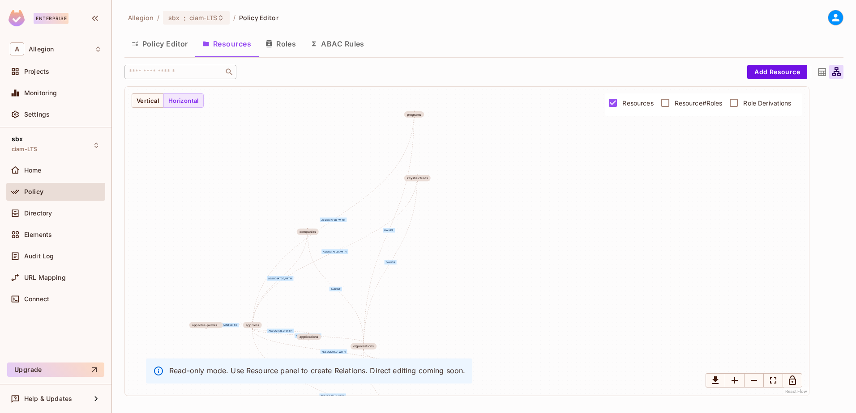
drag, startPoint x: 189, startPoint y: 210, endPoint x: 327, endPoint y: 113, distance: 168.2
click at [327, 113] on div "owner associated_with granted_to associated_with associated_with associated_wit…" at bounding box center [467, 241] width 684 height 309
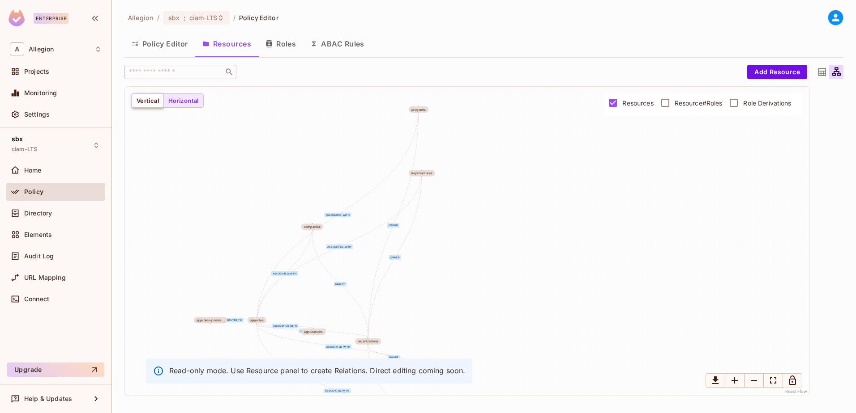
click at [145, 99] on button "Vertical" at bounding box center [148, 101] width 32 height 14
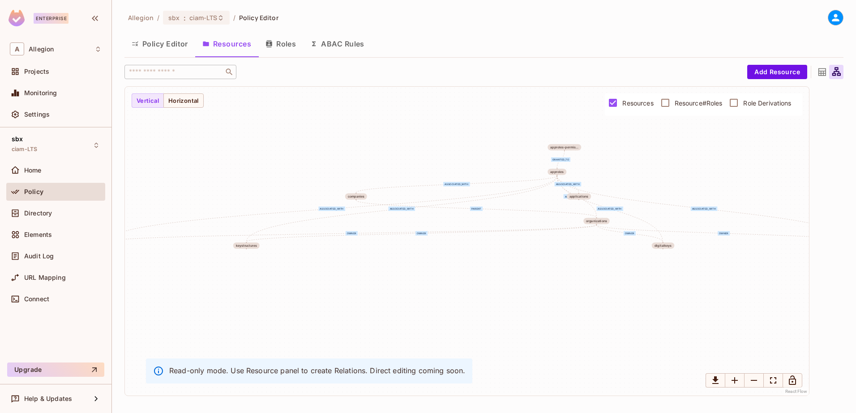
drag, startPoint x: 436, startPoint y: 291, endPoint x: 361, endPoint y: 323, distance: 82.0
click at [361, 323] on div "owner associated_with granted_to associated_with associated_with associated_wit…" at bounding box center [467, 241] width 684 height 309
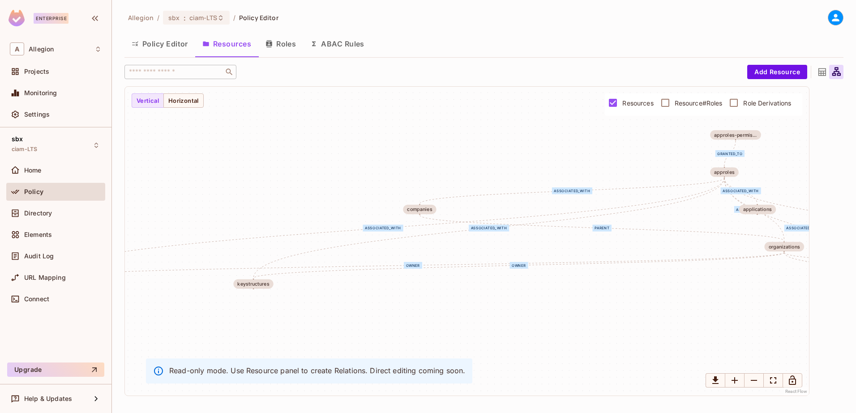
drag, startPoint x: 397, startPoint y: 277, endPoint x: 529, endPoint y: 352, distance: 151.7
click at [529, 352] on div "owner associated_with granted_to associated_with associated_with associated_wit…" at bounding box center [467, 241] width 684 height 309
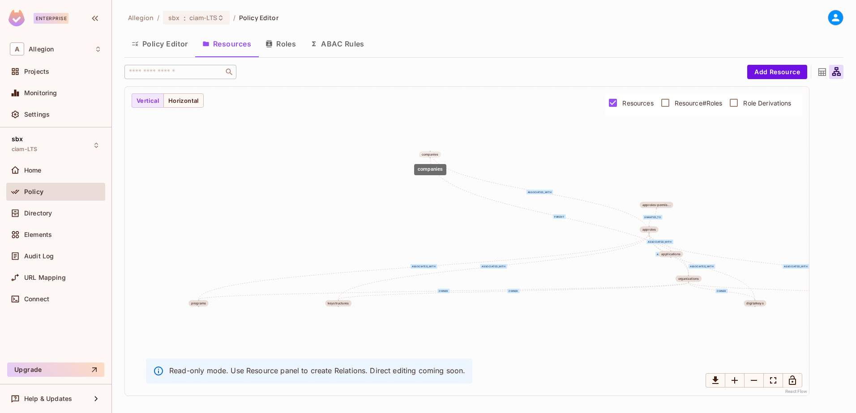
drag, startPoint x: 451, startPoint y: 253, endPoint x: 432, endPoint y: 153, distance: 101.5
click at [432, 153] on div "companies" at bounding box center [430, 155] width 17 height 4
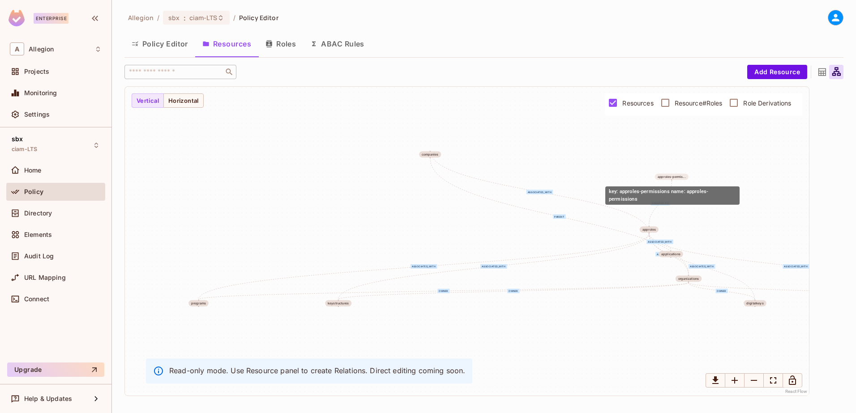
drag, startPoint x: 658, startPoint y: 206, endPoint x: 673, endPoint y: 177, distance: 32.4
click at [673, 177] on div "approles-permis..." at bounding box center [671, 177] width 28 height 4
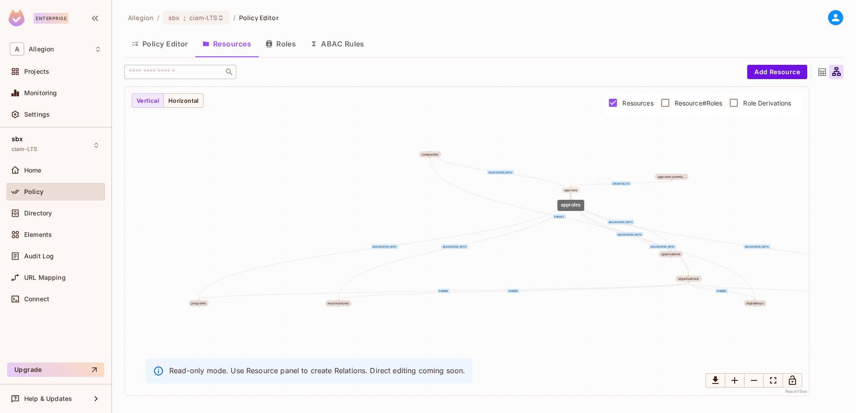
drag, startPoint x: 647, startPoint y: 229, endPoint x: 568, endPoint y: 188, distance: 88.1
click at [568, 189] on div "approles" at bounding box center [570, 191] width 13 height 4
drag, startPoint x: 684, startPoint y: 279, endPoint x: 427, endPoint y: 193, distance: 270.9
click at [427, 193] on div "organizations" at bounding box center [432, 194] width 21 height 4
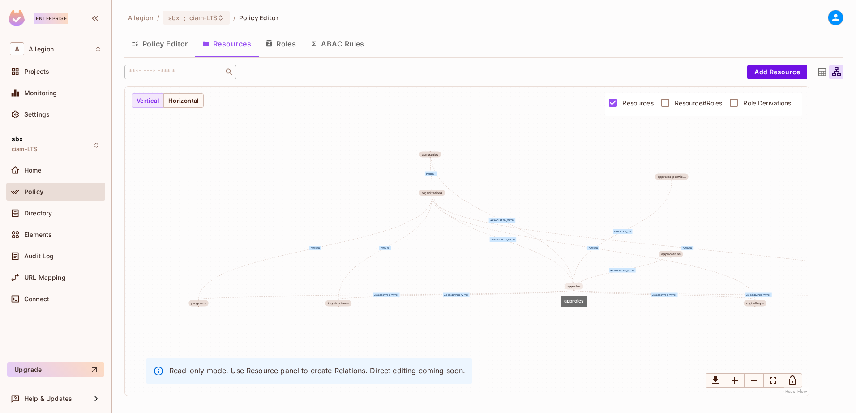
drag, startPoint x: 577, startPoint y: 193, endPoint x: 570, endPoint y: 288, distance: 95.2
click at [580, 289] on div "approles" at bounding box center [573, 287] width 19 height 6
drag, startPoint x: 199, startPoint y: 307, endPoint x: 308, endPoint y: 243, distance: 125.7
click at [305, 236] on div "programs" at bounding box center [304, 234] width 20 height 6
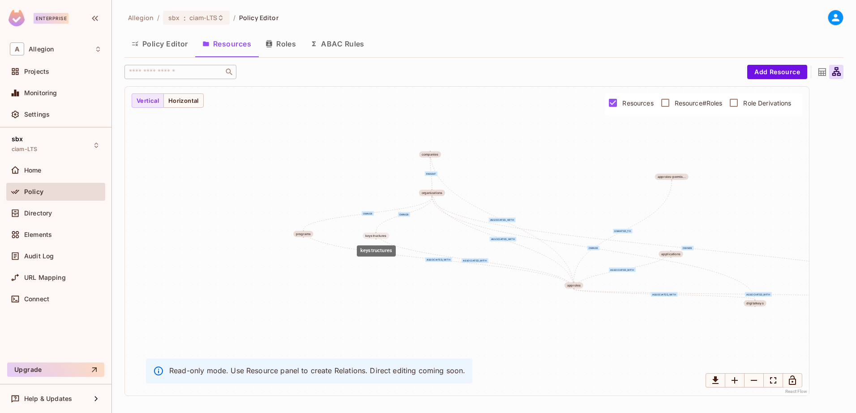
drag, startPoint x: 338, startPoint y: 302, endPoint x: 375, endPoint y: 234, distance: 77.7
click at [375, 234] on div "keystructures" at bounding box center [375, 236] width 21 height 4
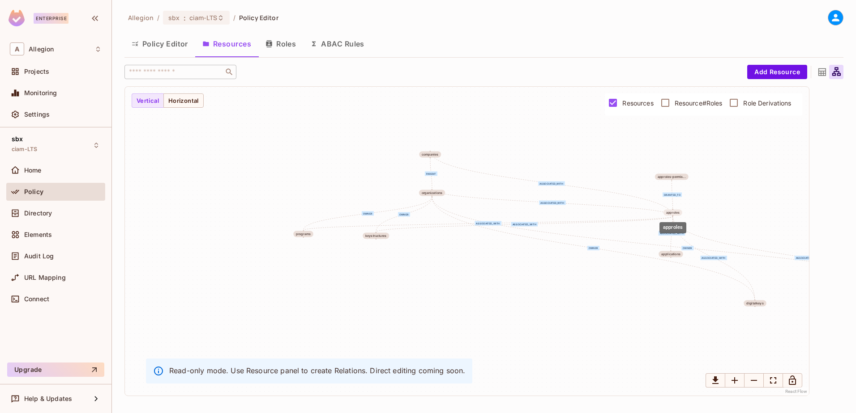
drag, startPoint x: 575, startPoint y: 286, endPoint x: 674, endPoint y: 213, distance: 123.2
click at [674, 213] on div "approles" at bounding box center [672, 213] width 13 height 4
drag, startPoint x: 672, startPoint y: 256, endPoint x: 746, endPoint y: 238, distance: 76.4
click at [746, 232] on div "applications" at bounding box center [743, 230] width 19 height 4
drag, startPoint x: 757, startPoint y: 305, endPoint x: 438, endPoint y: 241, distance: 324.9
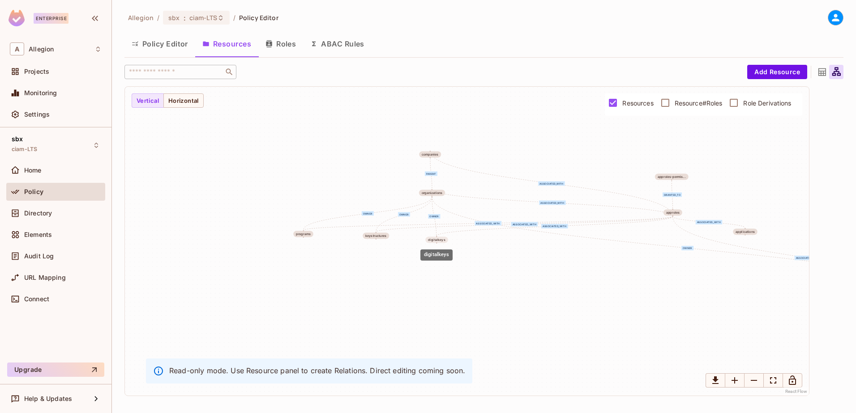
click at [438, 241] on div "digitalkeys" at bounding box center [436, 241] width 17 height 4
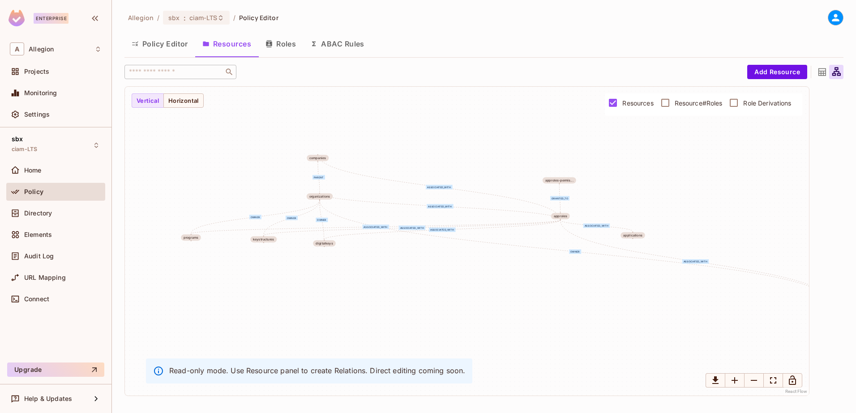
drag, startPoint x: 514, startPoint y: 308, endPoint x: 399, endPoint y: 311, distance: 115.1
click at [399, 311] on div "owner associated_with granted_to associated_with associated_with associated_wit…" at bounding box center [467, 241] width 684 height 309
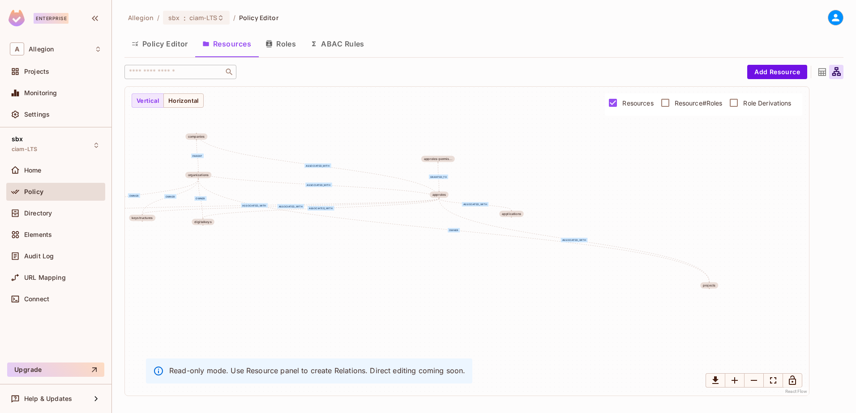
drag, startPoint x: 651, startPoint y: 337, endPoint x: 523, endPoint y: 317, distance: 129.1
click at [507, 320] on div "owner associated_with granted_to associated_with associated_with associated_wit…" at bounding box center [467, 241] width 684 height 309
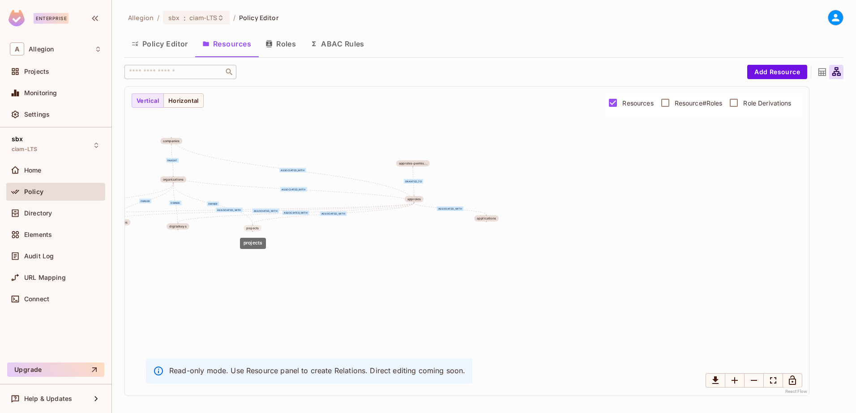
drag, startPoint x: 687, startPoint y: 290, endPoint x: 255, endPoint y: 228, distance: 436.2
click at [255, 228] on div "projects" at bounding box center [252, 229] width 13 height 4
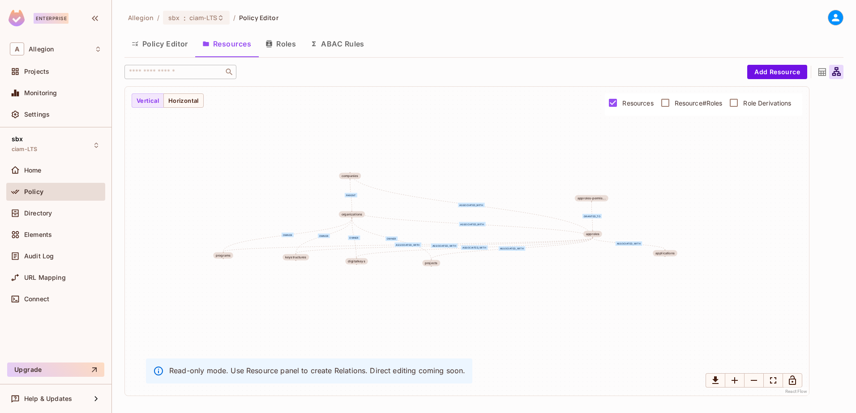
drag, startPoint x: 263, startPoint y: 273, endPoint x: 440, endPoint y: 309, distance: 181.2
click at [442, 308] on div "owner associated_with granted_to associated_with associated_with associated_wit…" at bounding box center [467, 241] width 684 height 309
drag, startPoint x: 227, startPoint y: 256, endPoint x: 261, endPoint y: 260, distance: 34.6
click at [245, 257] on div "programs" at bounding box center [240, 257] width 15 height 4
drag, startPoint x: 299, startPoint y: 258, endPoint x: 245, endPoint y: 276, distance: 56.7
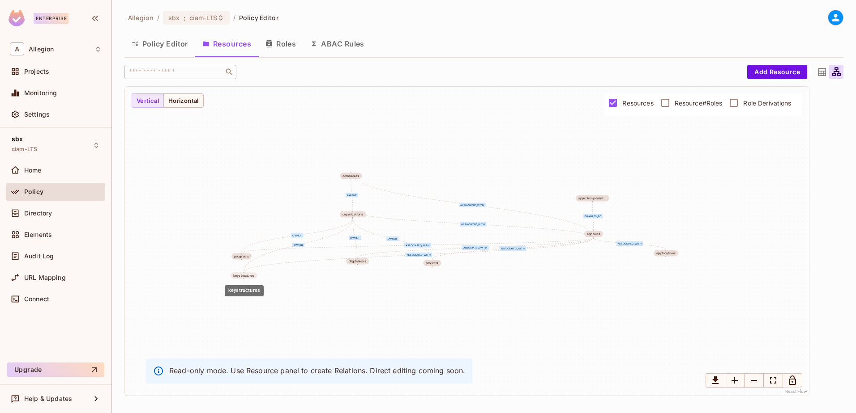
click at [245, 276] on div "keystructures" at bounding box center [243, 276] width 21 height 4
drag, startPoint x: 247, startPoint y: 256, endPoint x: 301, endPoint y: 236, distance: 58.2
click at [301, 236] on div "programs" at bounding box center [295, 237] width 15 height 4
drag, startPoint x: 250, startPoint y: 277, endPoint x: 305, endPoint y: 253, distance: 59.9
click at [305, 253] on div "keystructures" at bounding box center [297, 254] width 21 height 4
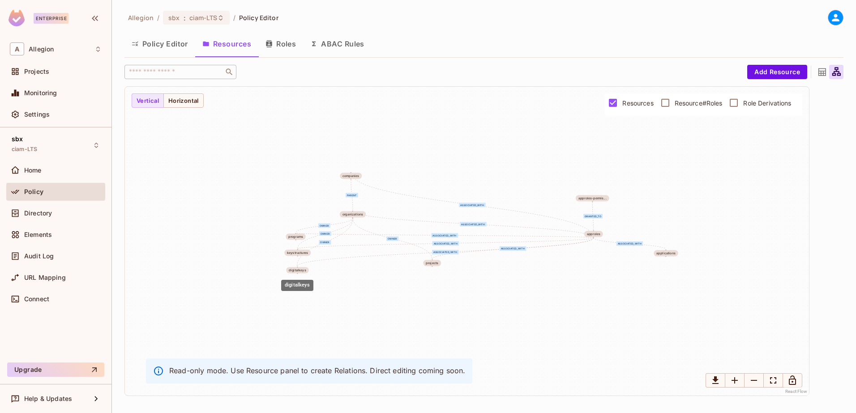
drag, startPoint x: 359, startPoint y: 261, endPoint x: 336, endPoint y: 277, distance: 28.9
click at [299, 273] on div "digitalkeys" at bounding box center [297, 271] width 22 height 6
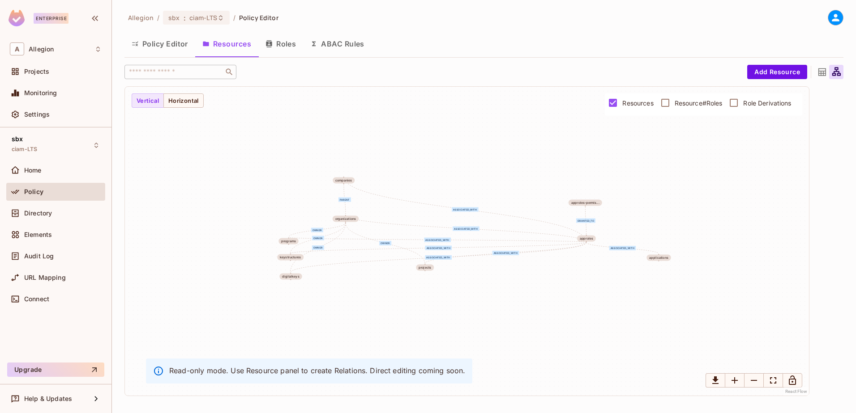
drag, startPoint x: 431, startPoint y: 269, endPoint x: 424, endPoint y: 273, distance: 8.4
click at [424, 273] on div "owner associated_with granted_to associated_with associated_with associated_wit…" at bounding box center [467, 241] width 684 height 309
drag, startPoint x: 425, startPoint y: 269, endPoint x: 290, endPoint y: 296, distance: 137.9
click at [290, 296] on div "projects" at bounding box center [290, 296] width 13 height 4
click at [292, 272] on div "digitalkeys" at bounding box center [290, 274] width 17 height 4
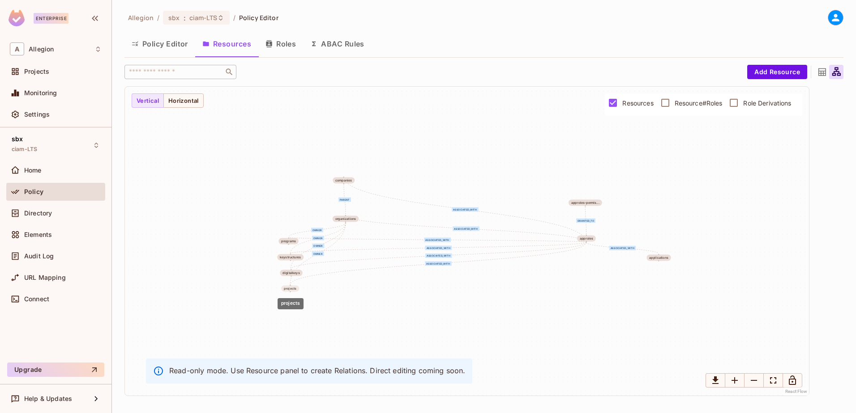
drag, startPoint x: 291, startPoint y: 296, endPoint x: 290, endPoint y: 290, distance: 6.7
click at [290, 290] on div "projects" at bounding box center [290, 289] width 13 height 4
click at [342, 306] on div "owner associated_with granted_to associated_with associated_with associated_wit…" at bounding box center [467, 241] width 684 height 309
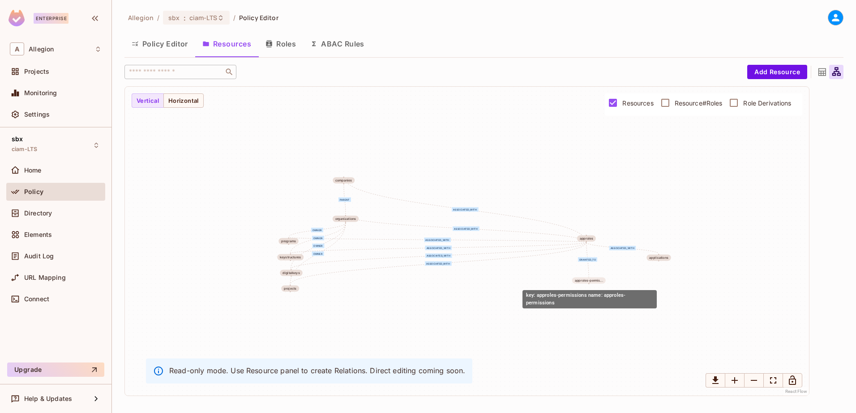
drag, startPoint x: 590, startPoint y: 203, endPoint x: 595, endPoint y: 281, distance: 78.0
click at [595, 281] on div "approles-permis..." at bounding box center [589, 281] width 28 height 4
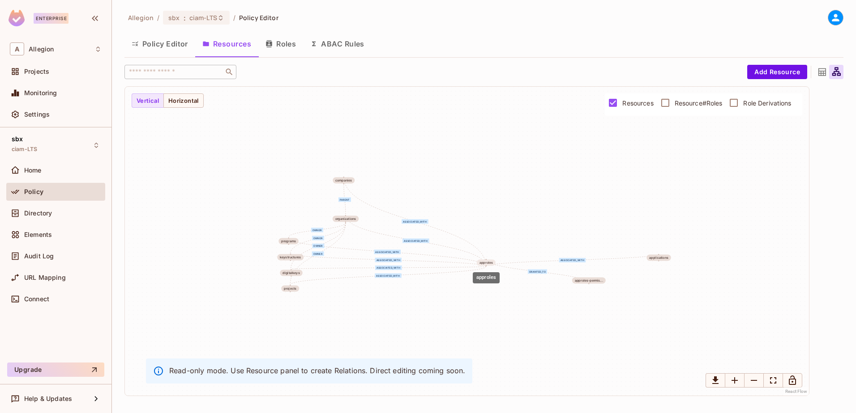
drag, startPoint x: 588, startPoint y: 239, endPoint x: 487, endPoint y: 263, distance: 103.7
click at [487, 263] on div "approles" at bounding box center [485, 263] width 13 height 4
drag, startPoint x: 345, startPoint y: 219, endPoint x: 357, endPoint y: 213, distance: 13.2
click at [357, 213] on div "organizations" at bounding box center [357, 214] width 21 height 4
drag, startPoint x: 358, startPoint y: 165, endPoint x: 384, endPoint y: 138, distance: 38.0
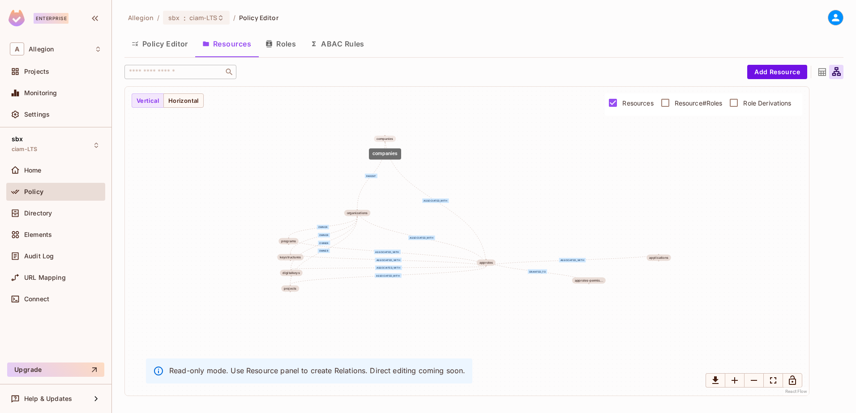
click at [384, 138] on div "companies" at bounding box center [384, 139] width 17 height 4
drag, startPoint x: 359, startPoint y: 214, endPoint x: 368, endPoint y: 192, distance: 23.7
click at [368, 192] on div "organizations" at bounding box center [366, 194] width 21 height 4
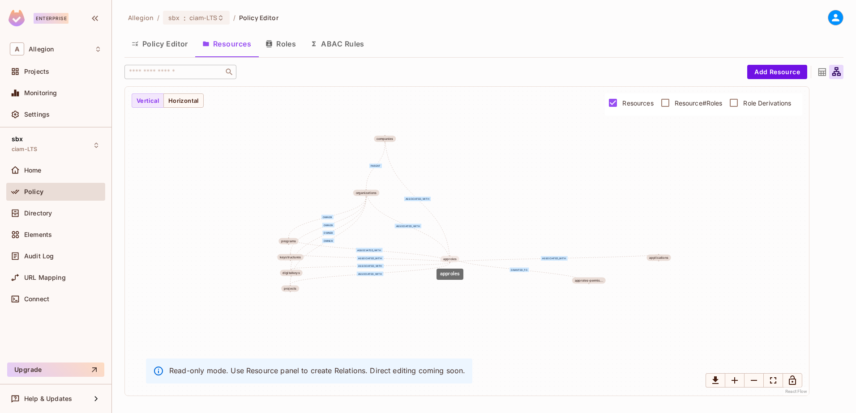
drag, startPoint x: 486, startPoint y: 263, endPoint x: 450, endPoint y: 259, distance: 36.5
click at [450, 259] on div "approles" at bounding box center [449, 260] width 13 height 4
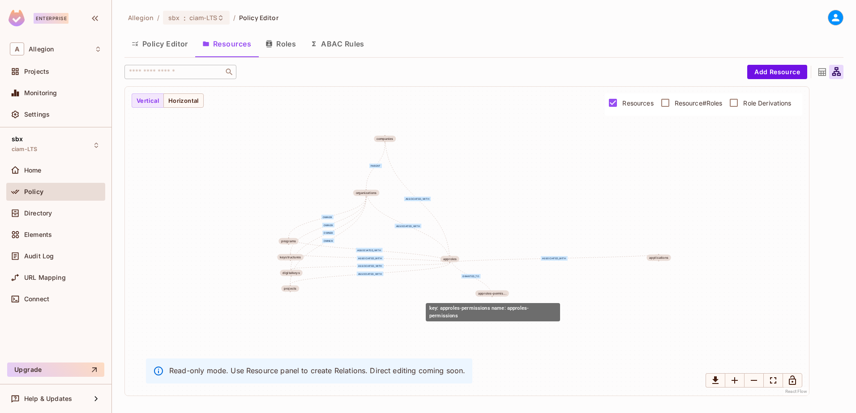
drag, startPoint x: 584, startPoint y: 283, endPoint x: 486, endPoint y: 298, distance: 99.0
click at [486, 298] on body "Enterprise A Allegion Projects Monitoring Settings sbx ciam-LTS Home Policy Dir…" at bounding box center [428, 206] width 856 height 413
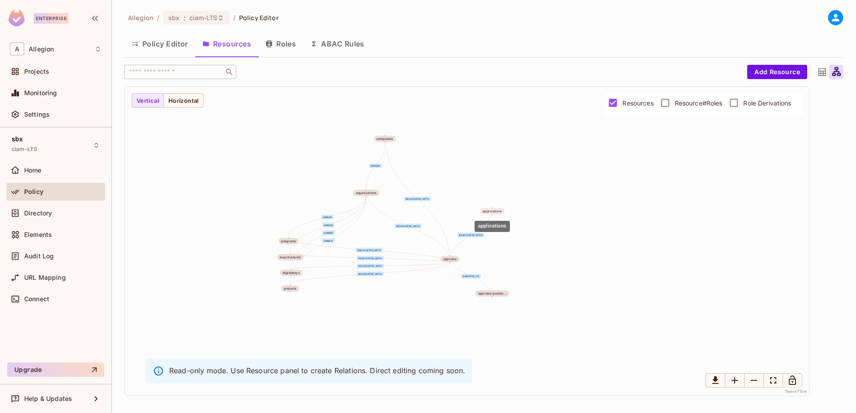
drag, startPoint x: 655, startPoint y: 257, endPoint x: 487, endPoint y: 210, distance: 174.0
click at [487, 210] on div "applications" at bounding box center [491, 212] width 19 height 4
drag, startPoint x: 450, startPoint y: 259, endPoint x: 477, endPoint y: 254, distance: 27.7
click at [477, 254] on div "approles" at bounding box center [476, 255] width 13 height 4
drag, startPoint x: 495, startPoint y: 213, endPoint x: 504, endPoint y: 217, distance: 10.0
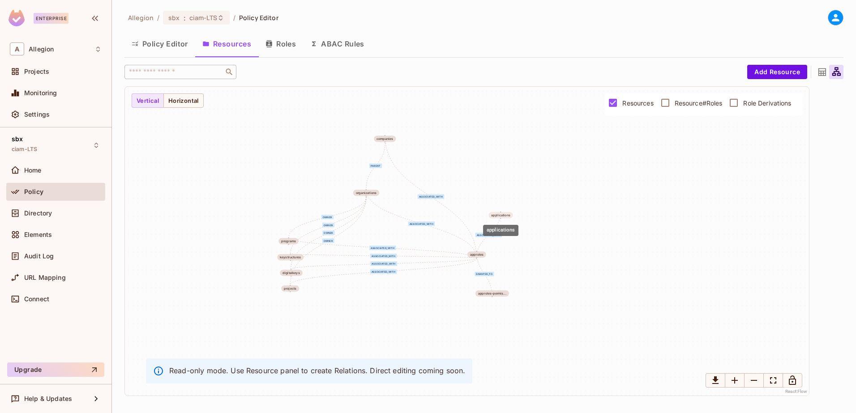
click at [504, 217] on div "applications" at bounding box center [500, 216] width 19 height 4
click at [547, 276] on div "owner associated_with granted_to associated_with associated_with associated_wit…" at bounding box center [467, 241] width 684 height 309
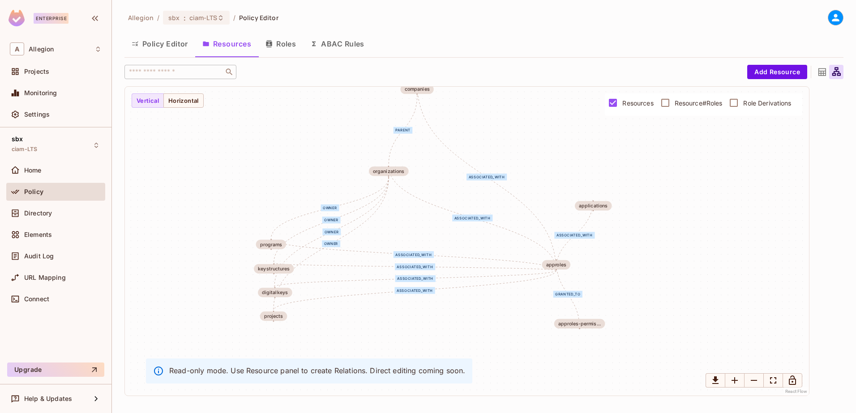
drag, startPoint x: 533, startPoint y: 277, endPoint x: 677, endPoint y: 310, distance: 147.3
click at [677, 310] on div "owner associated_with granted_to associated_with associated_with associated_wit…" at bounding box center [467, 241] width 684 height 309
click at [794, 379] on icon "Lock Graph" at bounding box center [792, 380] width 7 height 9
click at [156, 42] on button "Policy Editor" at bounding box center [159, 44] width 71 height 22
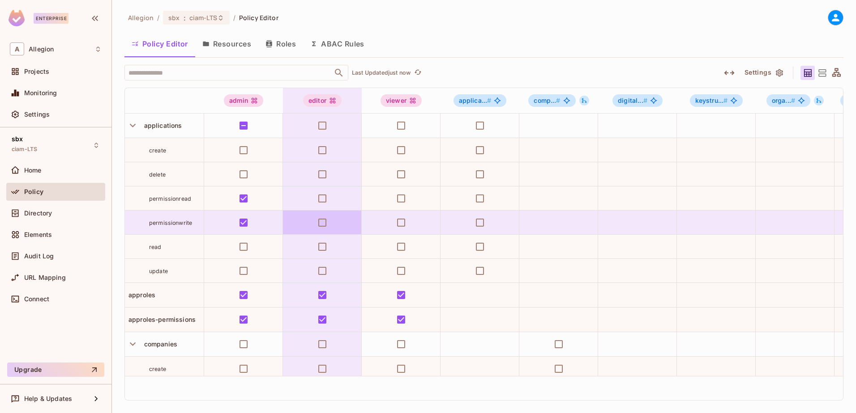
click at [232, 49] on button "Resources" at bounding box center [226, 44] width 63 height 22
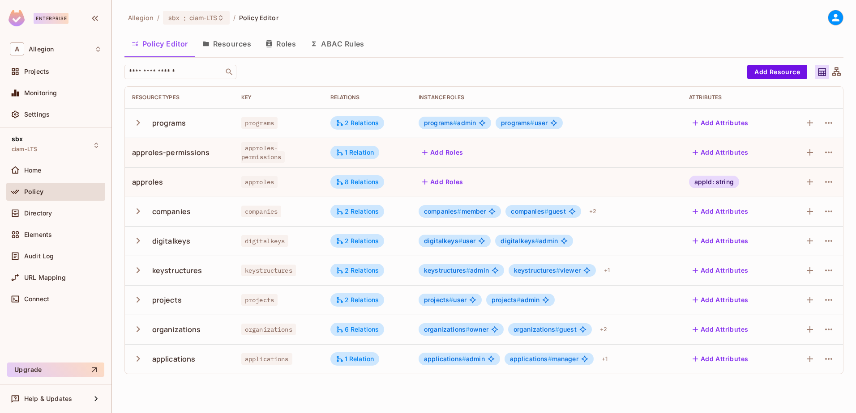
click at [232, 48] on button "Resources" at bounding box center [226, 44] width 63 height 22
click at [368, 155] on div "1 Relation" at bounding box center [355, 153] width 38 height 8
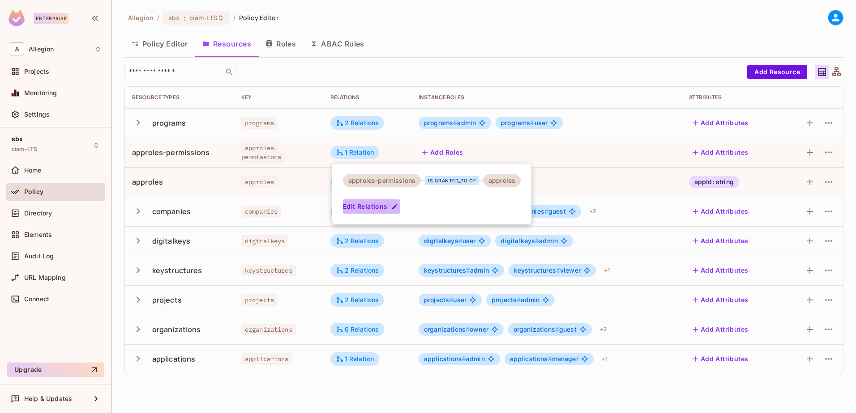
click at [381, 204] on button "Edit Relations" at bounding box center [371, 207] width 57 height 14
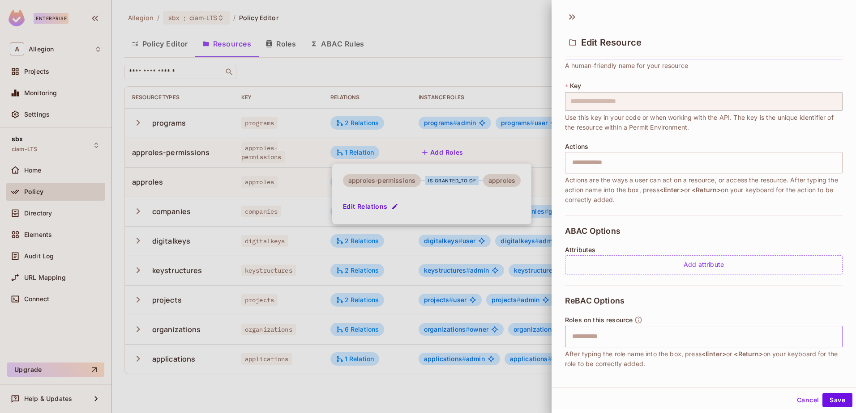
scroll to position [105, 0]
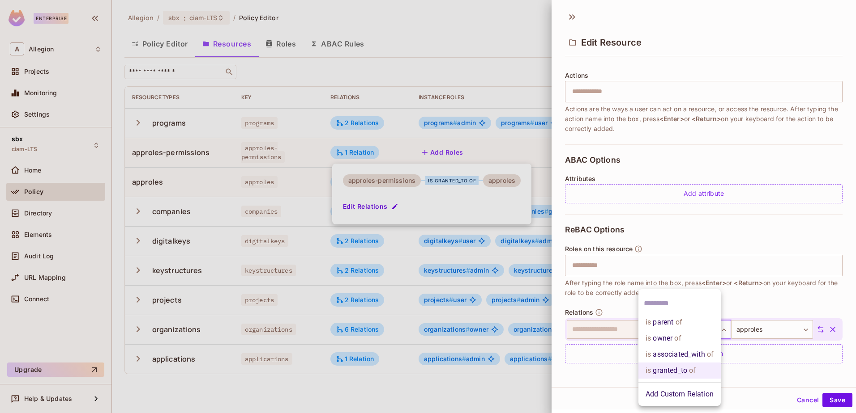
click at [691, 329] on body "Enterprise A Allegion Projects Monitoring Settings sbx ciam-LTS Home Policy Dir…" at bounding box center [428, 206] width 856 height 413
click at [678, 395] on li "Add Custom Relation" at bounding box center [679, 395] width 82 height 16
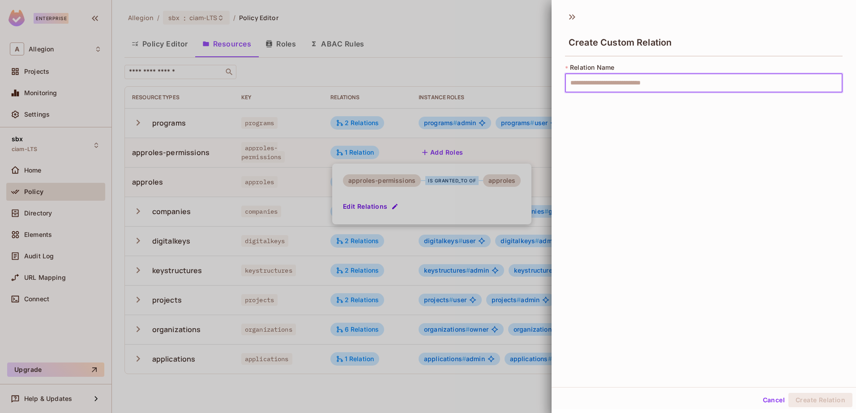
click at [602, 78] on input "text" at bounding box center [703, 83] width 277 height 19
type input "******"
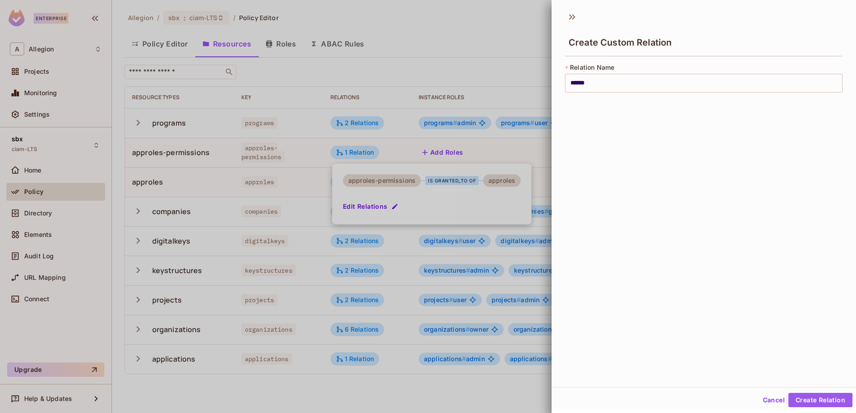
drag, startPoint x: 791, startPoint y: 401, endPoint x: 754, endPoint y: 362, distance: 54.1
click at [790, 403] on button "Create Relation" at bounding box center [820, 400] width 64 height 14
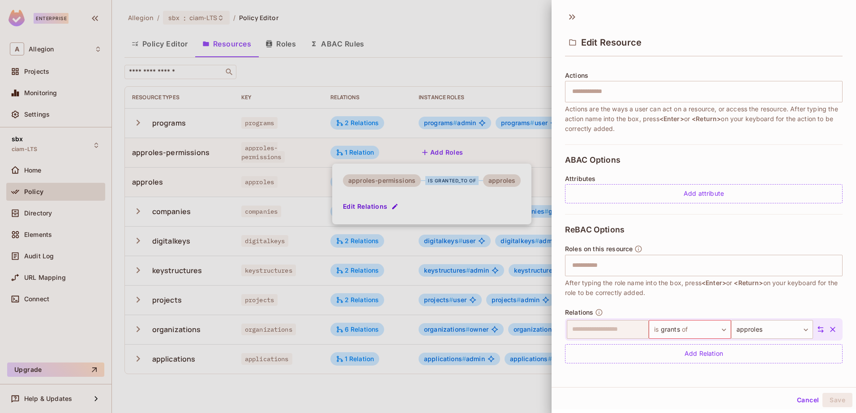
click at [704, 373] on div "ReBAC Options Roles on this resource ​ After typing the role name into the box,…" at bounding box center [703, 294] width 277 height 160
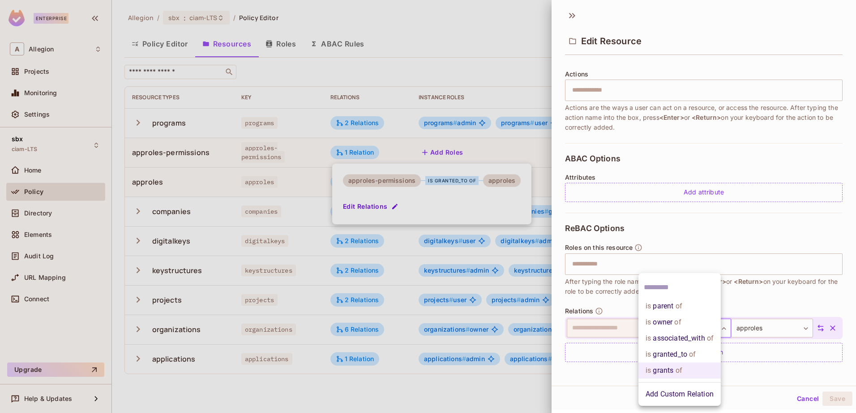
click at [694, 321] on body "Enterprise A Allegion Projects Monitoring Settings sbx ciam-LTS Home Policy Dir…" at bounding box center [428, 206] width 856 height 413
click at [666, 375] on li "is grants of" at bounding box center [679, 371] width 82 height 16
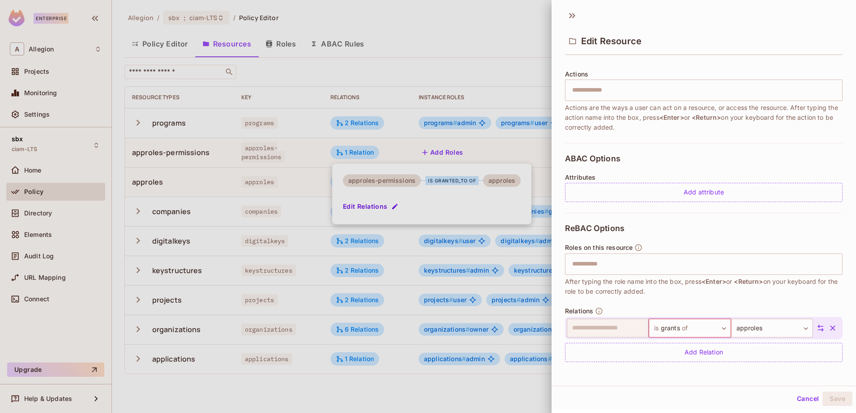
click at [717, 367] on div "ReBAC Options Roles on this resource ​ After typing the role name into the box,…" at bounding box center [703, 293] width 277 height 160
click at [827, 397] on button "Save" at bounding box center [837, 399] width 30 height 14
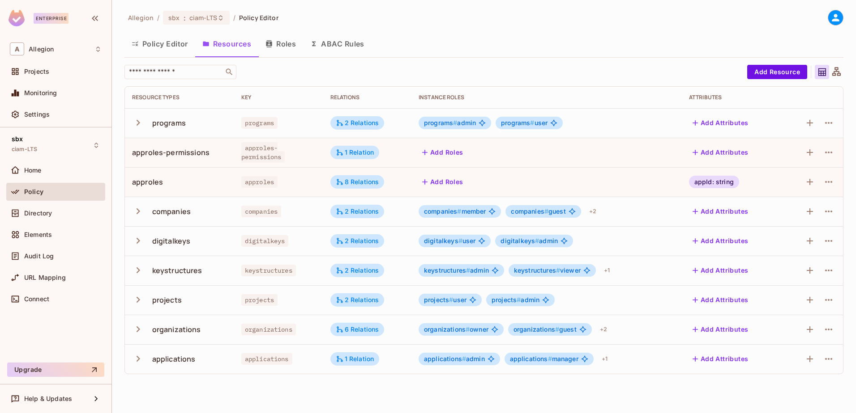
click at [833, 73] on icon at bounding box center [836, 71] width 9 height 9
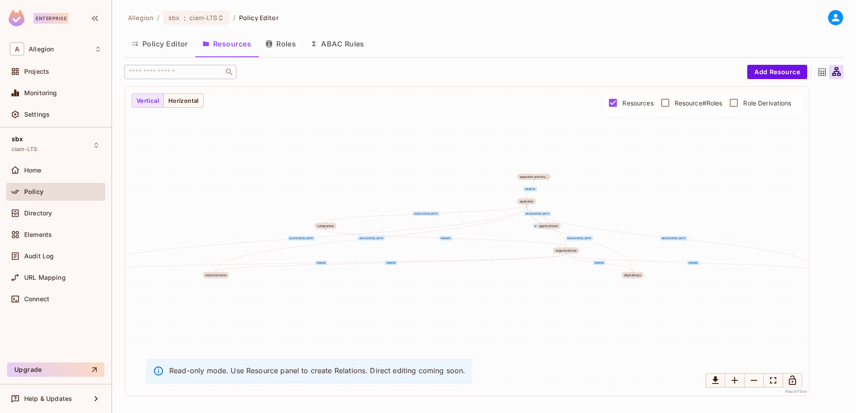
drag, startPoint x: 575, startPoint y: 320, endPoint x: 556, endPoint y: 305, distance: 24.5
click at [556, 305] on div "owner associated_with grants associated_with associated_with associated_with as…" at bounding box center [467, 241] width 684 height 309
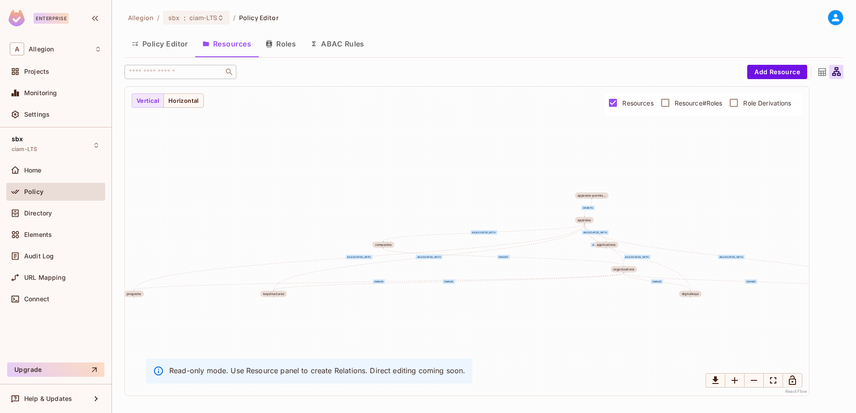
drag, startPoint x: 439, startPoint y: 321, endPoint x: 492, endPoint y: 340, distance: 56.1
click at [492, 340] on div "owner associated_with grants associated_with associated_with associated_with as…" at bounding box center [467, 241] width 684 height 309
drag, startPoint x: 379, startPoint y: 245, endPoint x: 330, endPoint y: 176, distance: 84.2
click at [330, 176] on div "companies" at bounding box center [330, 177] width 17 height 4
drag, startPoint x: 332, startPoint y: 176, endPoint x: 384, endPoint y: 115, distance: 80.3
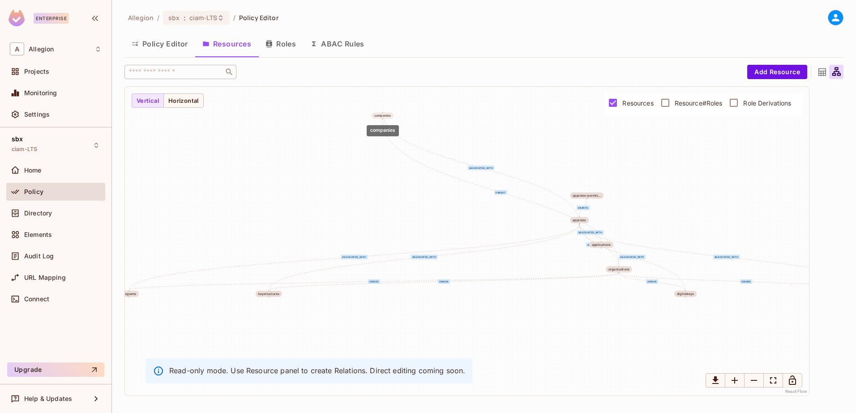
click at [384, 115] on div "companies" at bounding box center [382, 116] width 17 height 4
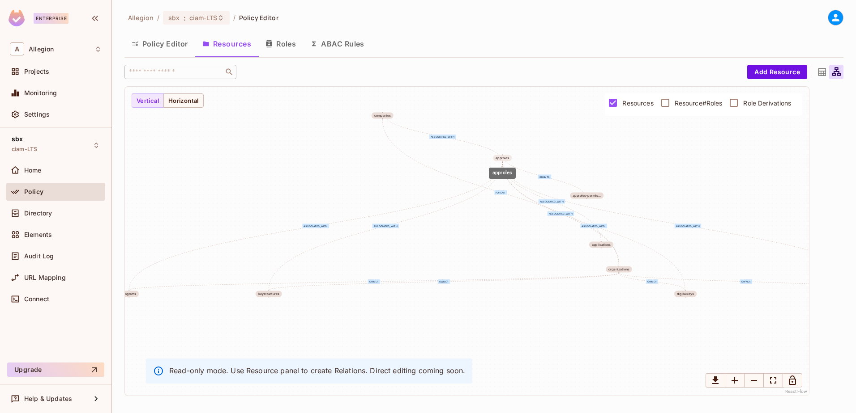
drag, startPoint x: 579, startPoint y: 222, endPoint x: 501, endPoint y: 159, distance: 99.7
click at [501, 159] on div "approles" at bounding box center [501, 159] width 13 height 4
drag, startPoint x: 272, startPoint y: 294, endPoint x: 497, endPoint y: 244, distance: 230.6
click at [497, 244] on div "keystructures" at bounding box center [493, 245] width 21 height 4
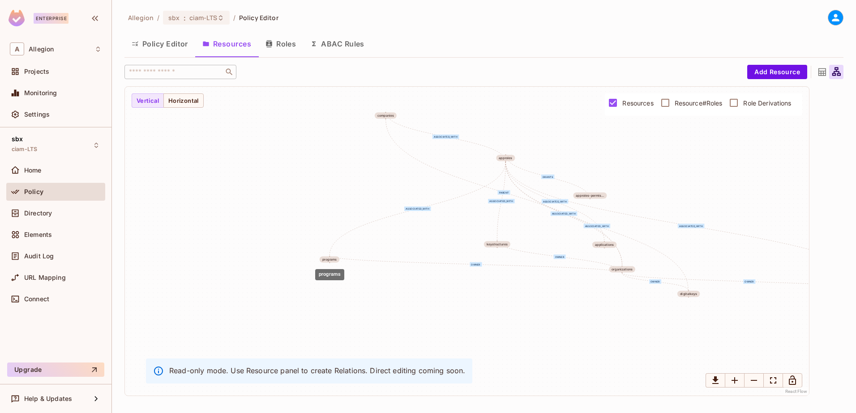
drag, startPoint x: 134, startPoint y: 297, endPoint x: 335, endPoint y: 262, distance: 203.5
click at [335, 262] on div "programs" at bounding box center [330, 260] width 20 height 6
click at [345, 261] on span "programs" at bounding box center [336, 259] width 20 height 6
drag, startPoint x: 595, startPoint y: 264, endPoint x: 383, endPoint y: 158, distance: 236.8
click at [383, 158] on div "organizations" at bounding box center [384, 159] width 21 height 4
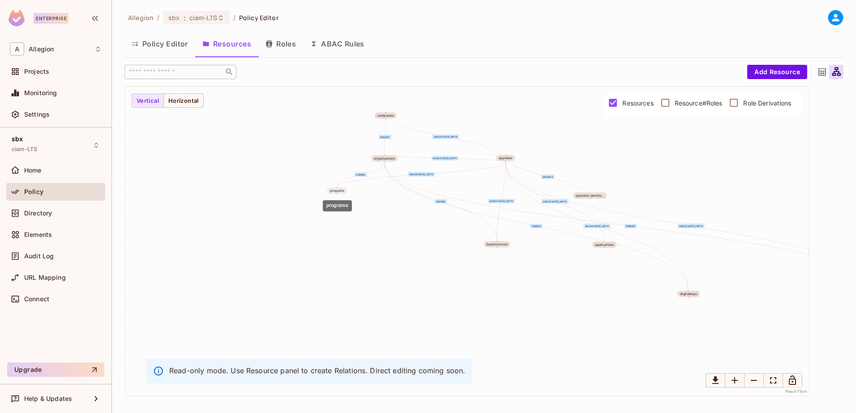
drag, startPoint x: 337, startPoint y: 258, endPoint x: 339, endPoint y: 195, distance: 63.6
click at [338, 191] on div "programs" at bounding box center [337, 191] width 15 height 4
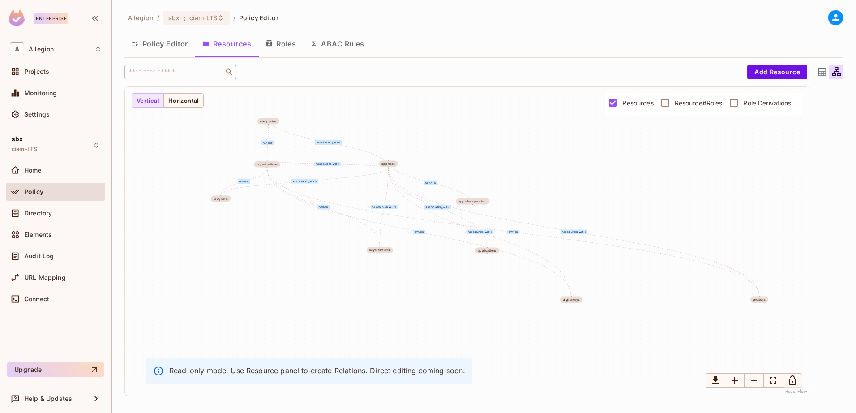
drag, startPoint x: 488, startPoint y: 250, endPoint x: 419, endPoint y: 268, distance: 71.1
click at [419, 268] on div "owner associated_with grants associated_with associated_with associated_with as…" at bounding box center [467, 241] width 684 height 309
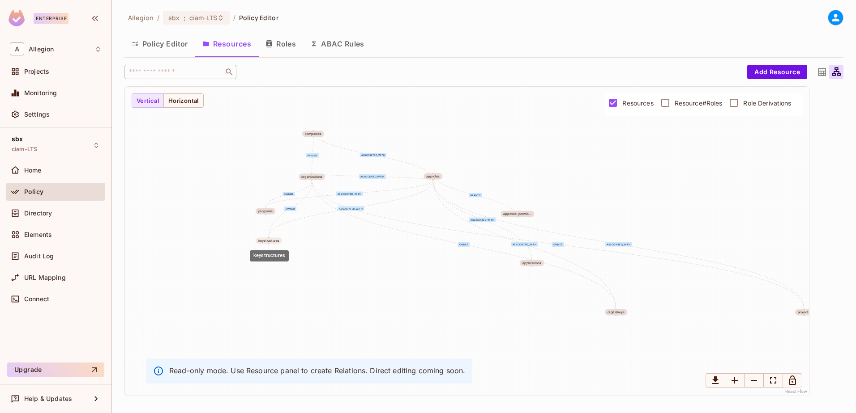
drag, startPoint x: 422, startPoint y: 264, endPoint x: 269, endPoint y: 241, distance: 155.6
click at [269, 241] on div "keystructures" at bounding box center [268, 241] width 21 height 4
drag, startPoint x: 266, startPoint y: 210, endPoint x: 252, endPoint y: 205, distance: 15.1
click at [252, 205] on div "programs" at bounding box center [251, 207] width 15 height 4
drag, startPoint x: 269, startPoint y: 242, endPoint x: 254, endPoint y: 226, distance: 21.9
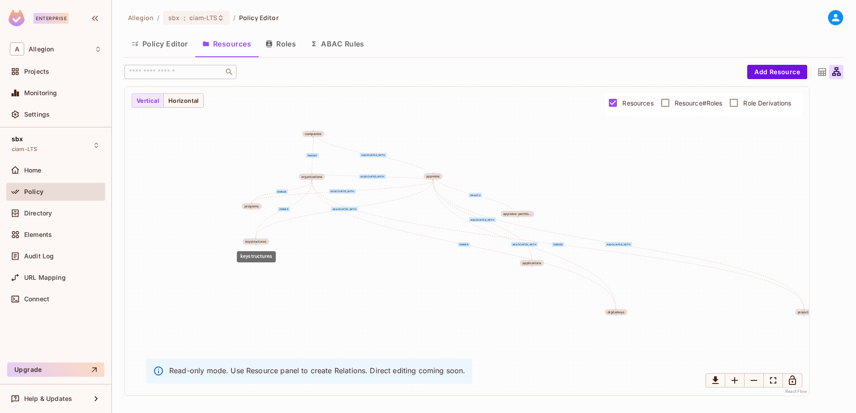
click at [256, 239] on div "keystructures" at bounding box center [256, 242] width 26 height 6
drag, startPoint x: 249, startPoint y: 210, endPoint x: 254, endPoint y: 209, distance: 4.5
click at [253, 209] on div "owner associated_with grants associated_with associated_with associated_with as…" at bounding box center [467, 241] width 684 height 309
click at [255, 207] on div "programs" at bounding box center [255, 209] width 15 height 4
click at [258, 233] on div "keystructures" at bounding box center [258, 234] width 21 height 4
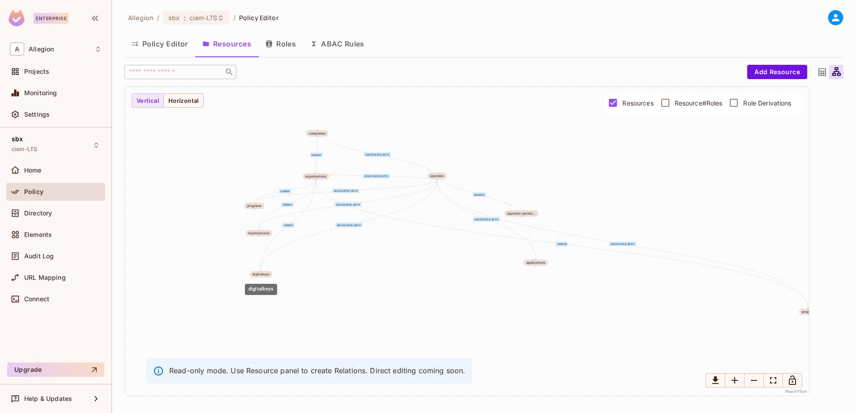
drag, startPoint x: 619, startPoint y: 313, endPoint x: 311, endPoint y: 276, distance: 310.1
click at [260, 275] on div "digitalkeys" at bounding box center [260, 275] width 17 height 4
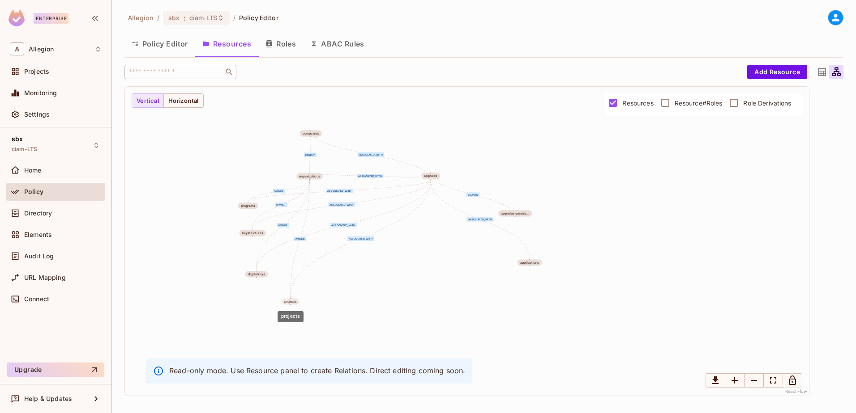
drag, startPoint x: 805, startPoint y: 311, endPoint x: 285, endPoint y: 302, distance: 520.5
click at [285, 302] on div "projects" at bounding box center [290, 302] width 13 height 4
drag, startPoint x: 260, startPoint y: 275, endPoint x: 266, endPoint y: 278, distance: 6.6
click at [266, 278] on div "digitalkeys" at bounding box center [262, 278] width 17 height 4
drag, startPoint x: 252, startPoint y: 233, endPoint x: 251, endPoint y: 241, distance: 7.8
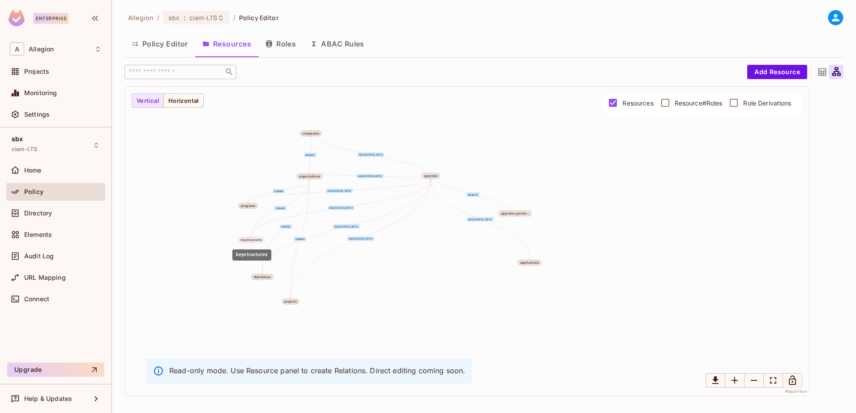
click at [251, 241] on div "keystructures" at bounding box center [251, 241] width 21 height 4
drag, startPoint x: 249, startPoint y: 204, endPoint x: 237, endPoint y: 213, distance: 15.4
click at [237, 213] on div "programs" at bounding box center [236, 215] width 15 height 4
drag, startPoint x: 264, startPoint y: 280, endPoint x: 267, endPoint y: 275, distance: 5.8
click at [267, 275] on div "digitalkeys" at bounding box center [265, 273] width 22 height 6
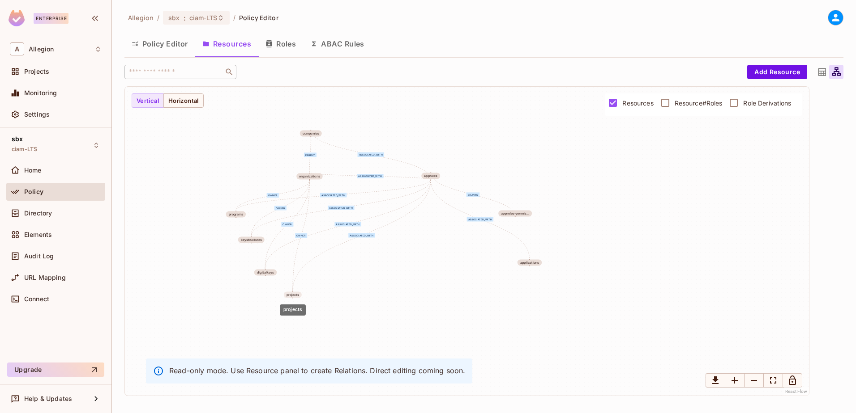
drag, startPoint x: 293, startPoint y: 300, endPoint x: 294, endPoint y: 293, distance: 7.3
click at [294, 293] on div "projects" at bounding box center [293, 295] width 18 height 6
drag, startPoint x: 310, startPoint y: 177, endPoint x: 315, endPoint y: 172, distance: 6.7
click at [315, 172] on div "organizations" at bounding box center [314, 173] width 21 height 4
click at [314, 211] on div "owner associated_with grants associated_with associated_with associated_with as…" at bounding box center [189, 288] width 342 height 155
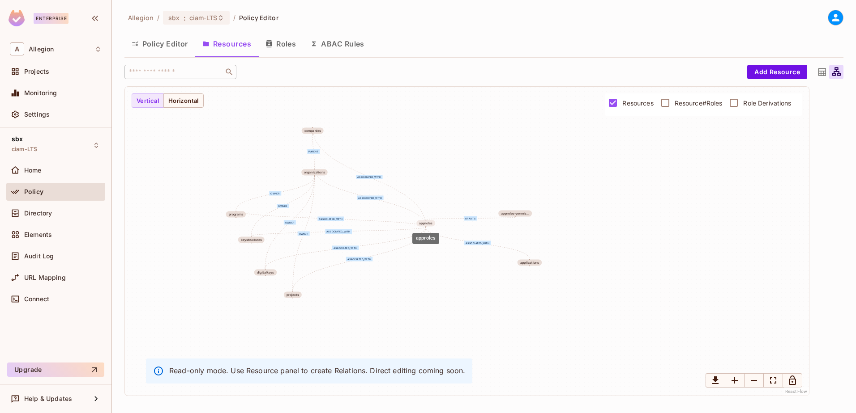
drag, startPoint x: 433, startPoint y: 175, endPoint x: 489, endPoint y: 209, distance: 65.6
click at [430, 223] on div "approles" at bounding box center [425, 224] width 13 height 4
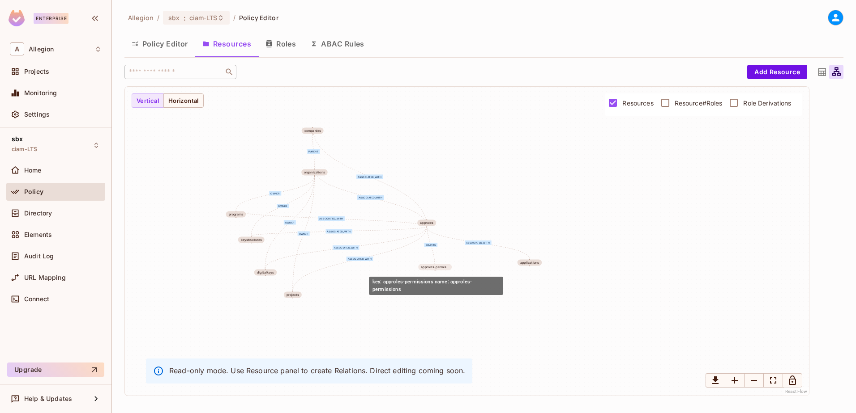
drag, startPoint x: 509, startPoint y: 218, endPoint x: 433, endPoint y: 267, distance: 90.6
click at [433, 267] on div "approles-permis..." at bounding box center [435, 268] width 28 height 4
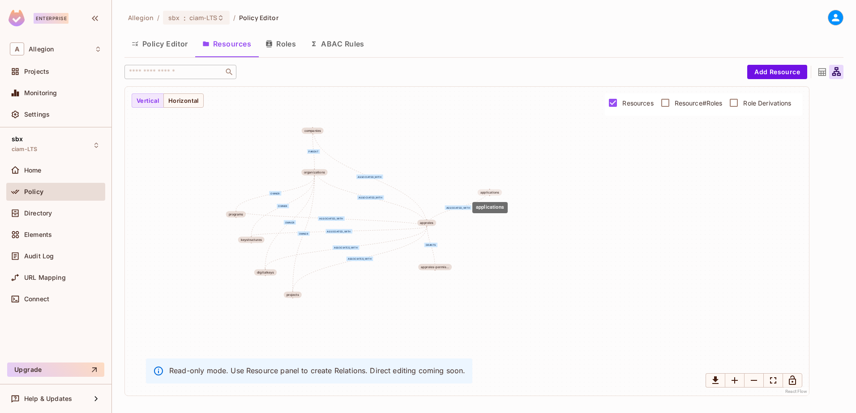
drag, startPoint x: 528, startPoint y: 262, endPoint x: 487, endPoint y: 191, distance: 82.4
click at [487, 191] on div "applications" at bounding box center [489, 193] width 19 height 4
click at [514, 249] on div "owner associated_with grants associated_with associated_with associated_with as…" at bounding box center [467, 241] width 684 height 309
click at [734, 380] on icon "Zoom In" at bounding box center [734, 381] width 6 height 6
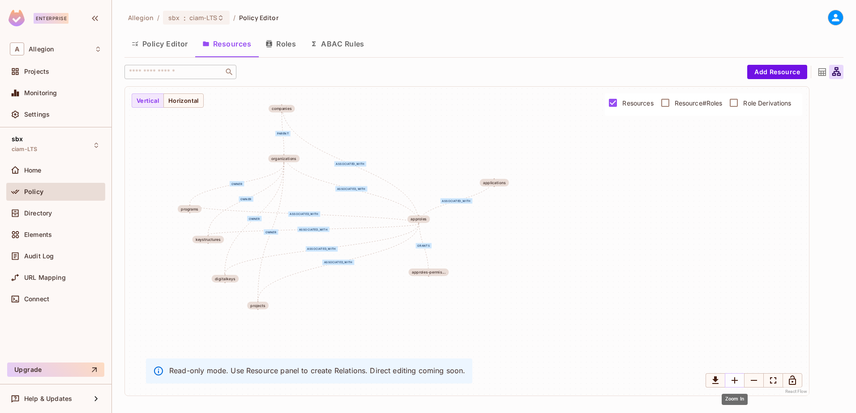
click at [734, 380] on icon "Zoom In" at bounding box center [734, 381] width 6 height 6
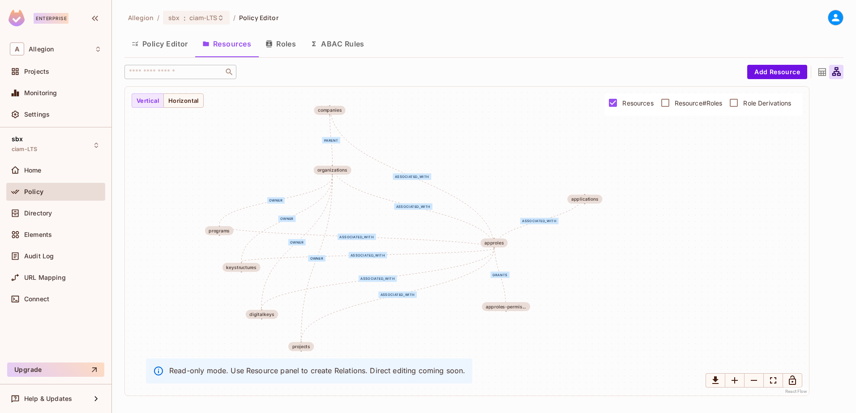
drag, startPoint x: 576, startPoint y: 290, endPoint x: 661, endPoint y: 319, distance: 89.6
click at [661, 319] on div "owner associated_with grants associated_with associated_with associated_with as…" at bounding box center [467, 241] width 684 height 309
